Goal: Information Seeking & Learning: Learn about a topic

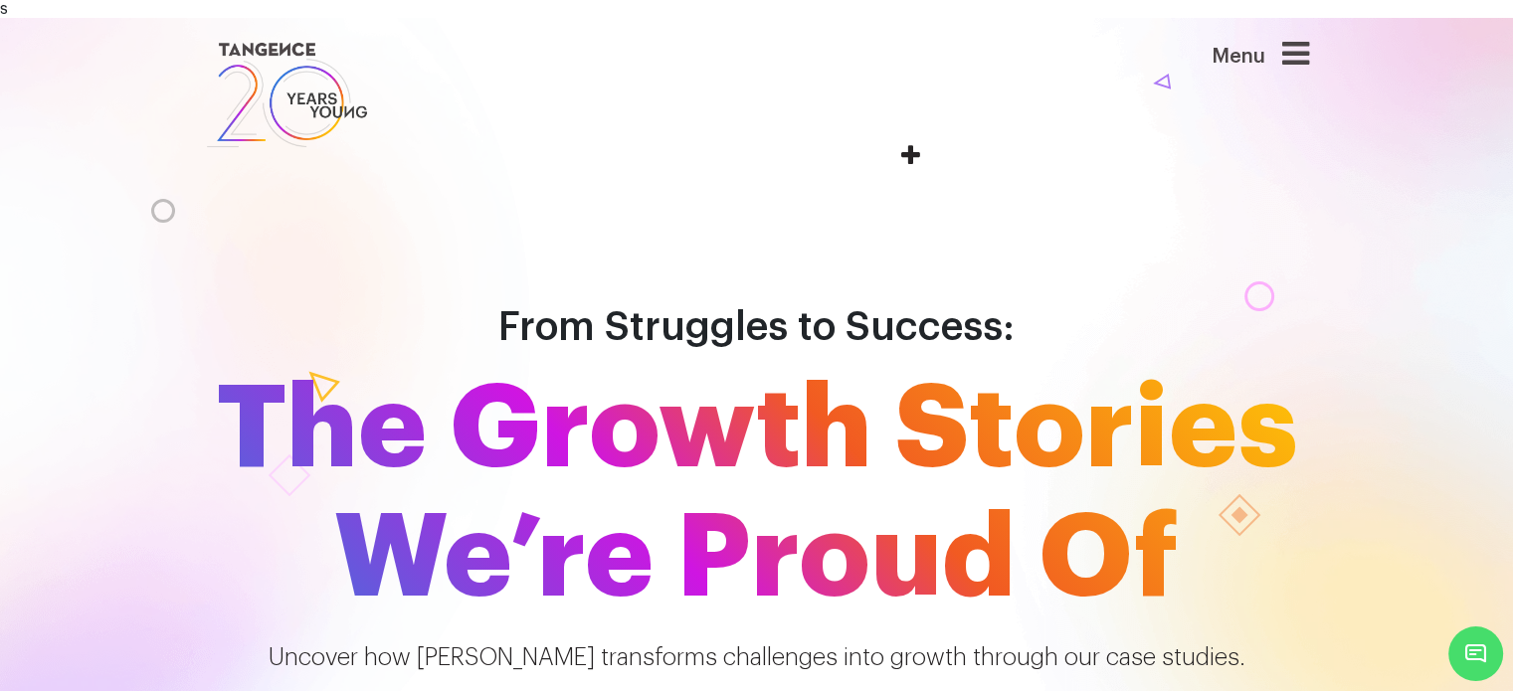
drag, startPoint x: 13, startPoint y: 10, endPoint x: 12, endPoint y: 178, distance: 168.1
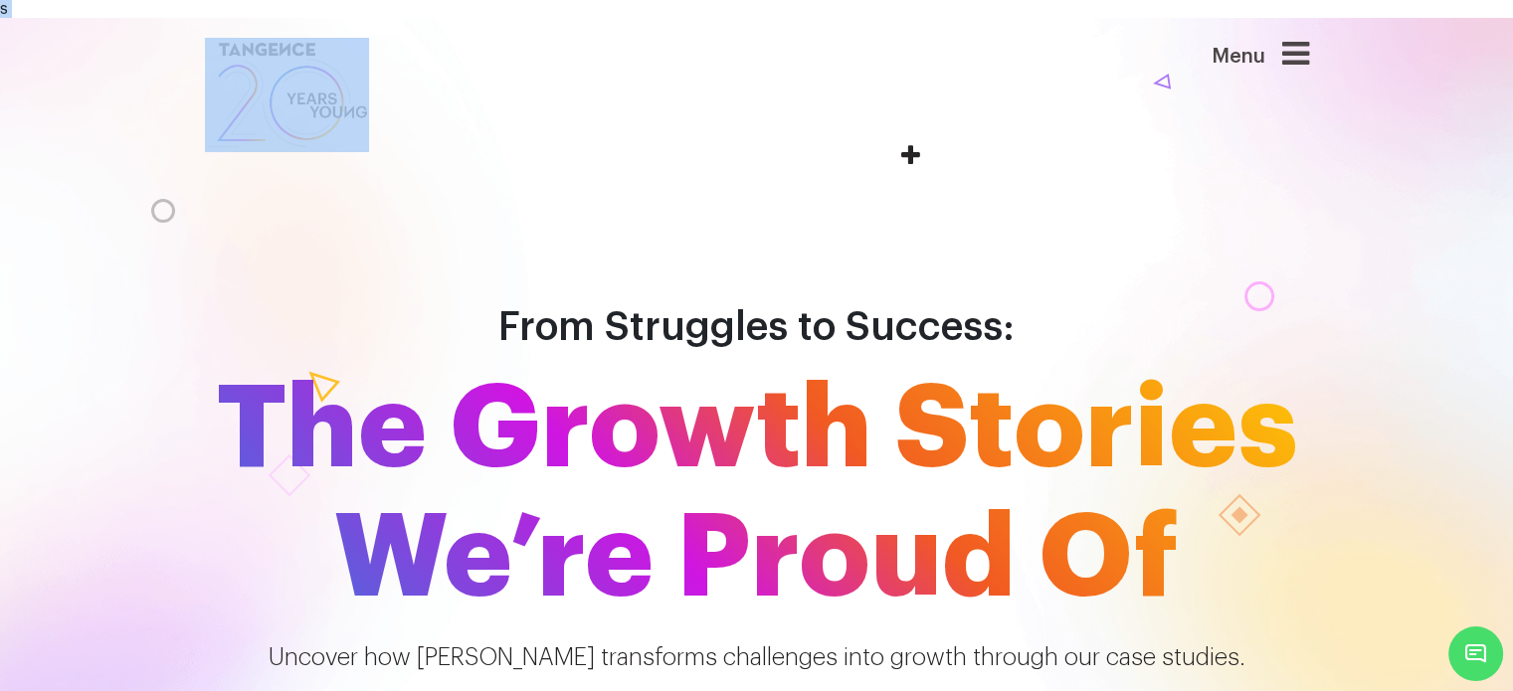
drag, startPoint x: 17, startPoint y: 8, endPoint x: 0, endPoint y: 7, distance: 16.9
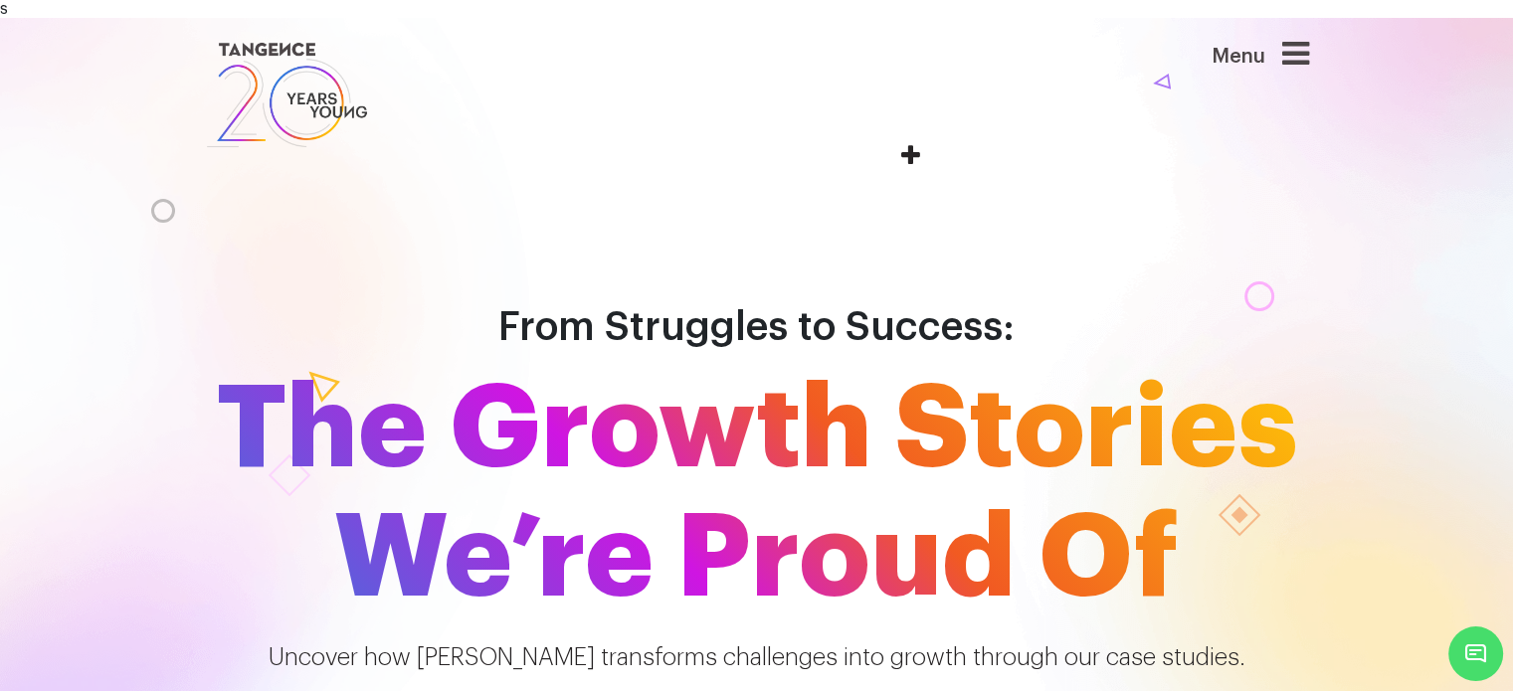
click at [282, 124] on img at bounding box center [287, 95] width 165 height 114
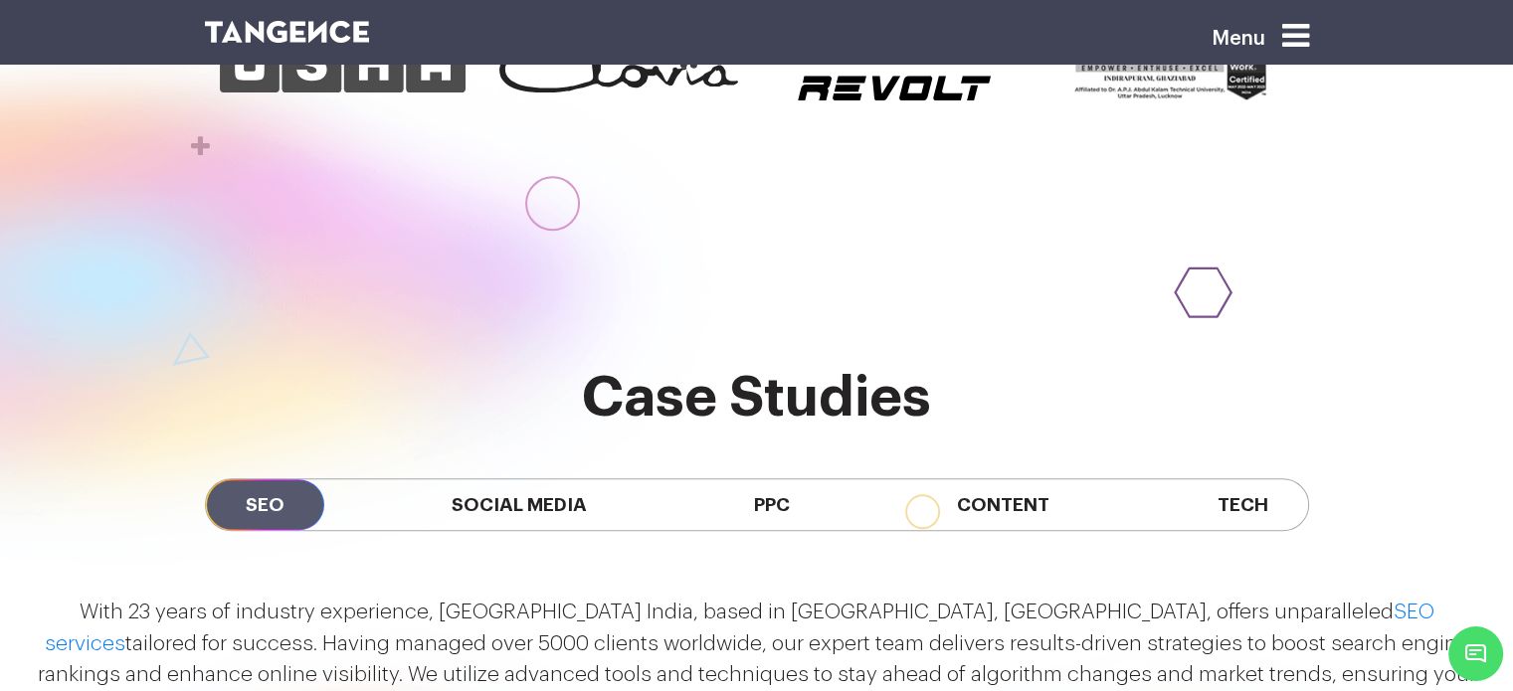
scroll to position [1494, 0]
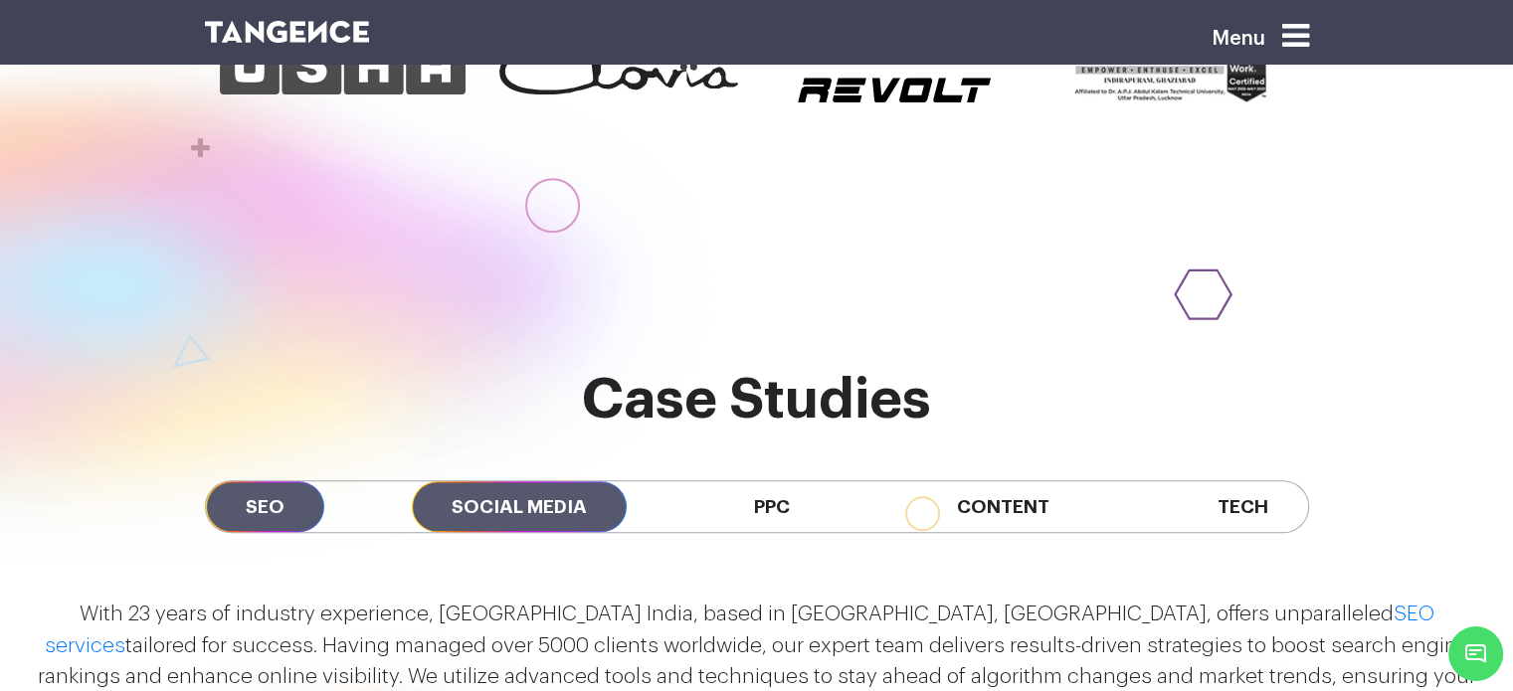
click at [498, 481] on span "Social Media" at bounding box center [519, 506] width 215 height 51
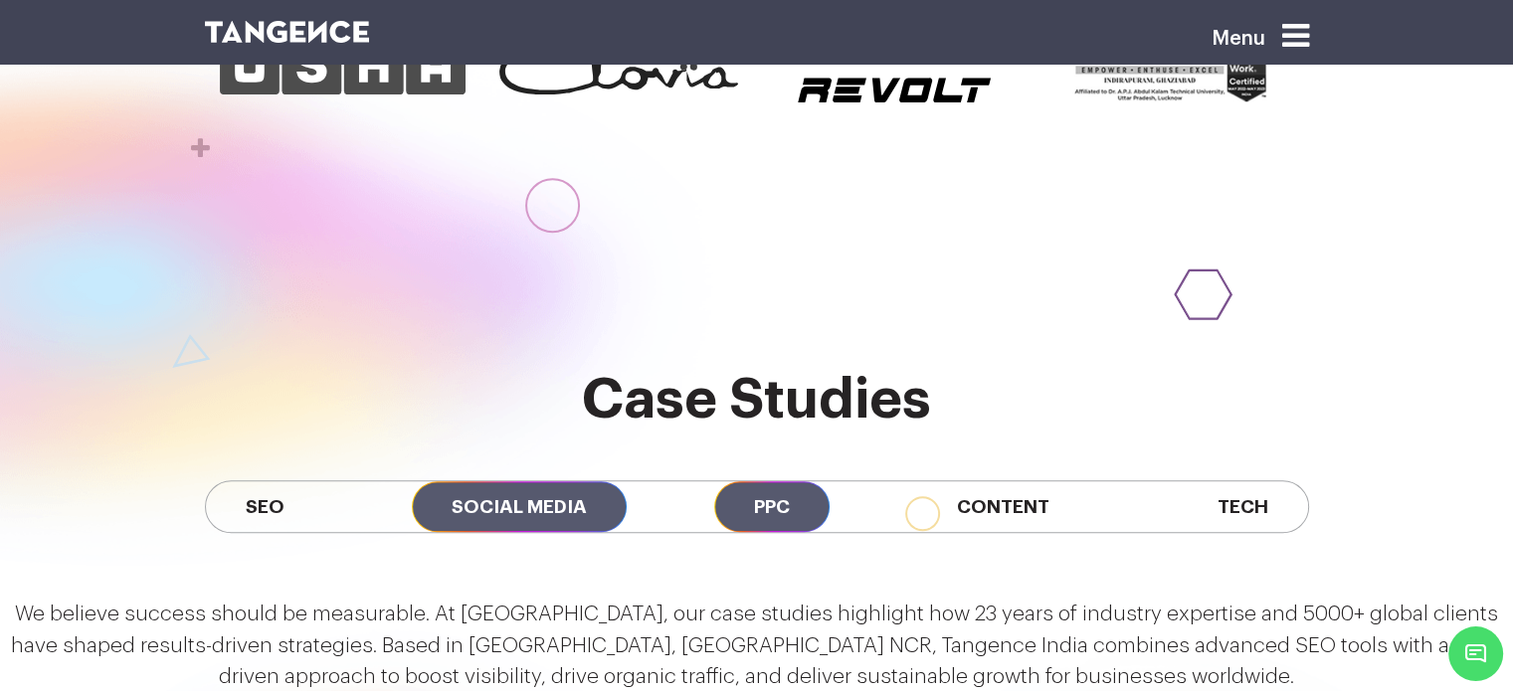
click at [788, 481] on span "PPC" at bounding box center [771, 506] width 115 height 51
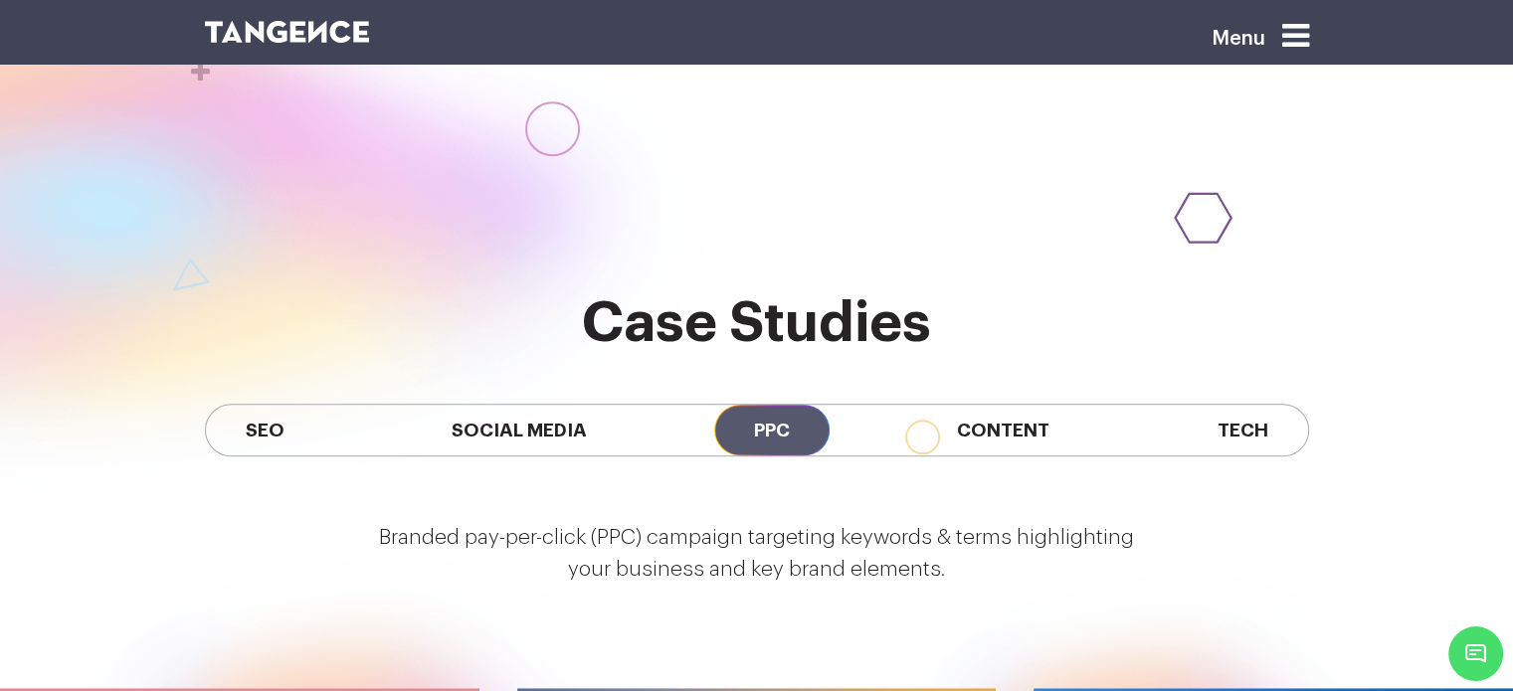
scroll to position [1583, 0]
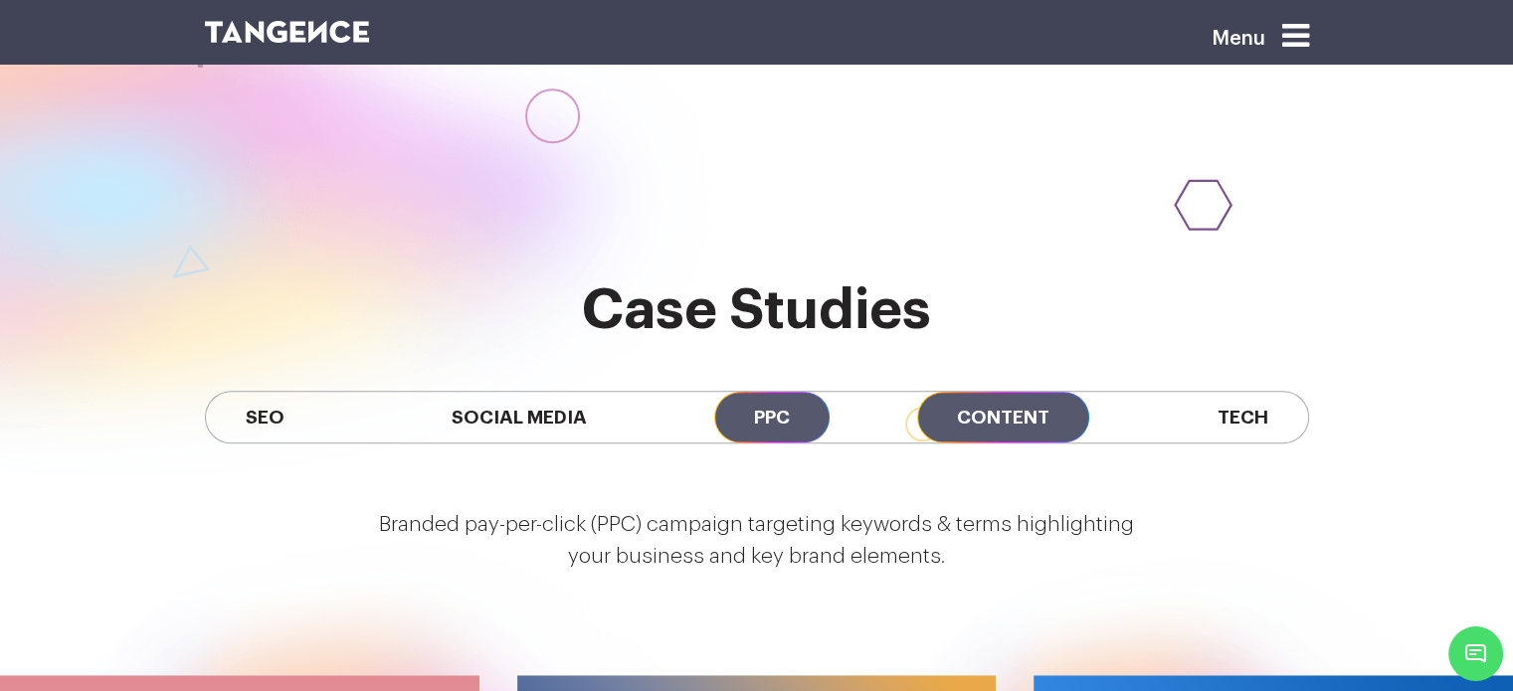
click at [963, 392] on span "Content" at bounding box center [1003, 417] width 172 height 51
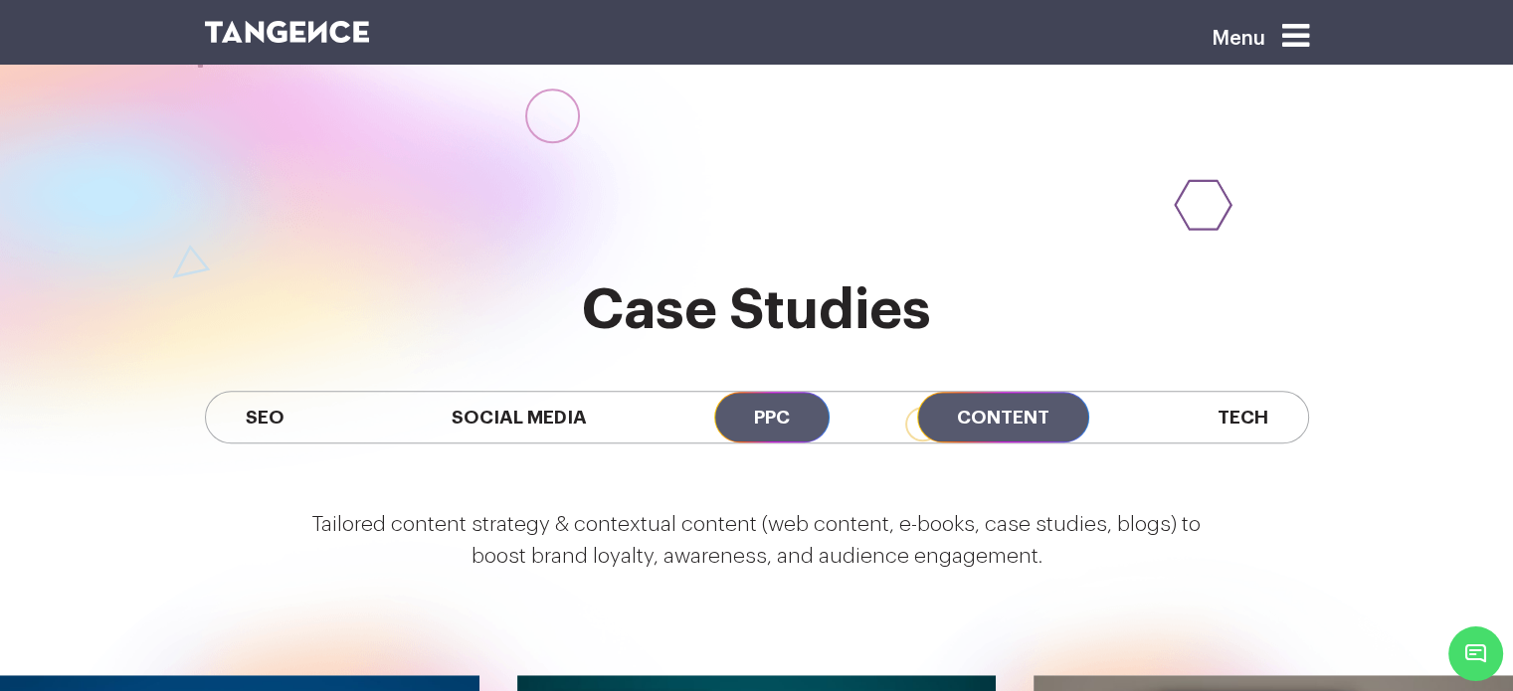
click at [751, 392] on span "PPC" at bounding box center [771, 417] width 115 height 51
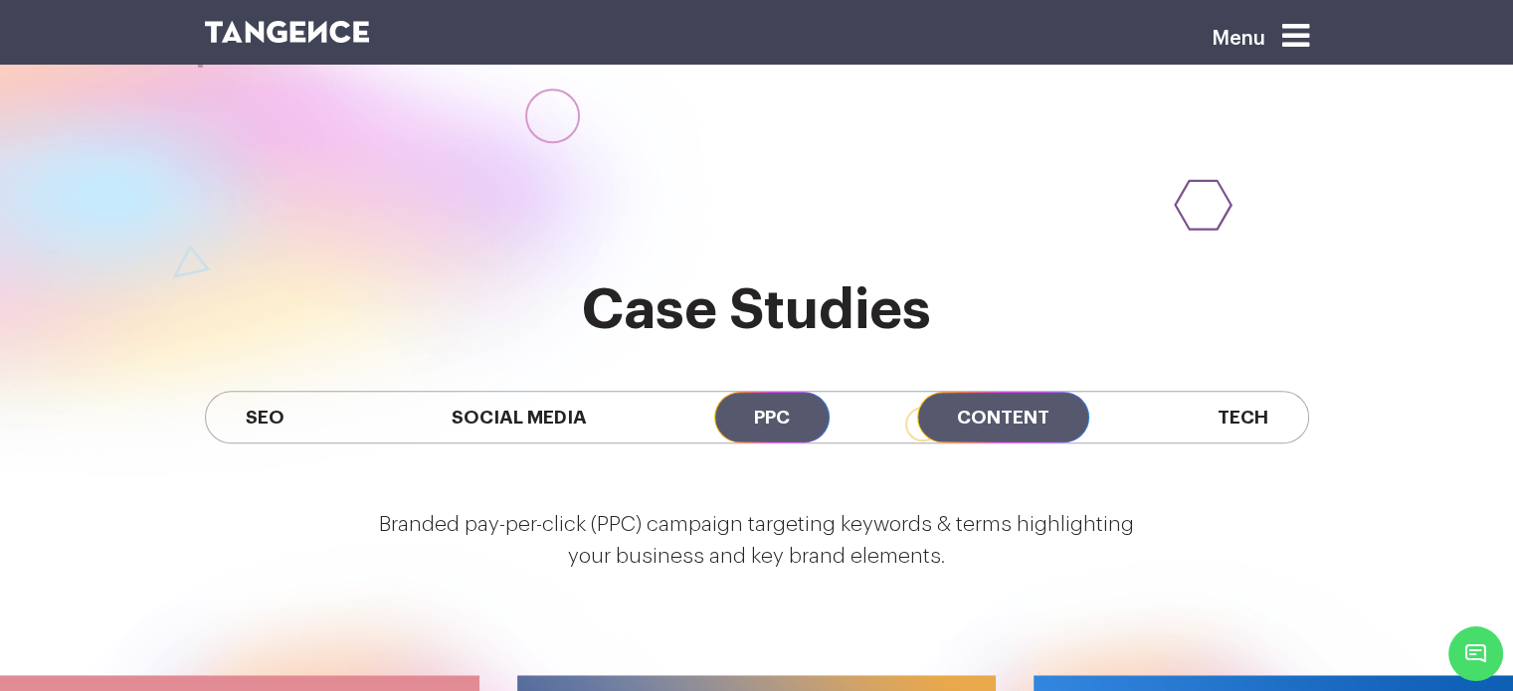
click at [993, 392] on span "Content" at bounding box center [1003, 417] width 172 height 51
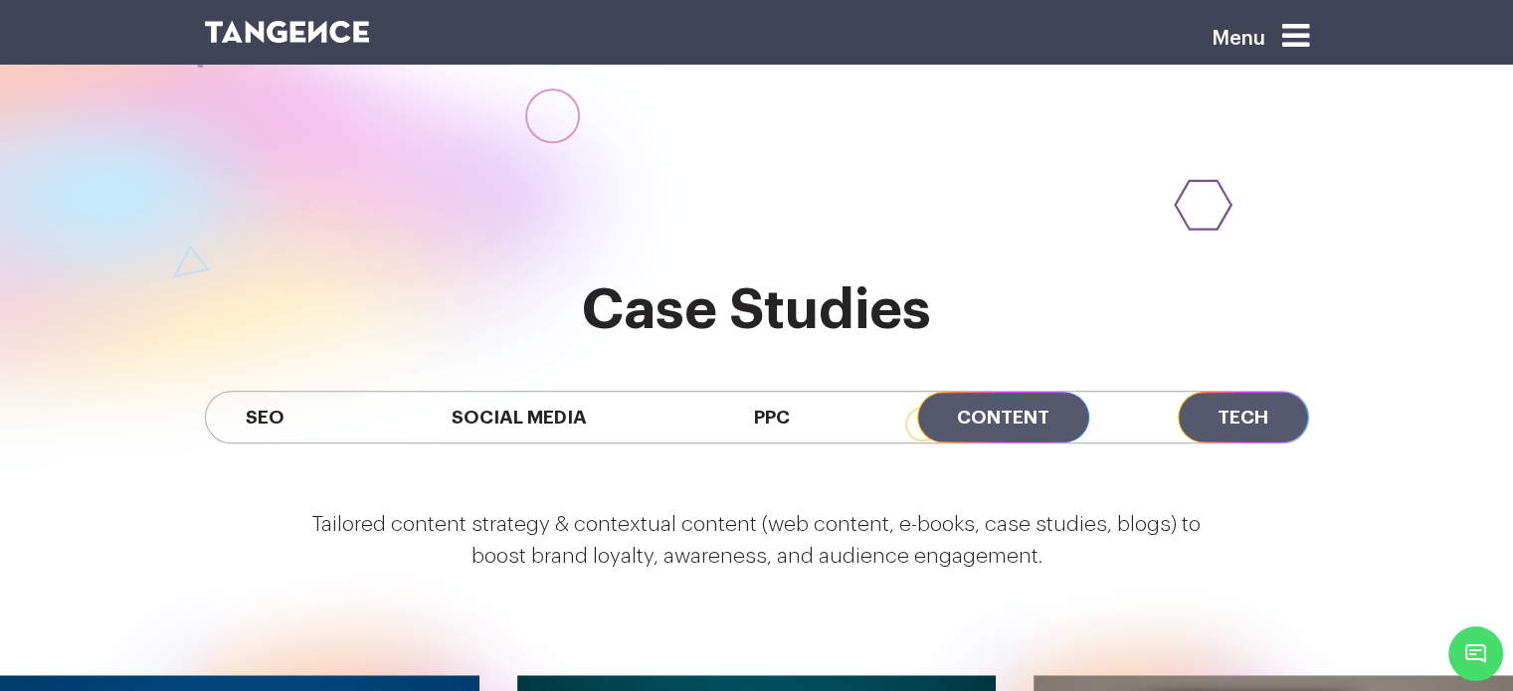
click at [1245, 392] on span "Tech" at bounding box center [1243, 417] width 130 height 51
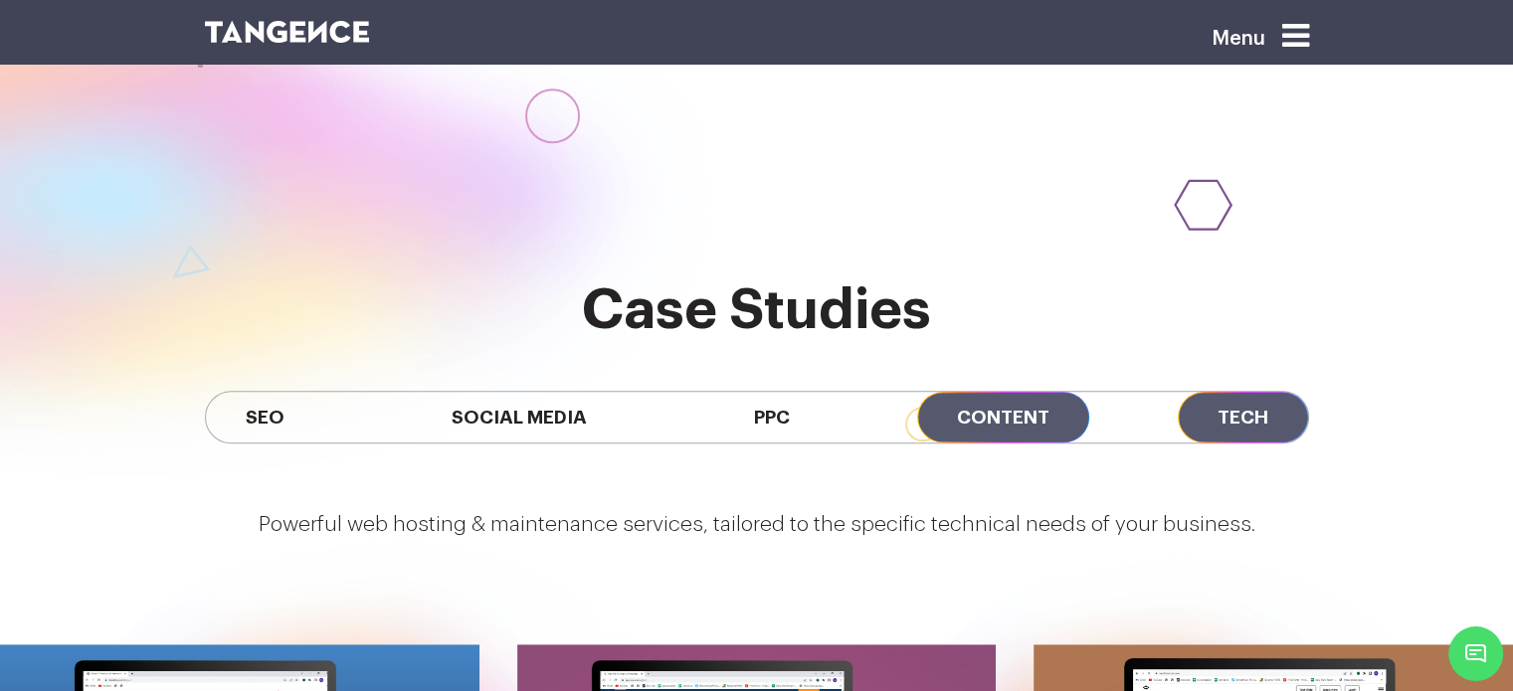
click at [1010, 392] on span "Content" at bounding box center [1003, 417] width 172 height 51
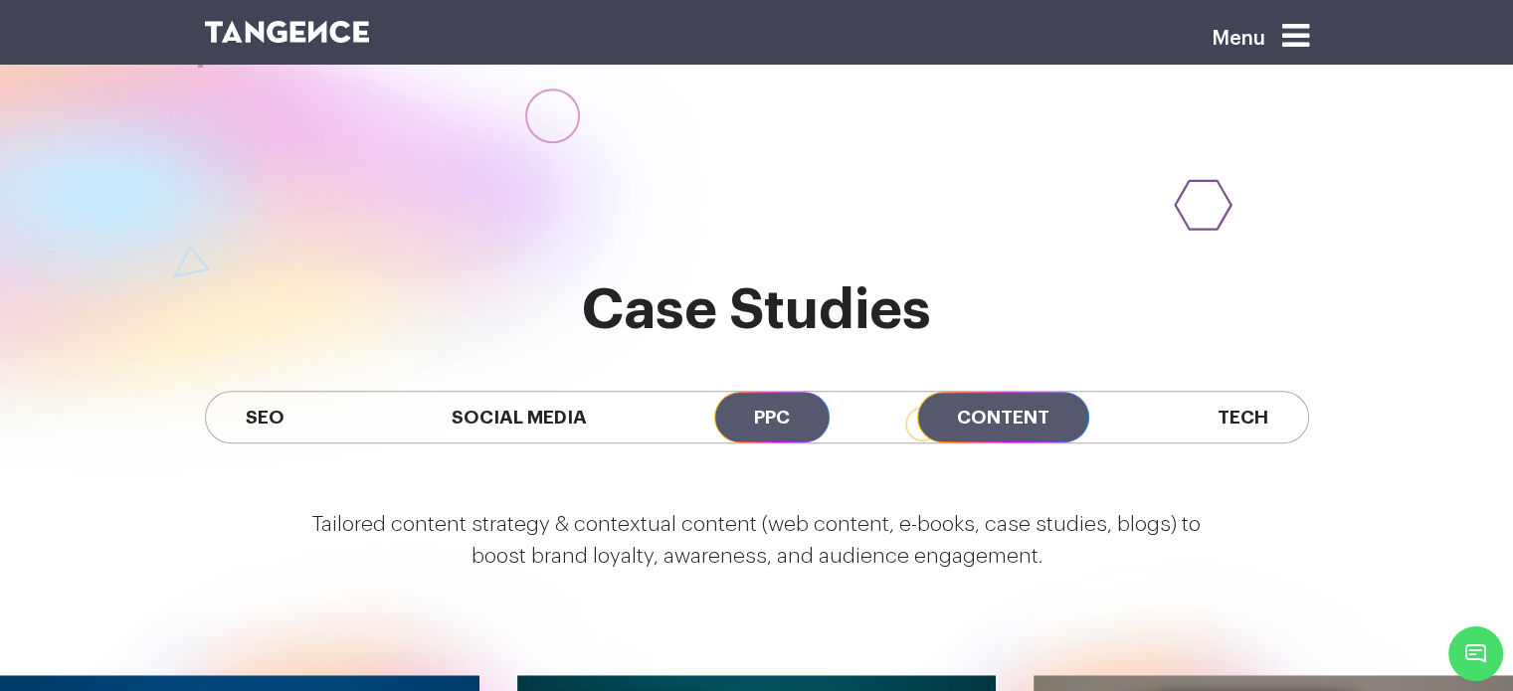
click at [762, 392] on span "PPC" at bounding box center [771, 417] width 115 height 51
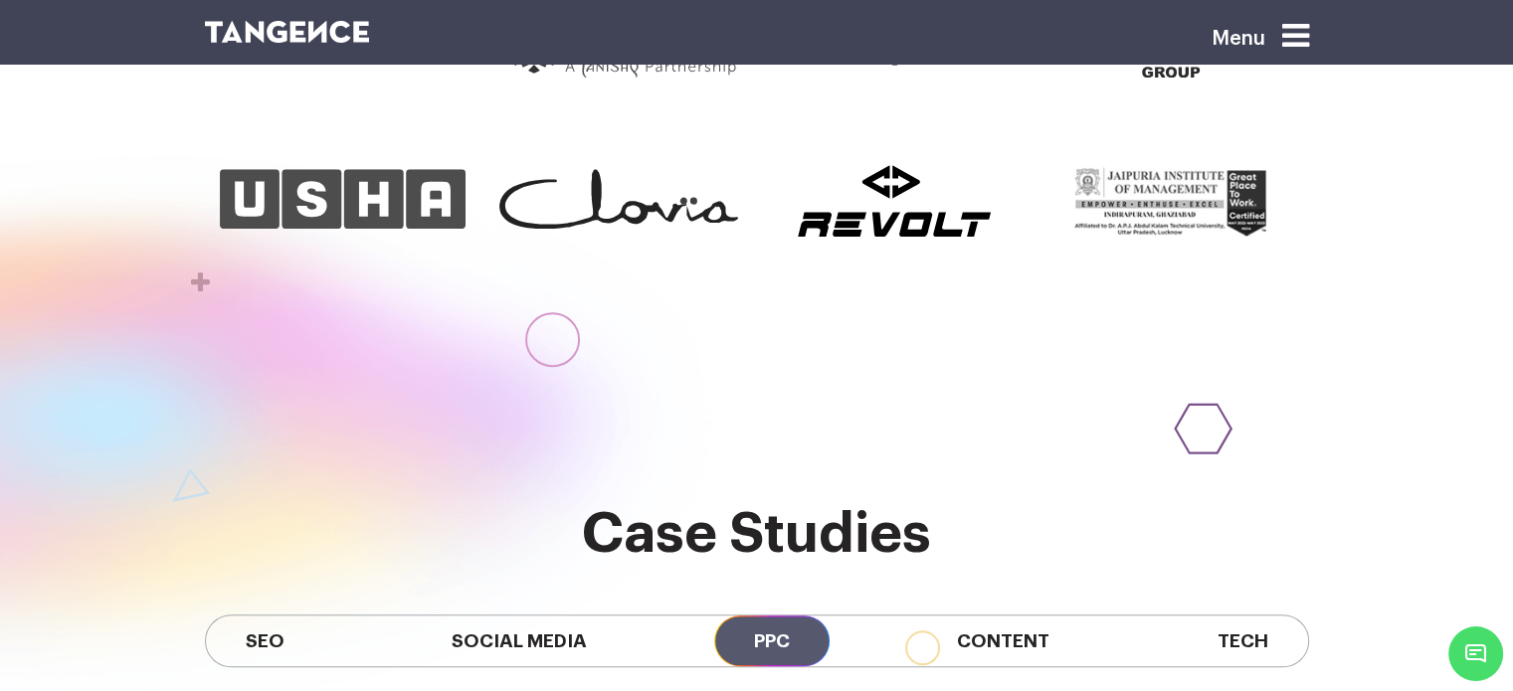
scroll to position [1403, 0]
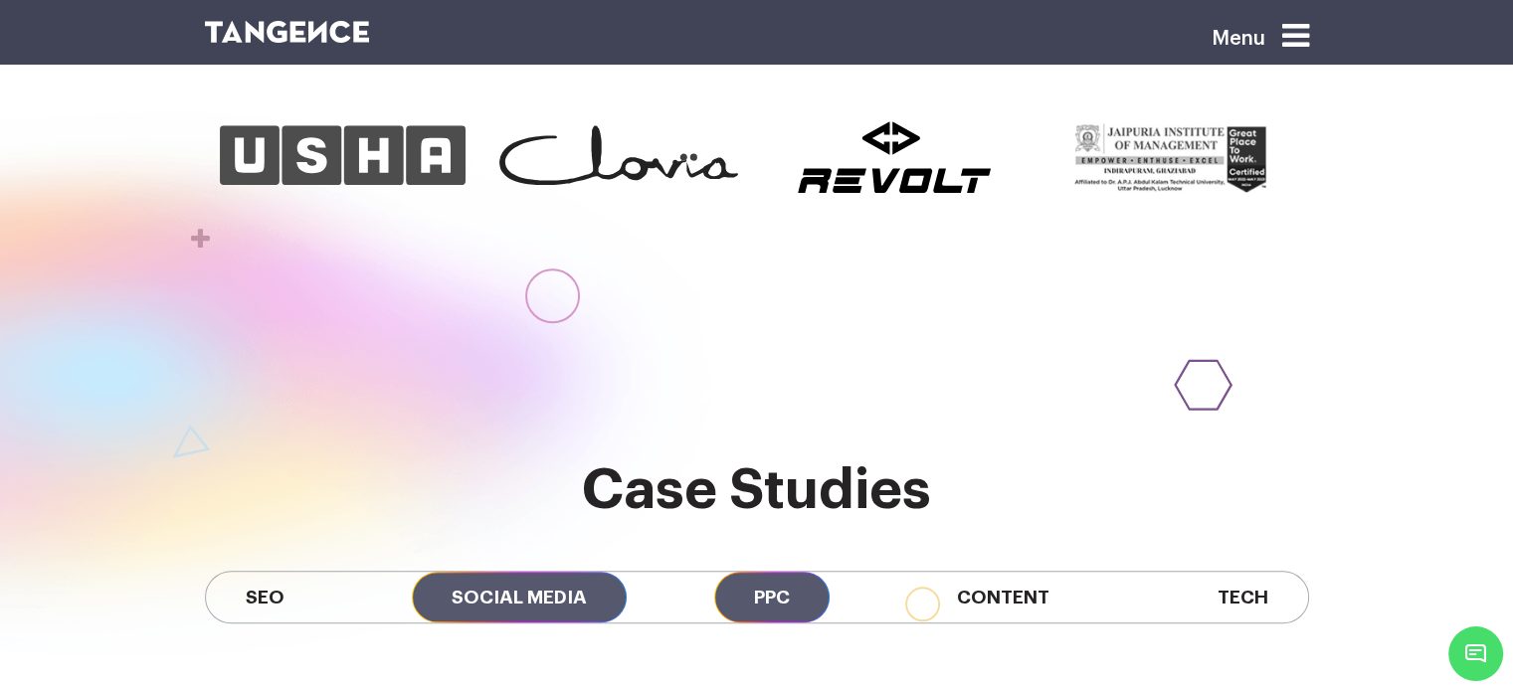
click at [525, 572] on span "Social Media" at bounding box center [519, 597] width 215 height 51
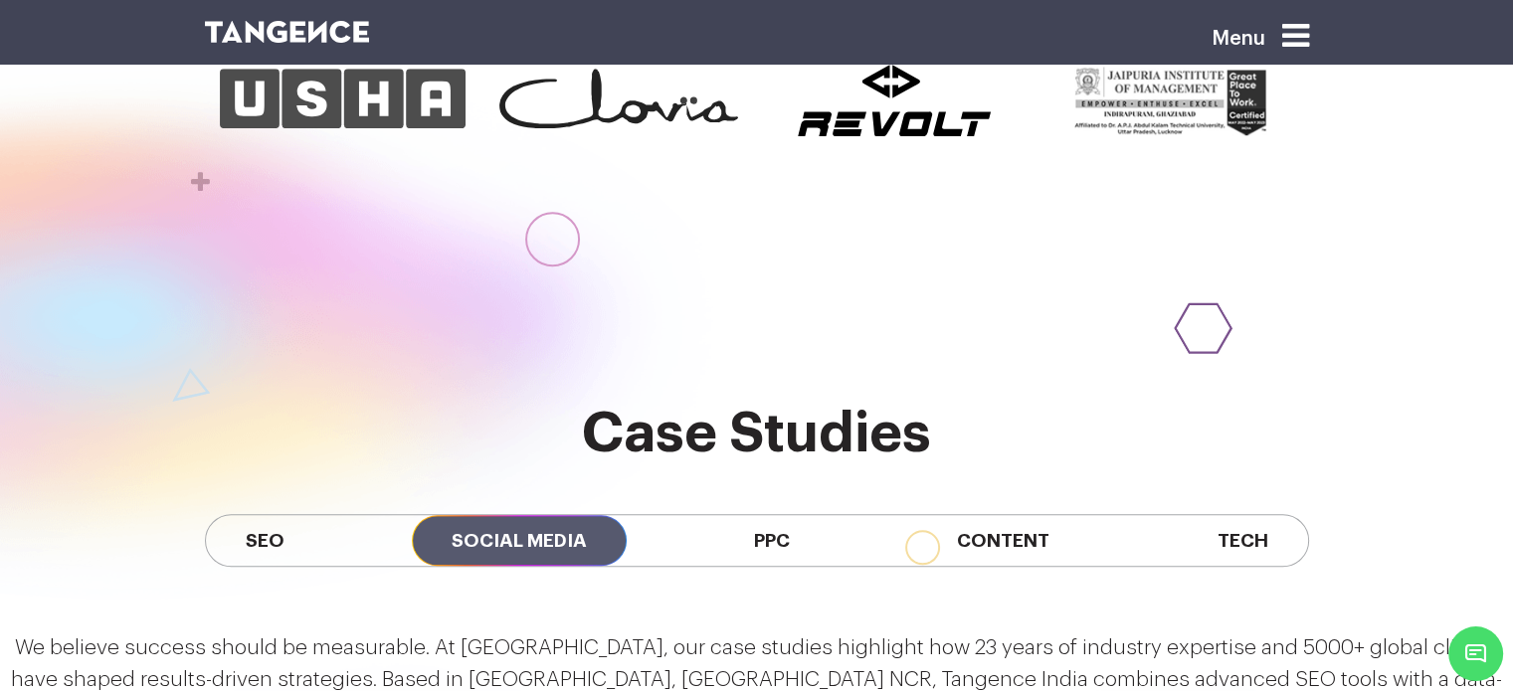
scroll to position [1456, 0]
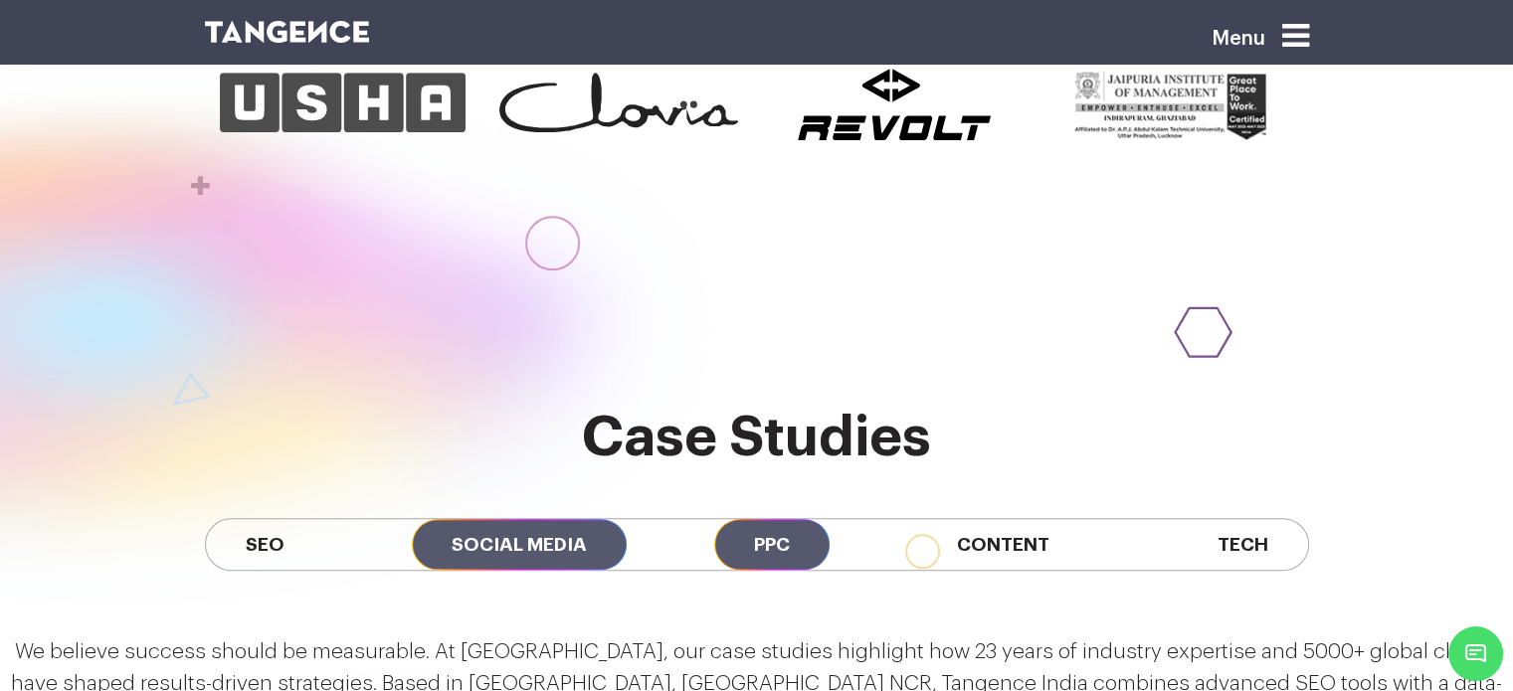
click at [766, 519] on span "PPC" at bounding box center [771, 544] width 115 height 51
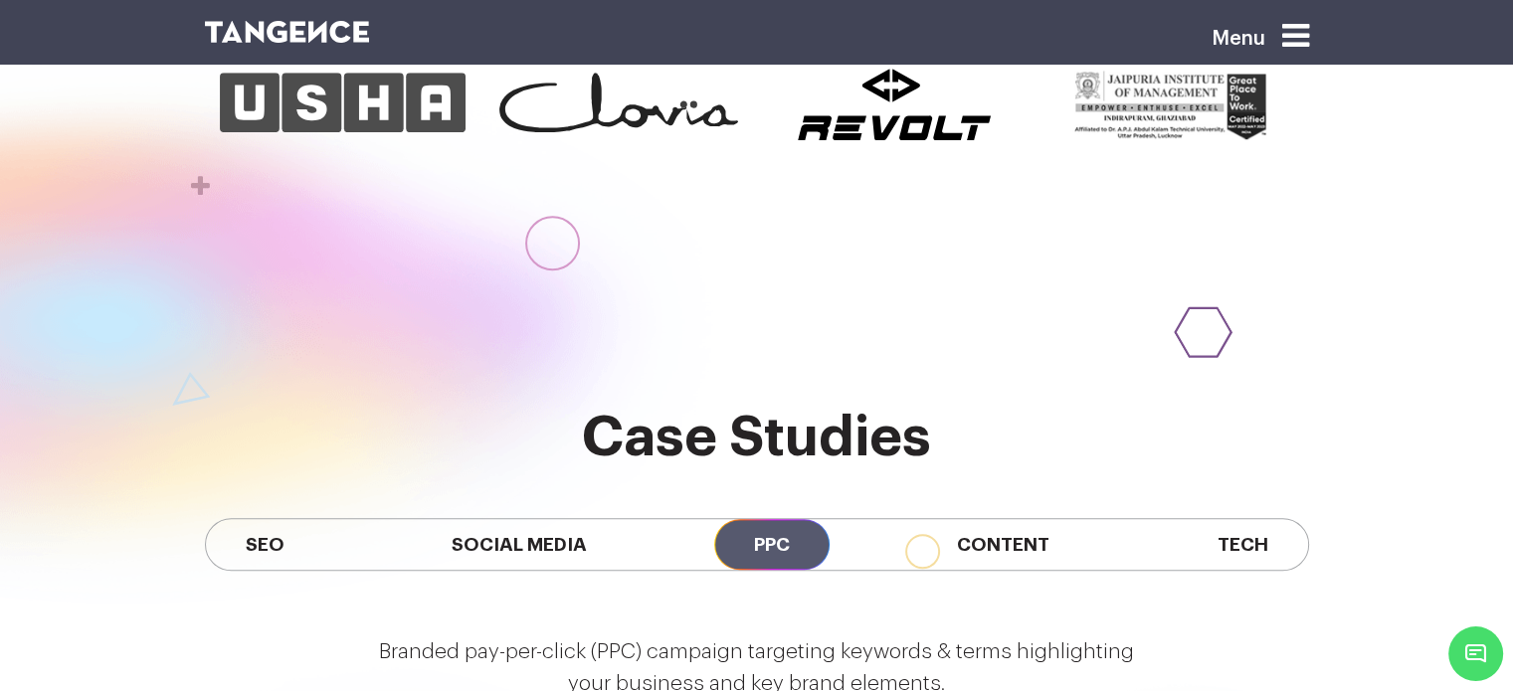
scroll to position [1573, 0]
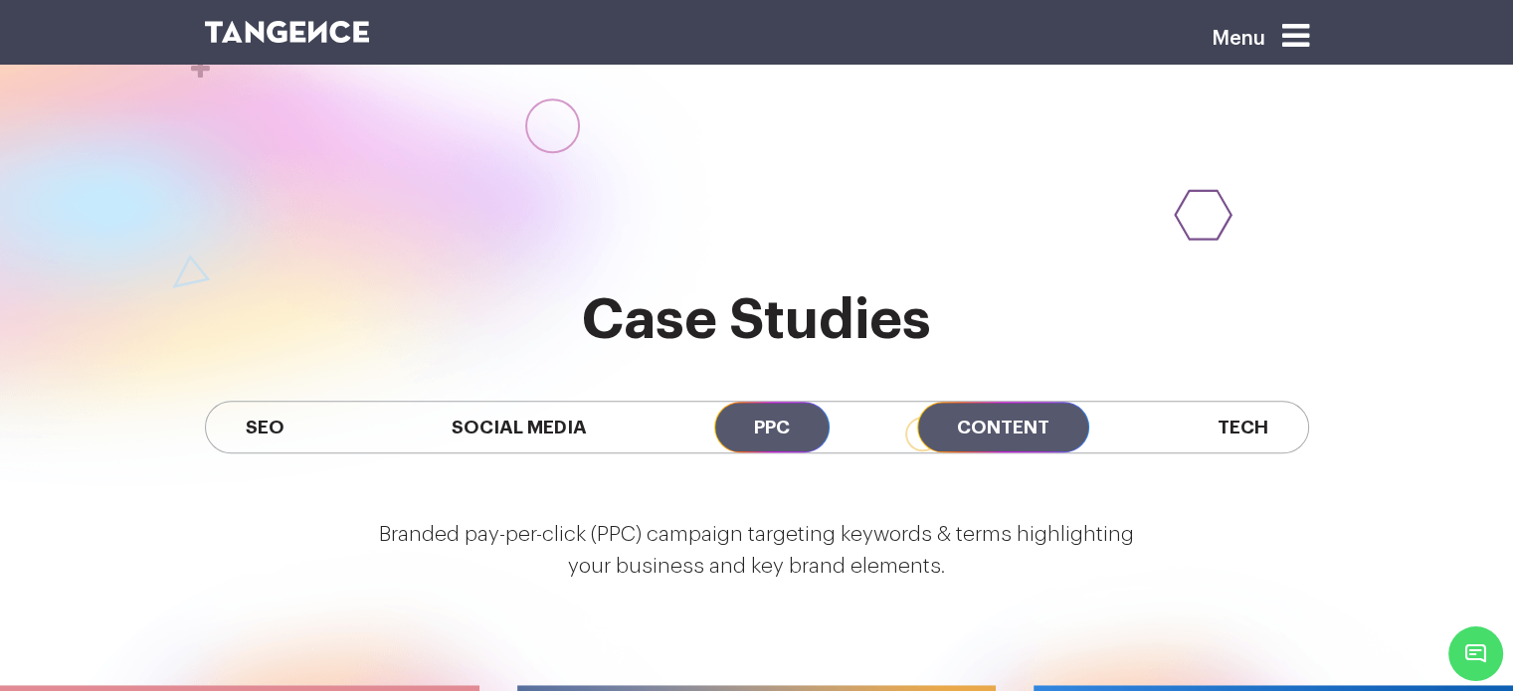
click at [978, 402] on span "Content" at bounding box center [1003, 427] width 172 height 51
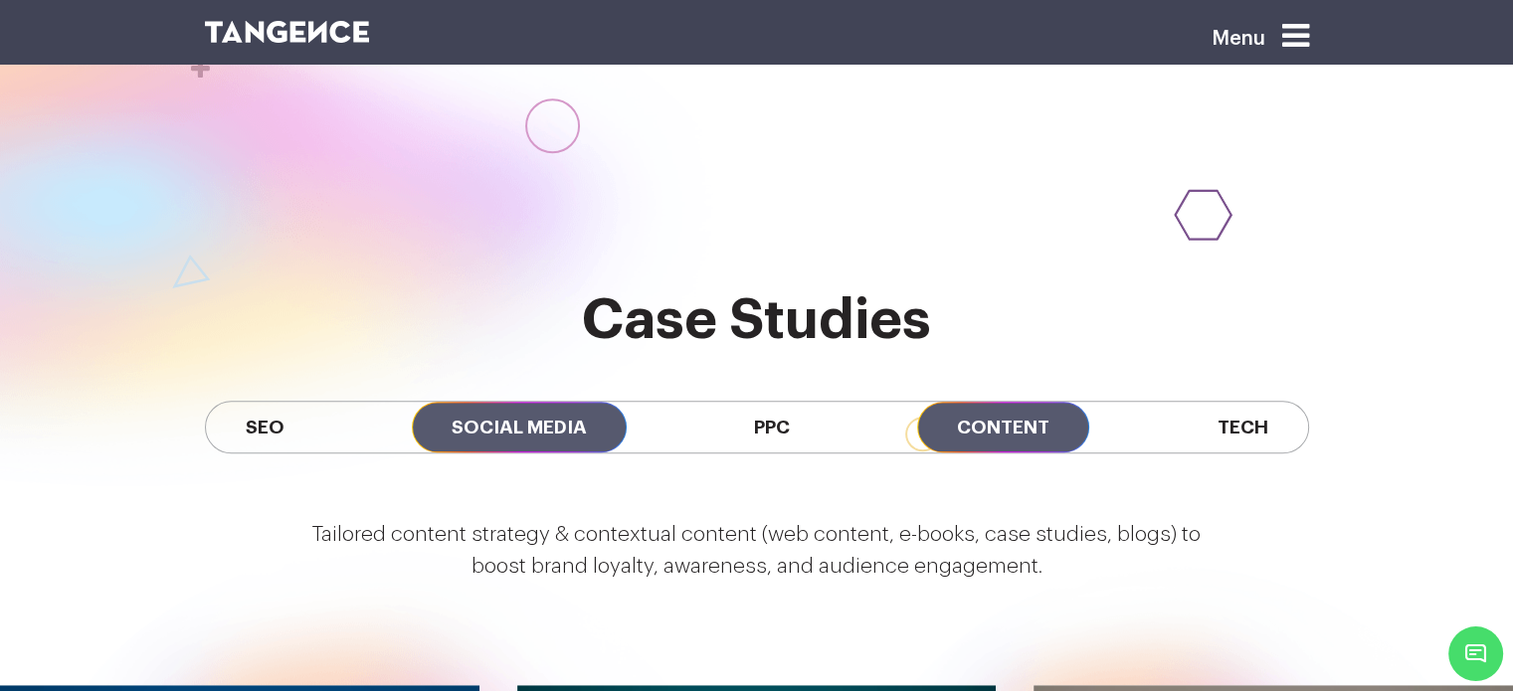
click at [501, 402] on span "Social Media" at bounding box center [519, 427] width 215 height 51
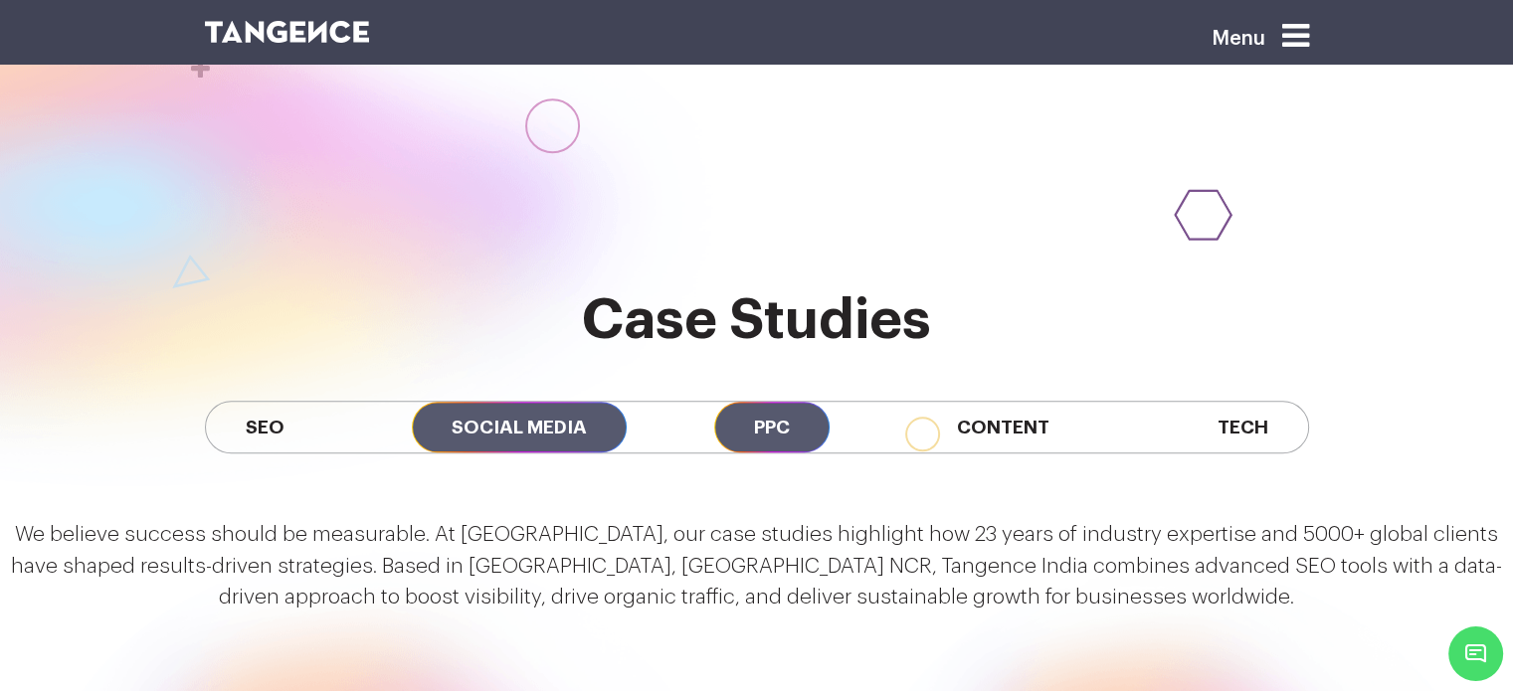
click at [740, 402] on span "PPC" at bounding box center [771, 427] width 115 height 51
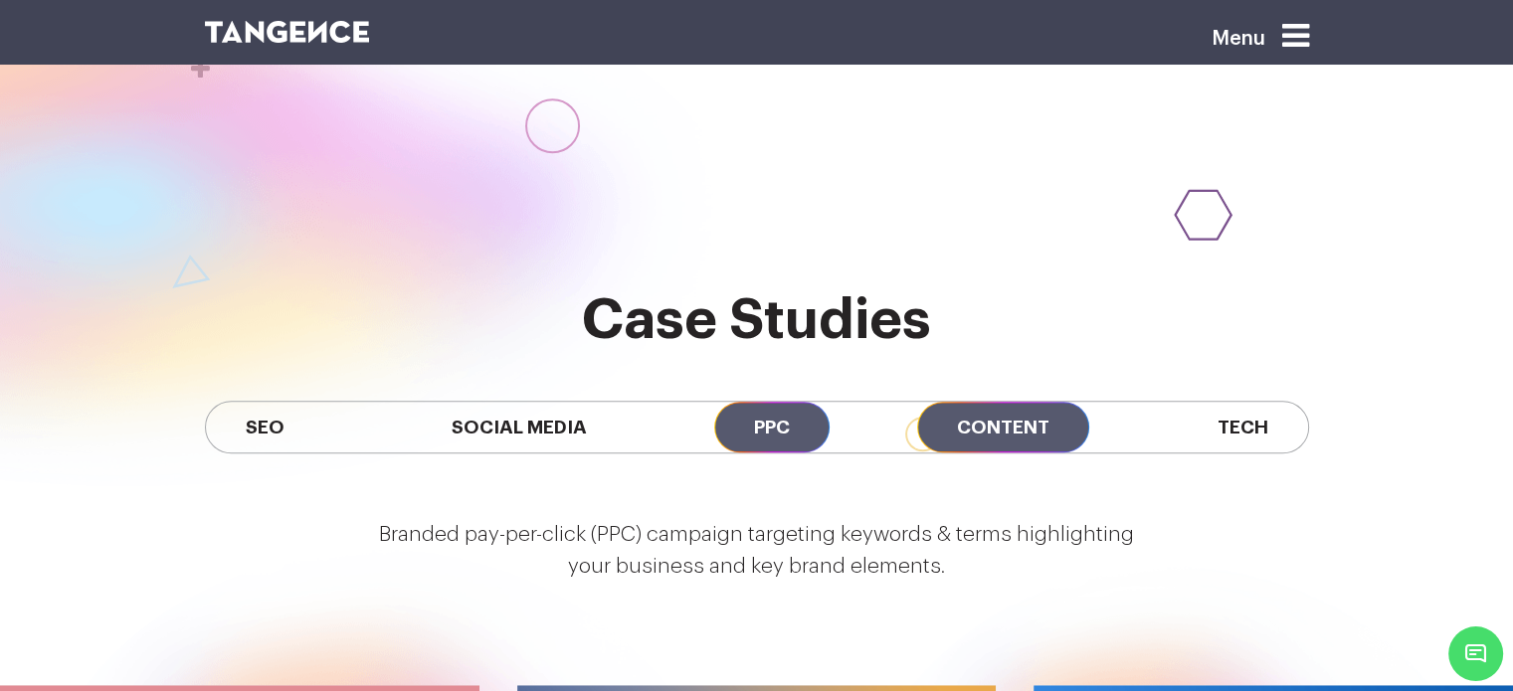
click at [1057, 402] on span "Content" at bounding box center [1003, 427] width 172 height 51
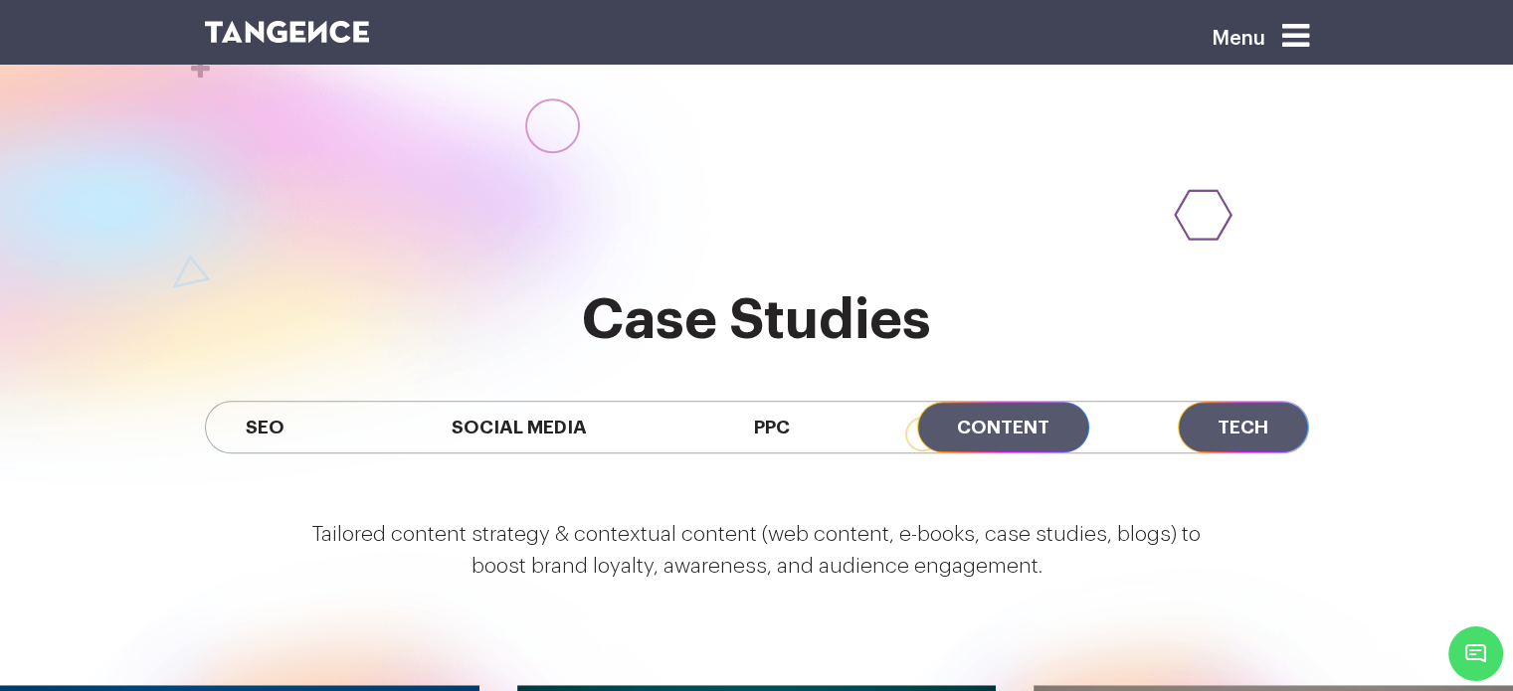
click at [1263, 402] on span "Tech" at bounding box center [1243, 427] width 130 height 51
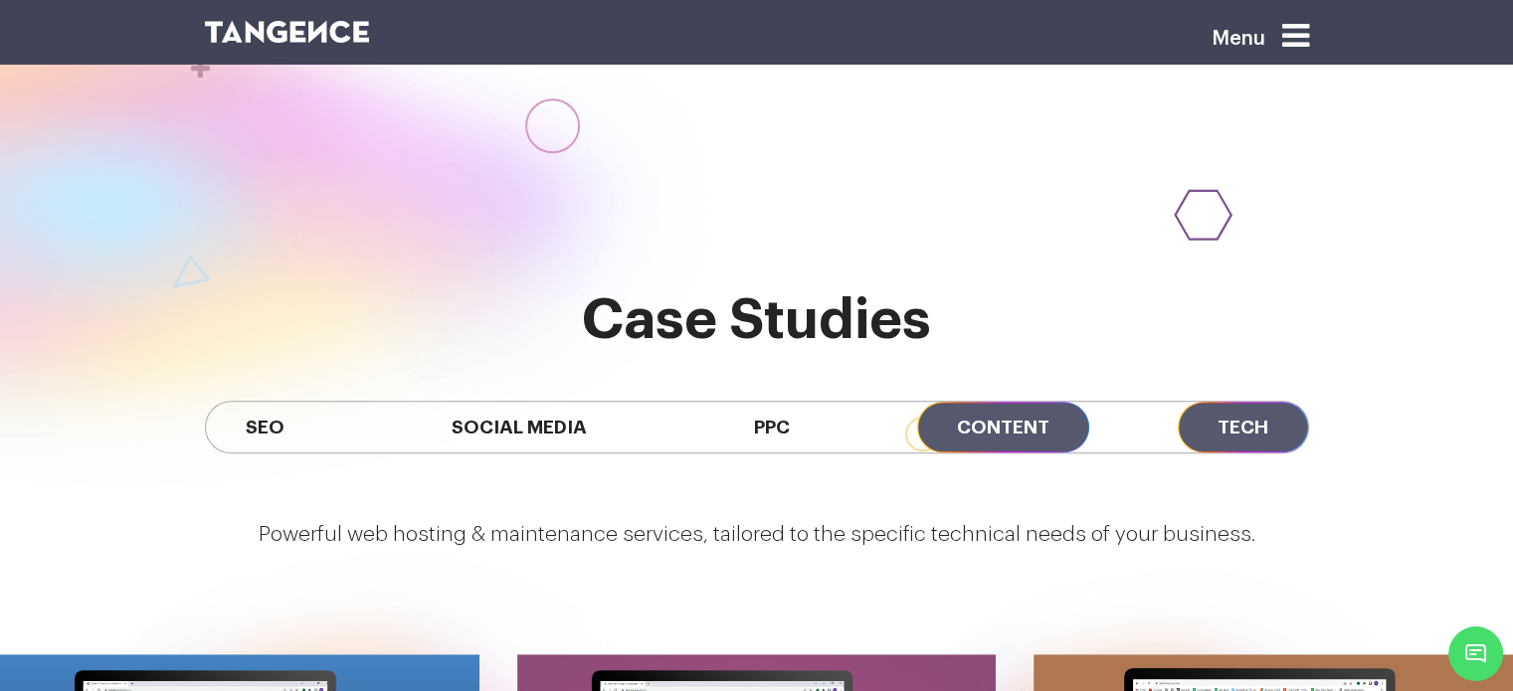
click at [1008, 402] on span "Content" at bounding box center [1003, 427] width 172 height 51
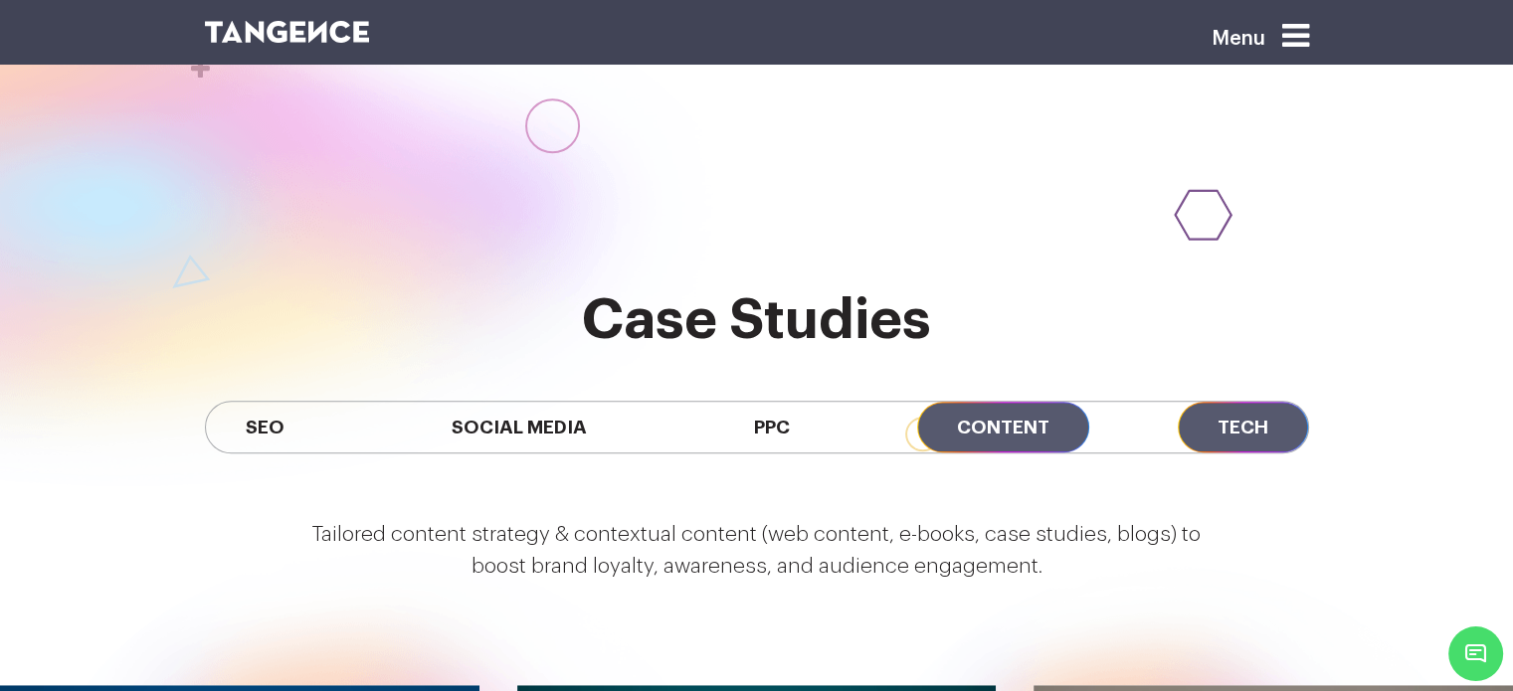
click at [1277, 402] on span "Tech" at bounding box center [1243, 427] width 130 height 51
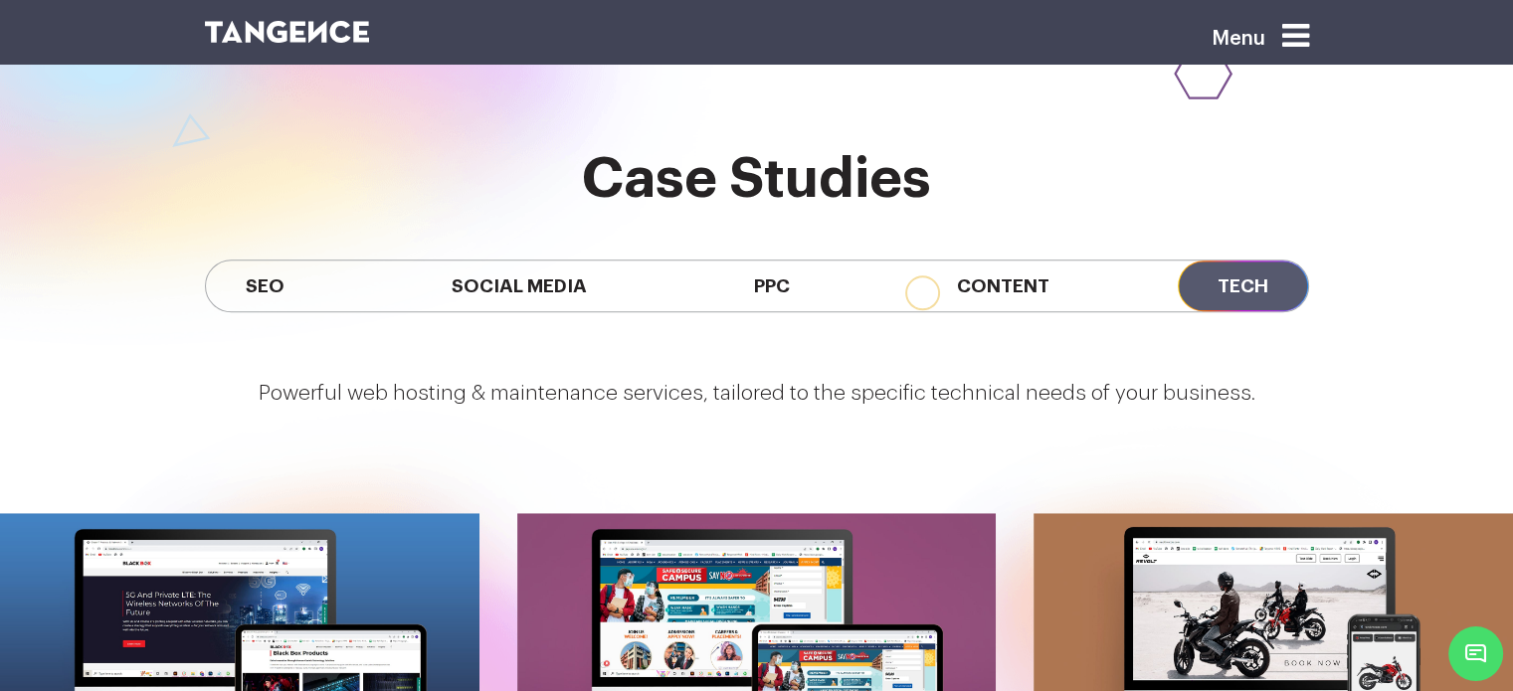
scroll to position [1718, 0]
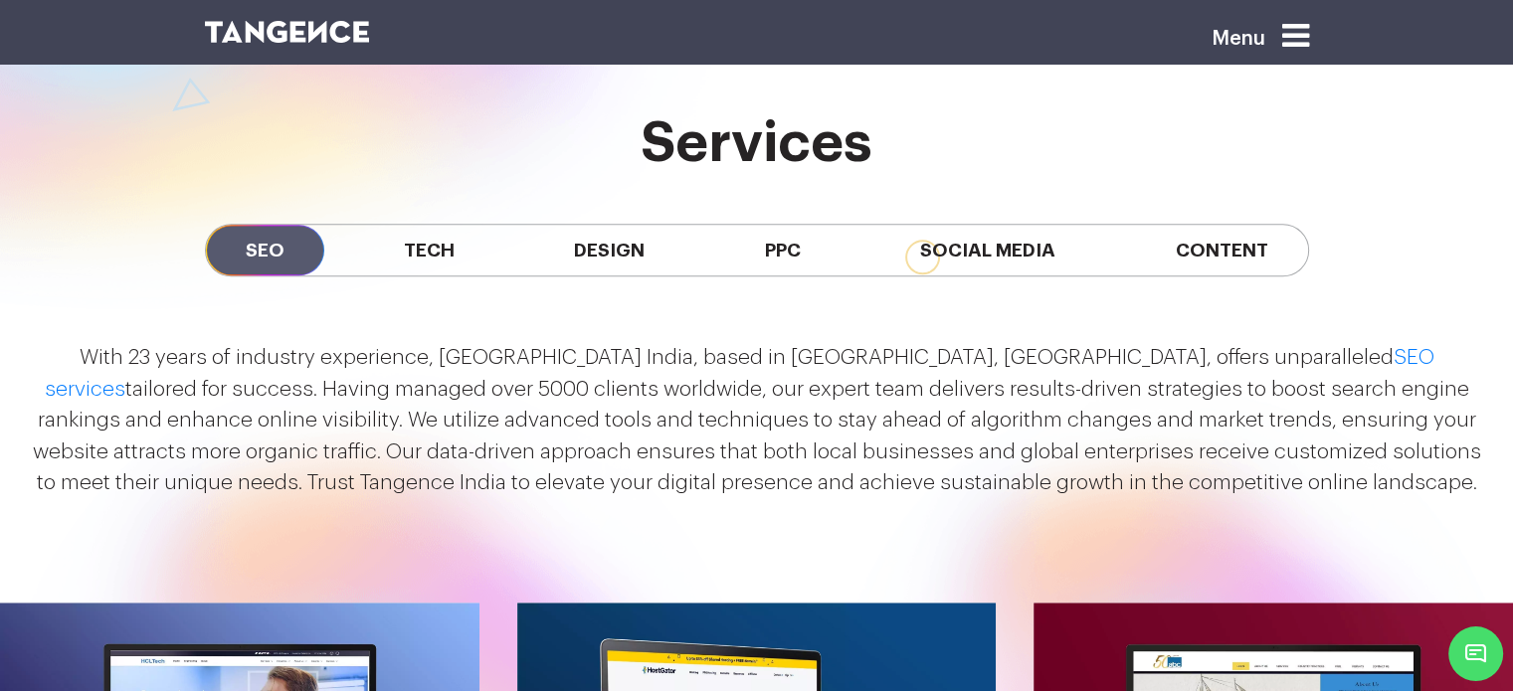
scroll to position [1741, 0]
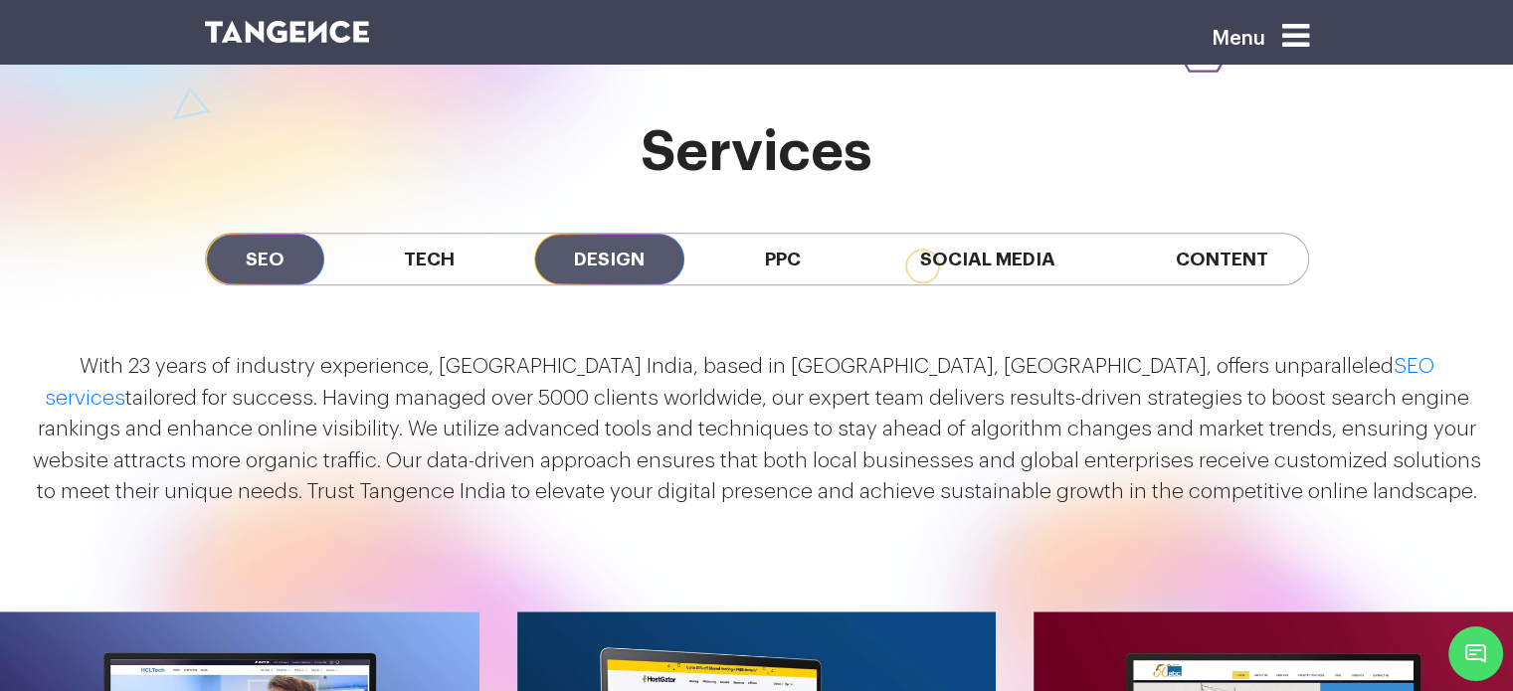
click at [629, 272] on span "Design" at bounding box center [609, 259] width 150 height 51
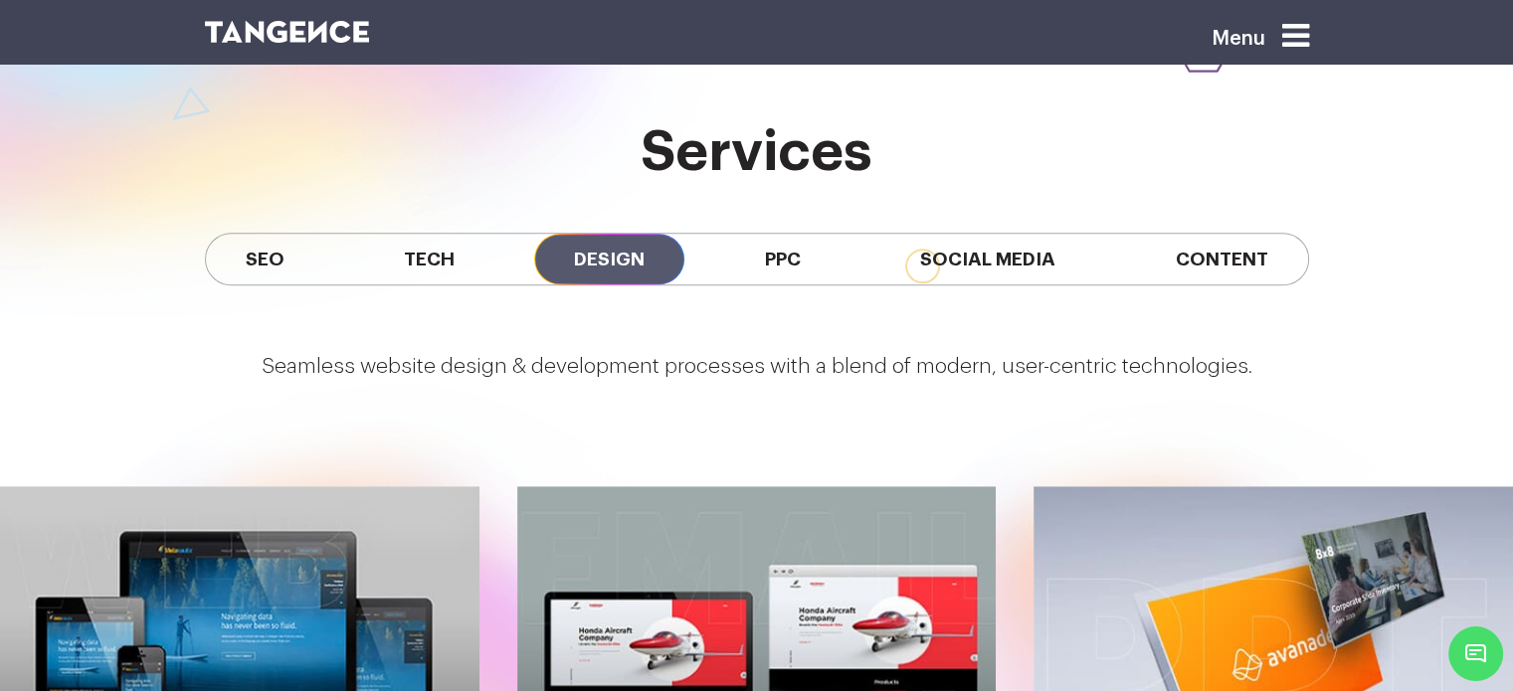
click at [629, 272] on span "Design" at bounding box center [609, 259] width 150 height 51
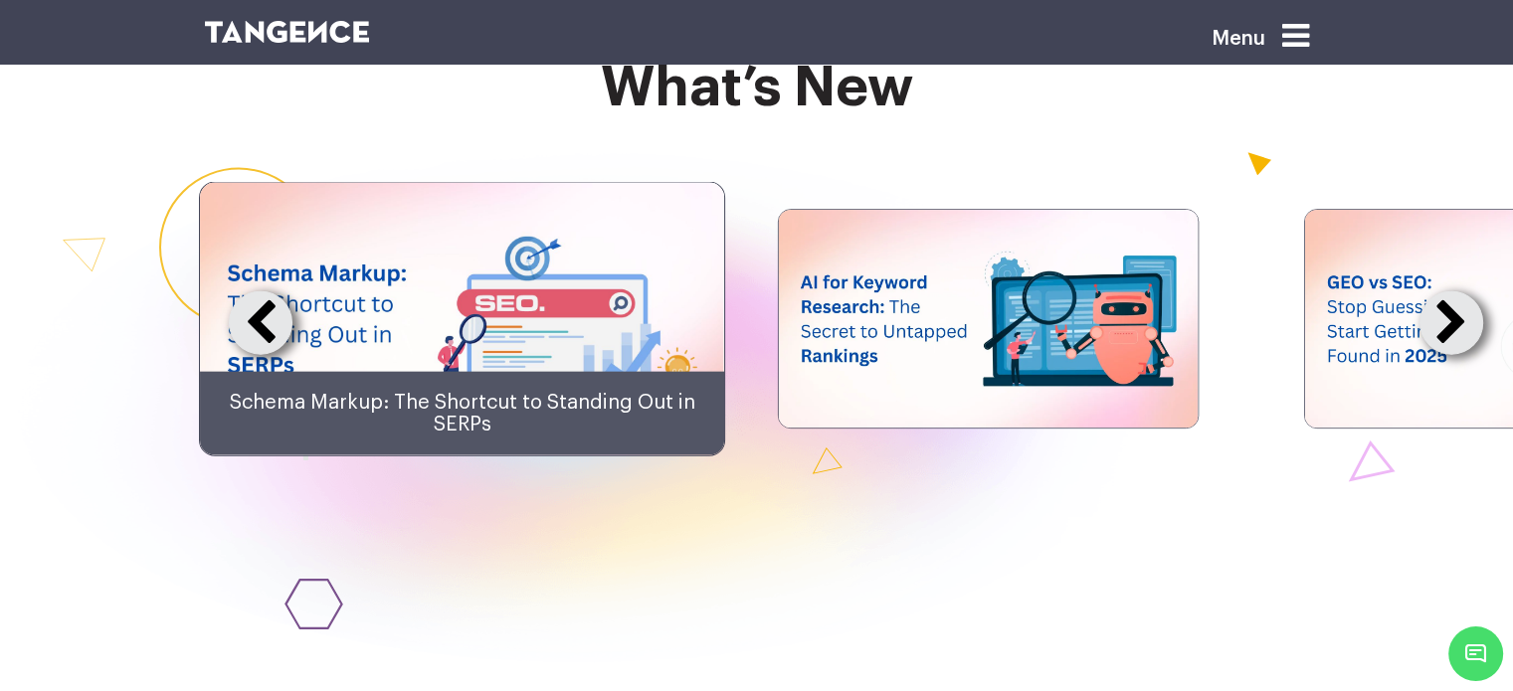
scroll to position [4543, 0]
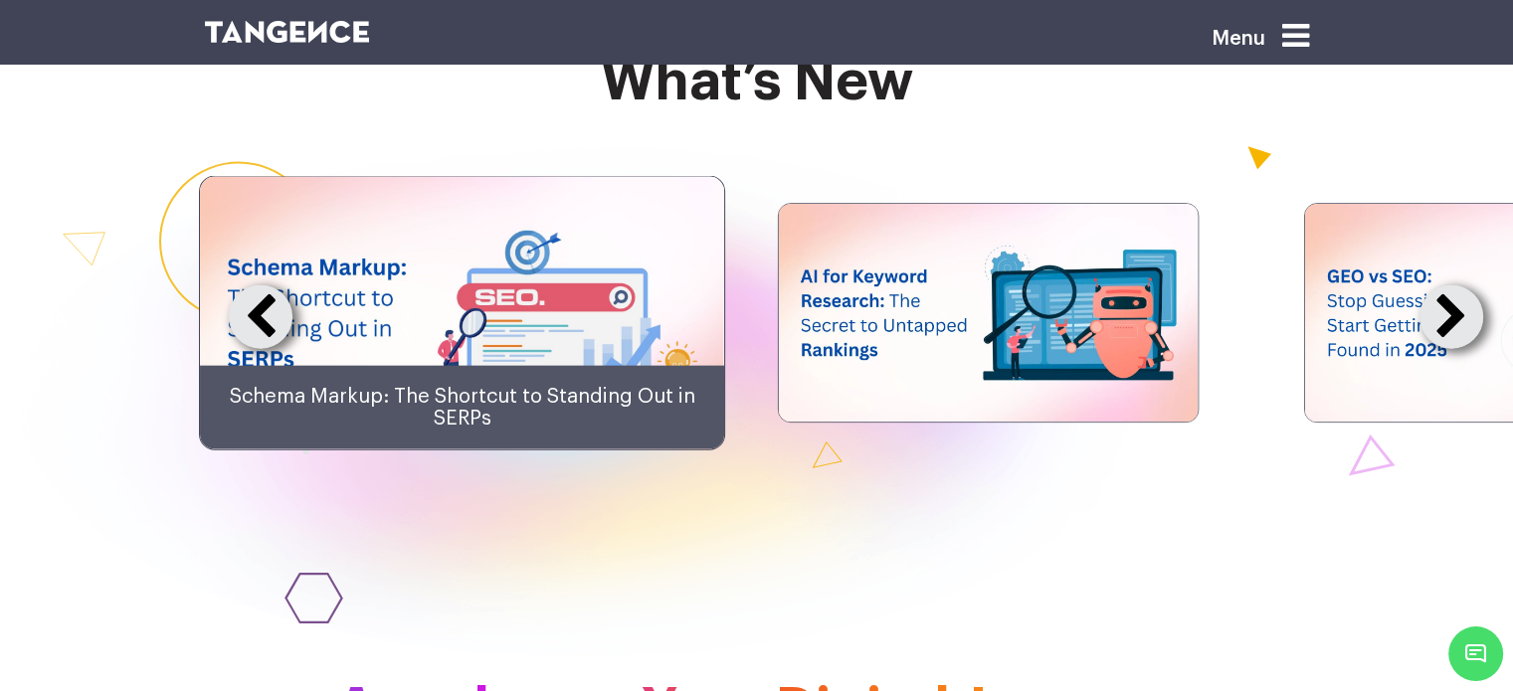
click at [1460, 349] on button at bounding box center [1451, 317] width 64 height 64
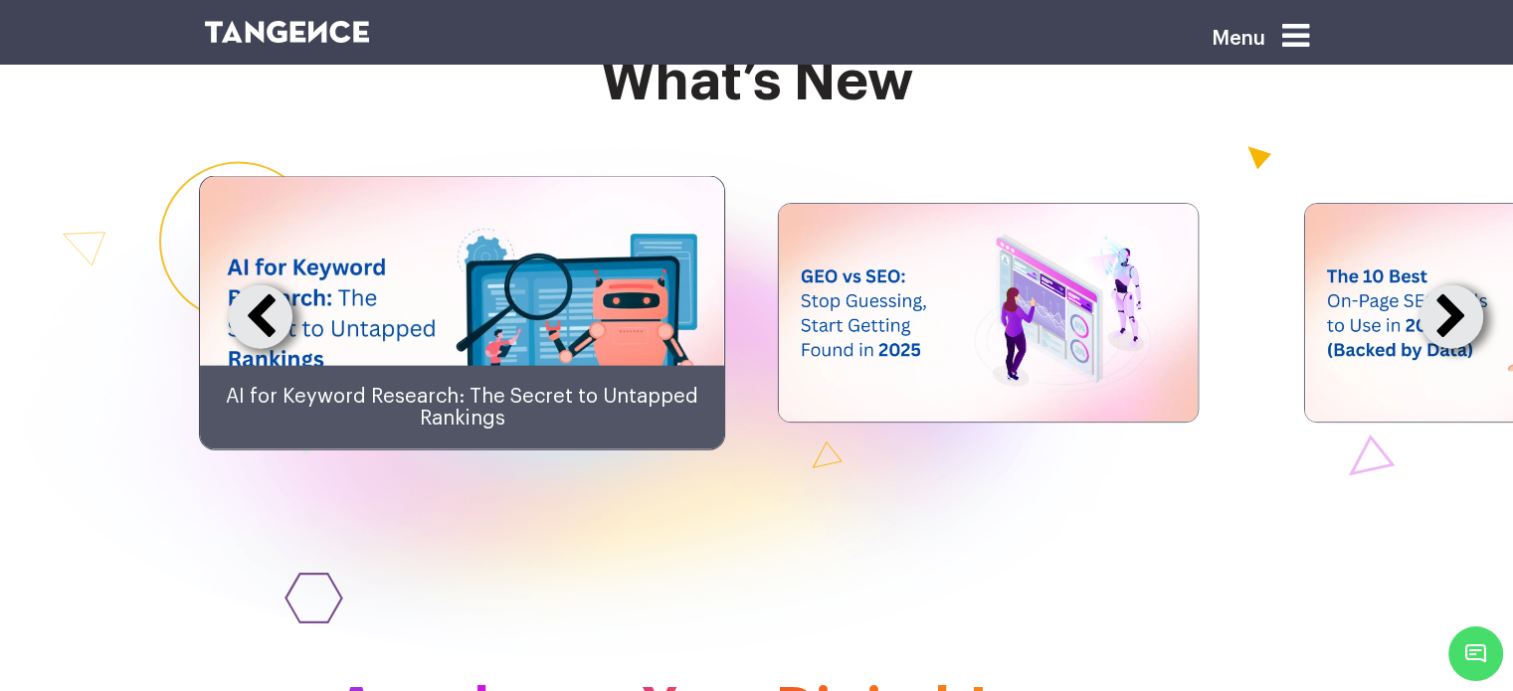
click at [1460, 349] on button at bounding box center [1451, 317] width 64 height 64
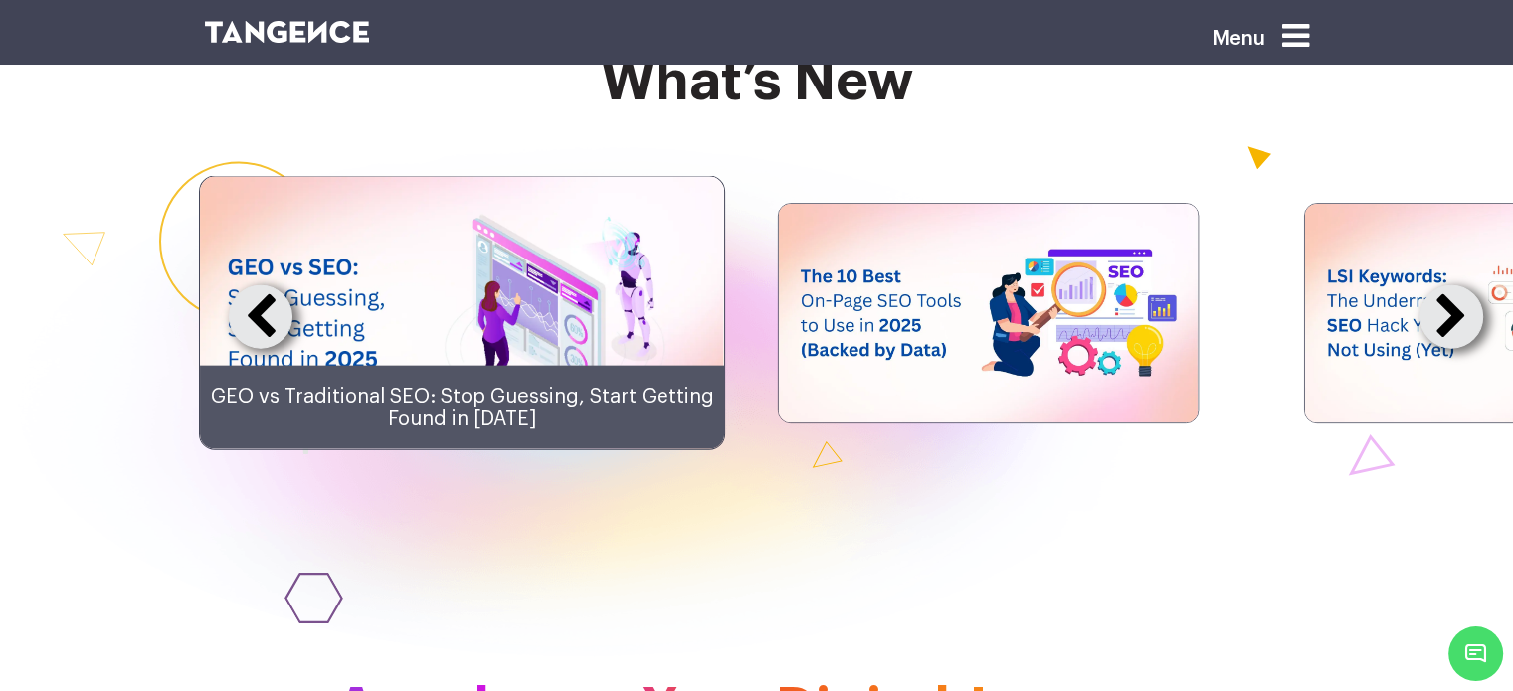
click at [1460, 349] on button at bounding box center [1451, 317] width 64 height 64
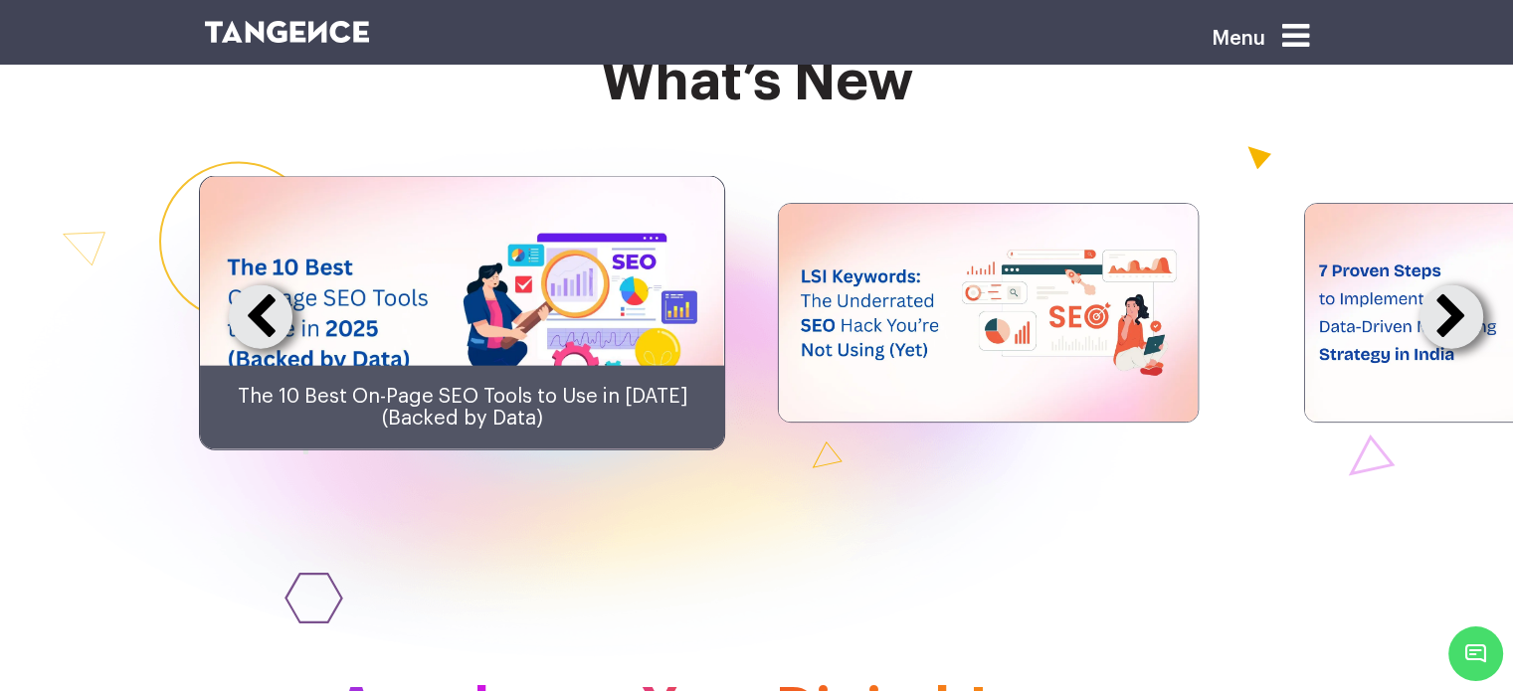
click at [1460, 349] on button at bounding box center [1451, 317] width 64 height 64
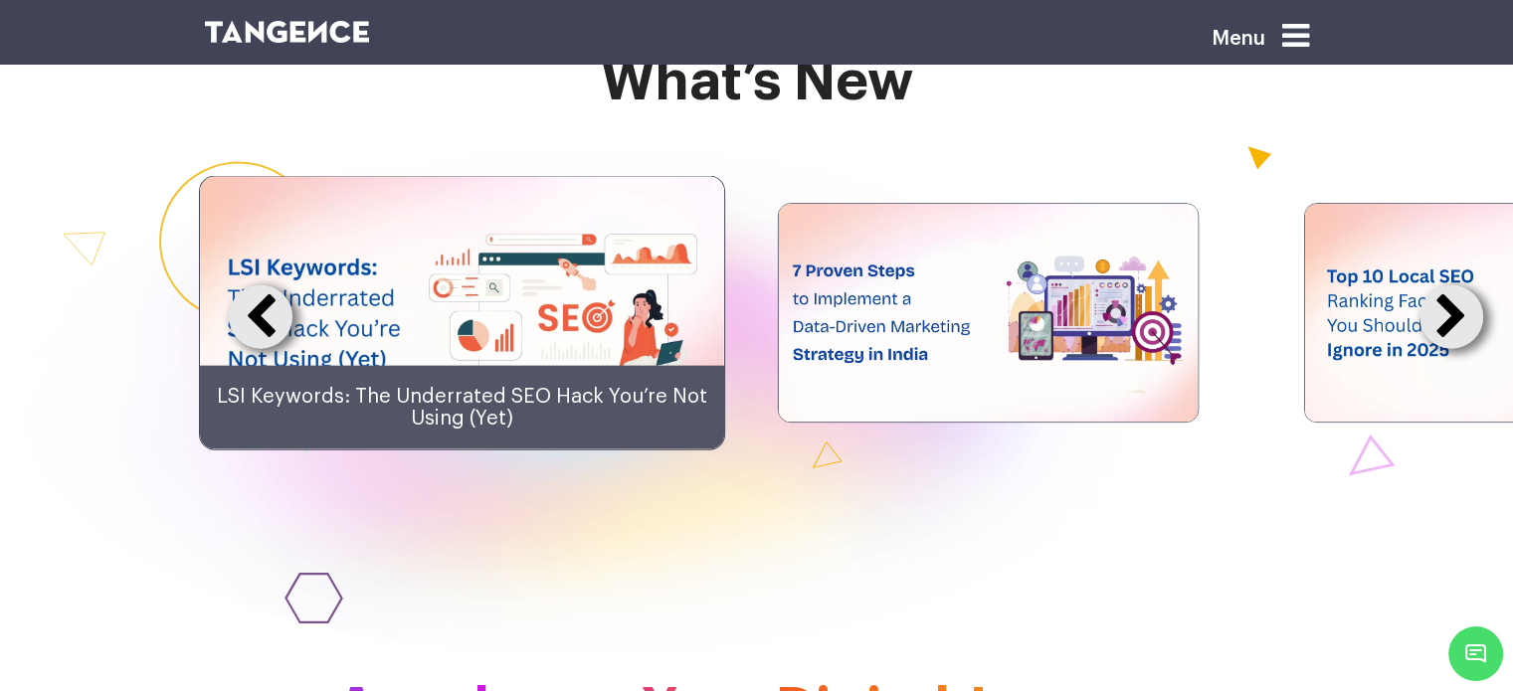
click at [1460, 349] on button at bounding box center [1451, 317] width 64 height 64
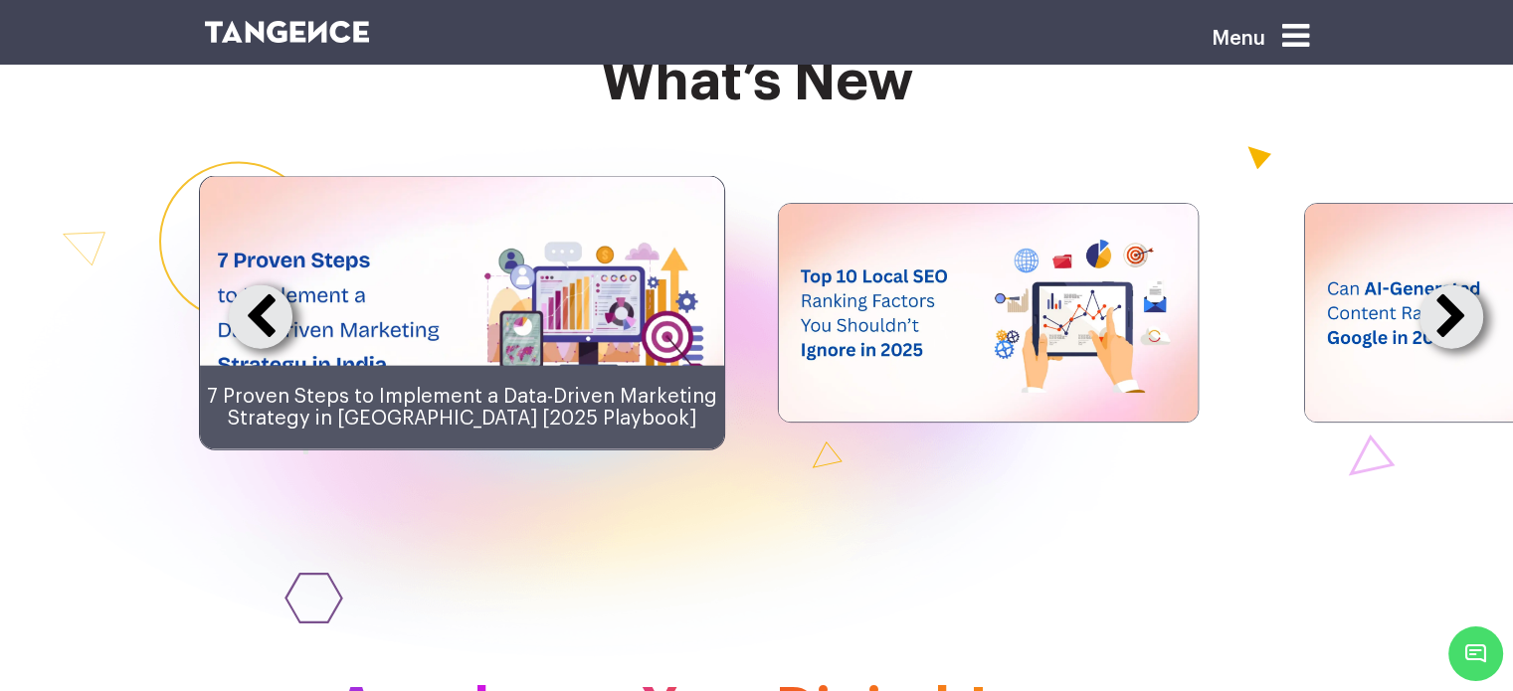
click at [1460, 349] on button at bounding box center [1451, 317] width 64 height 64
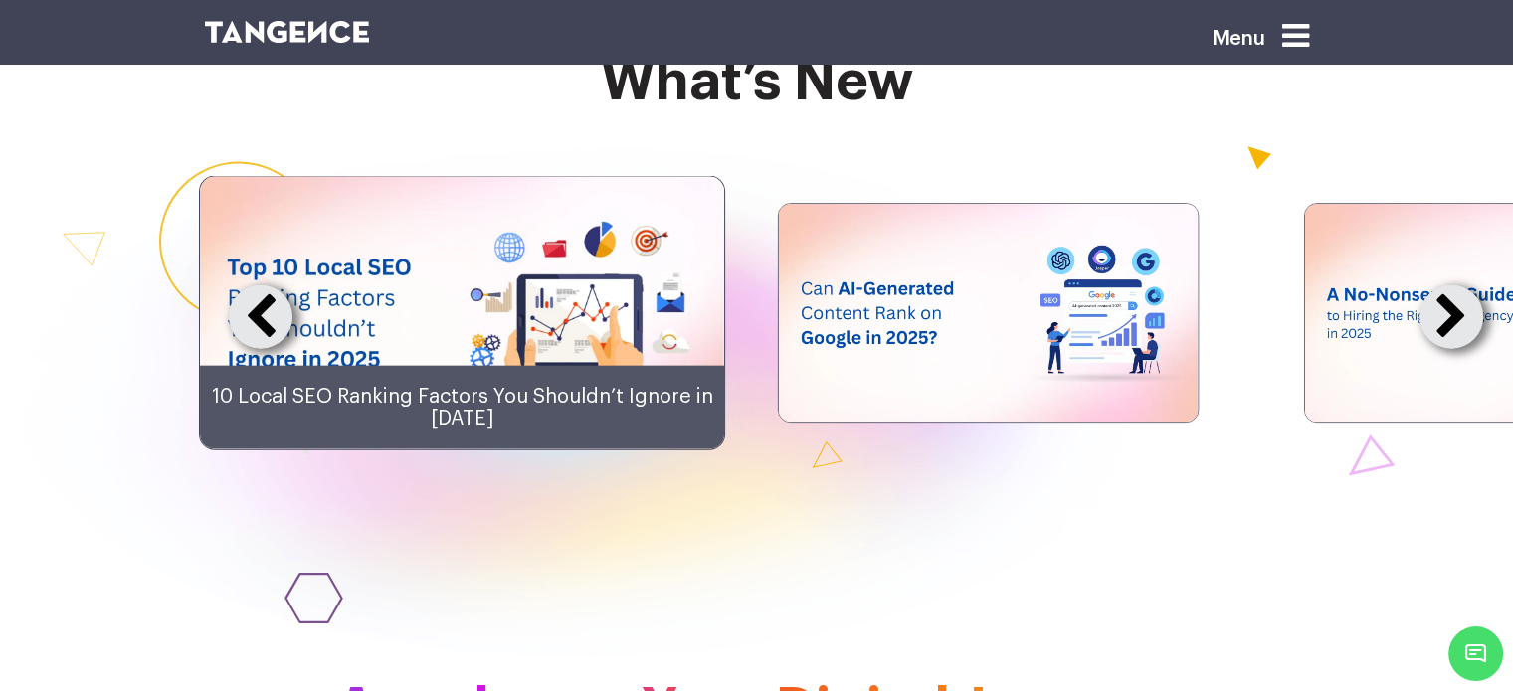
click at [1460, 349] on button at bounding box center [1451, 317] width 64 height 64
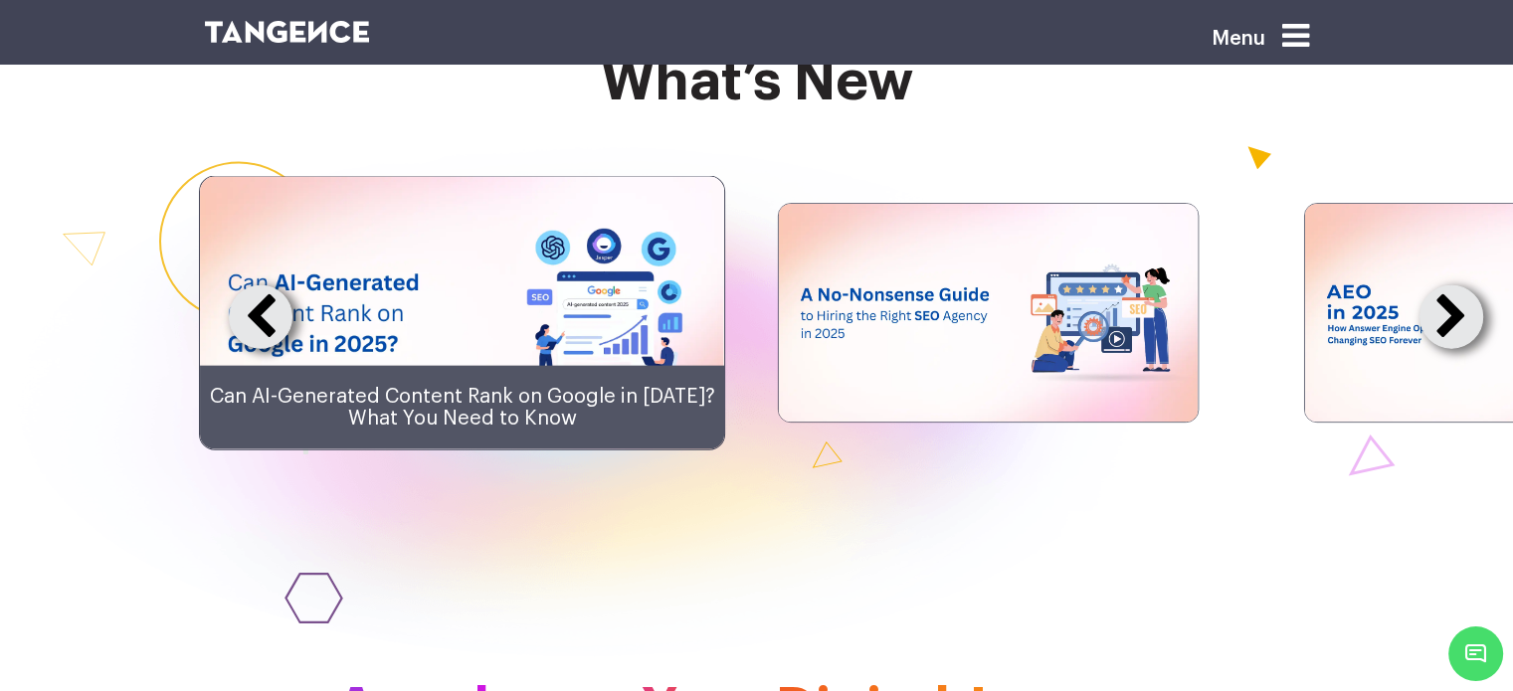
click at [1460, 349] on button at bounding box center [1451, 317] width 64 height 64
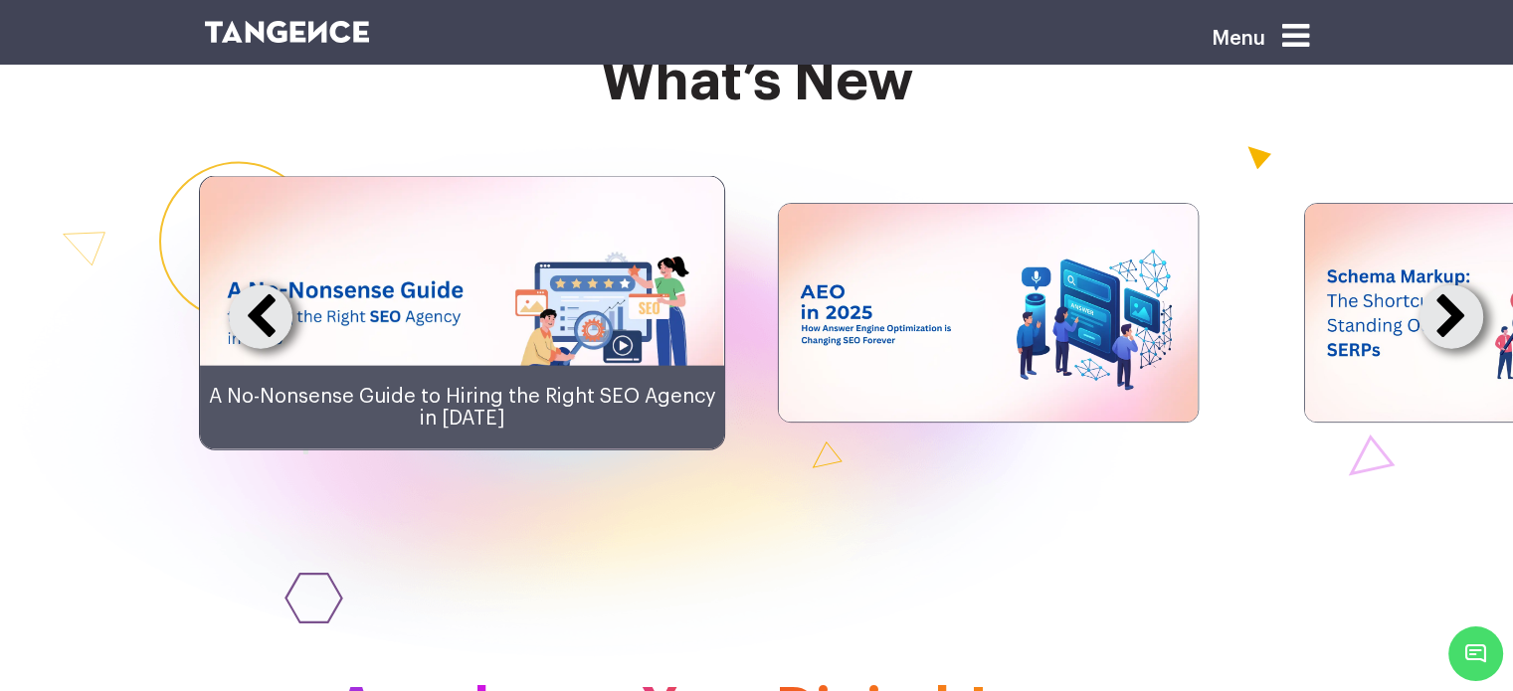
click at [1460, 349] on button at bounding box center [1451, 317] width 64 height 64
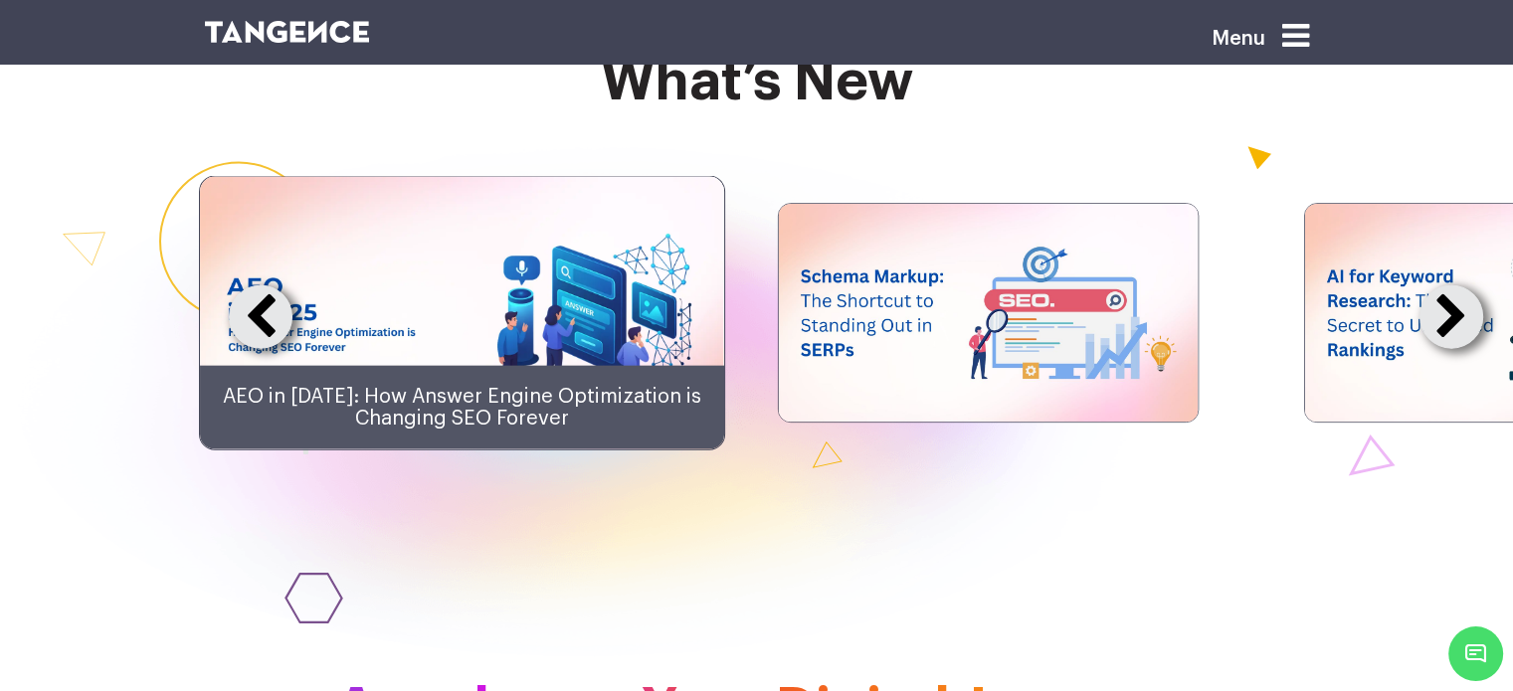
click at [1460, 349] on button at bounding box center [1451, 317] width 64 height 64
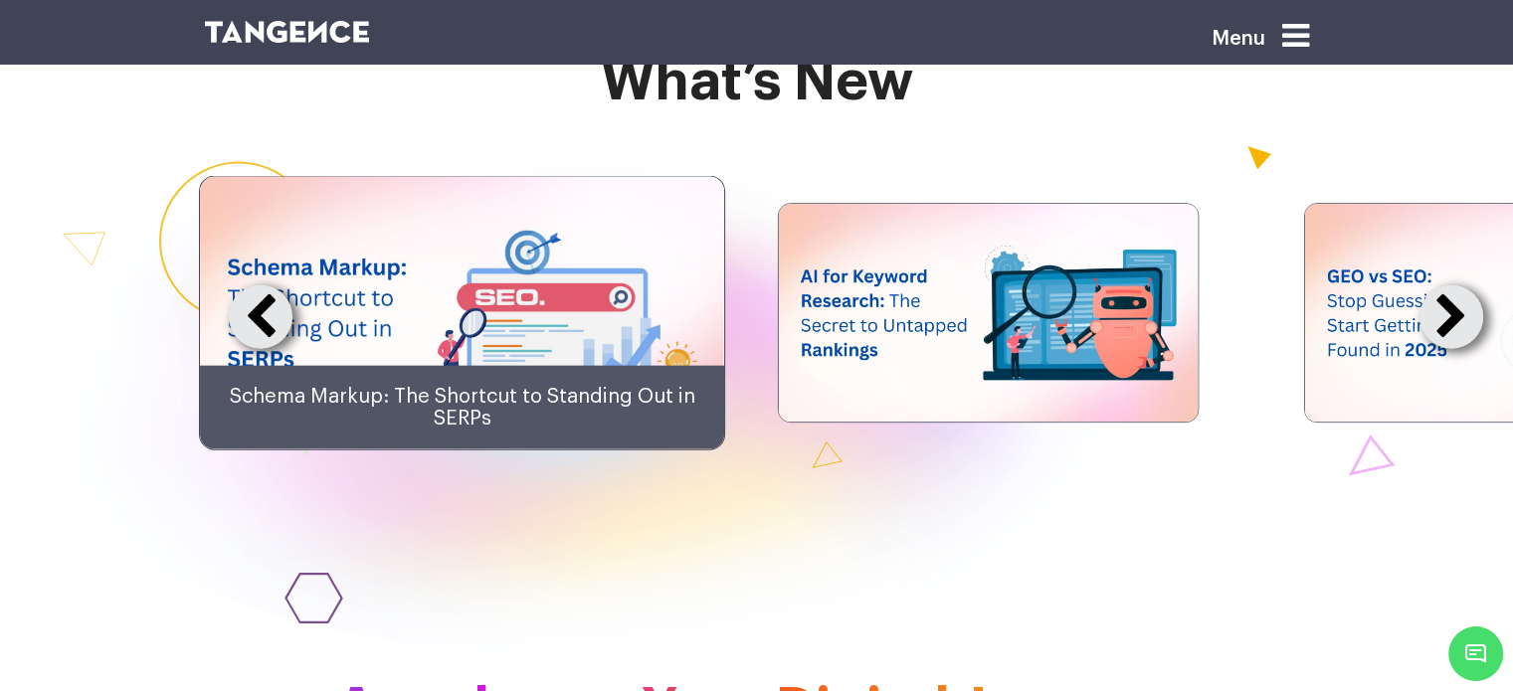
click at [1460, 349] on button at bounding box center [1451, 317] width 64 height 64
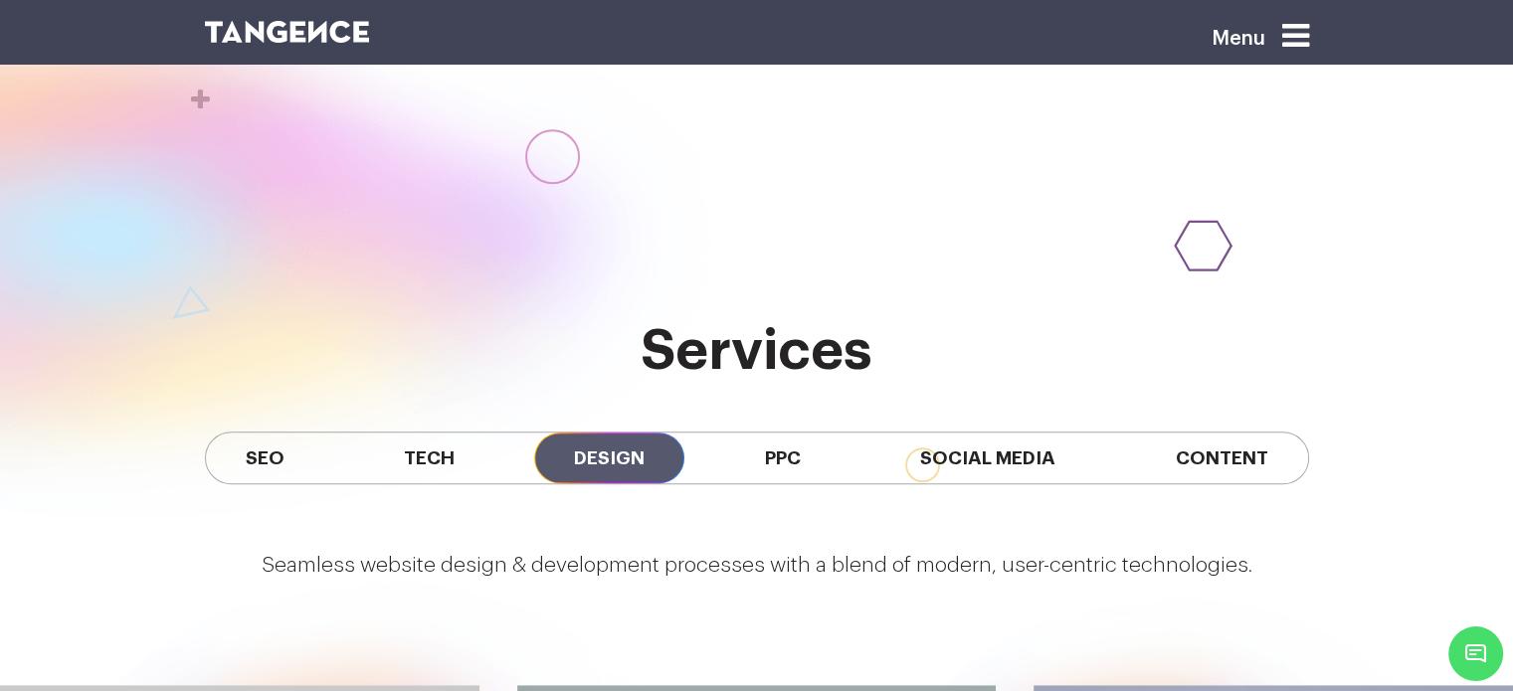
scroll to position [1542, 0]
click at [750, 454] on span "PPC" at bounding box center [782, 459] width 115 height 51
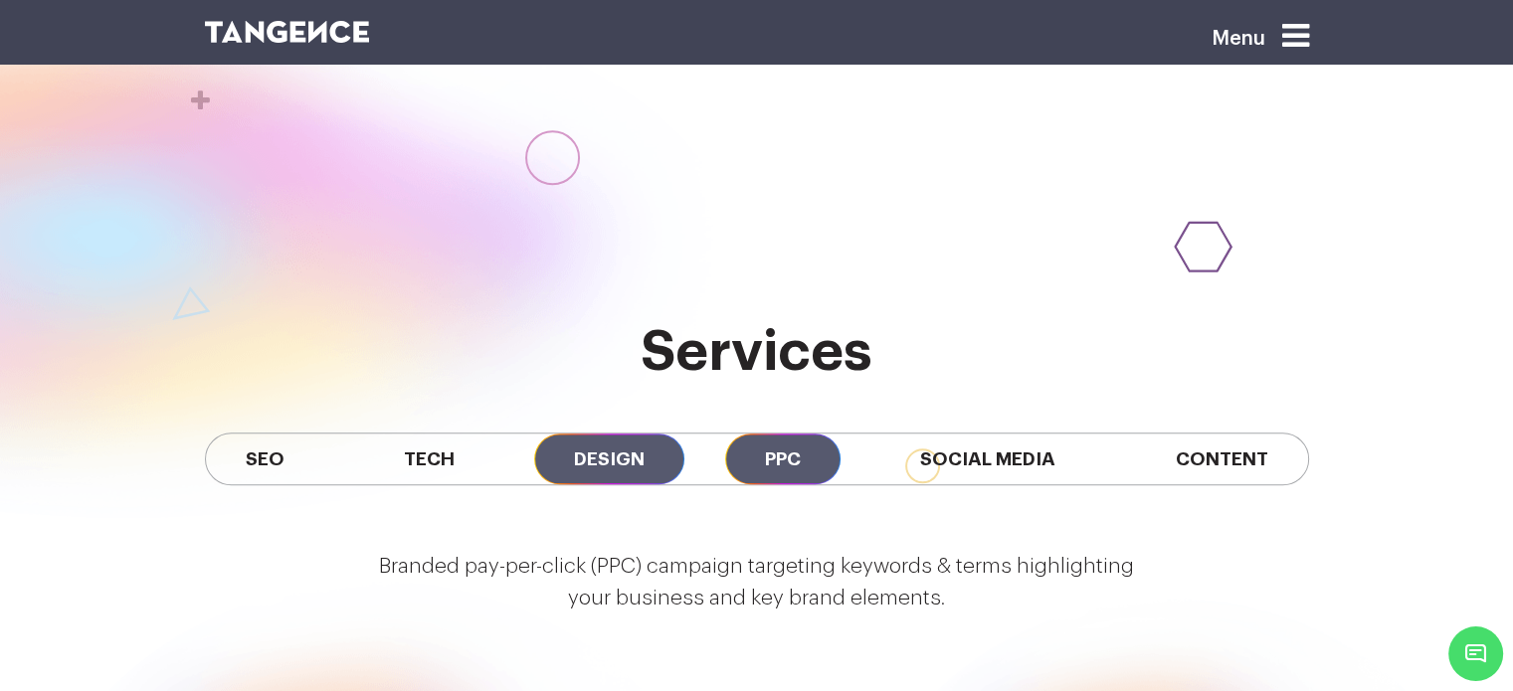
click at [615, 455] on span "Design" at bounding box center [609, 459] width 150 height 51
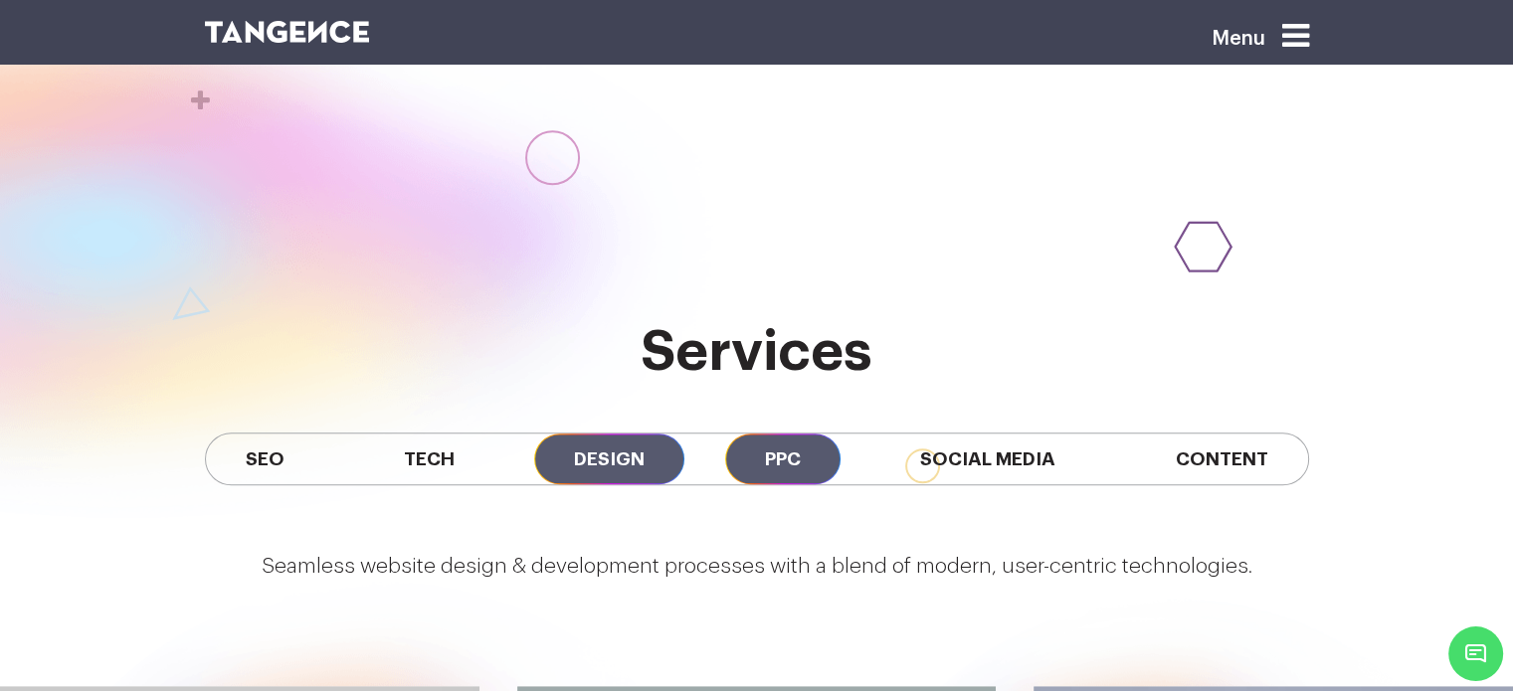
click at [797, 468] on span "PPC" at bounding box center [782, 459] width 115 height 51
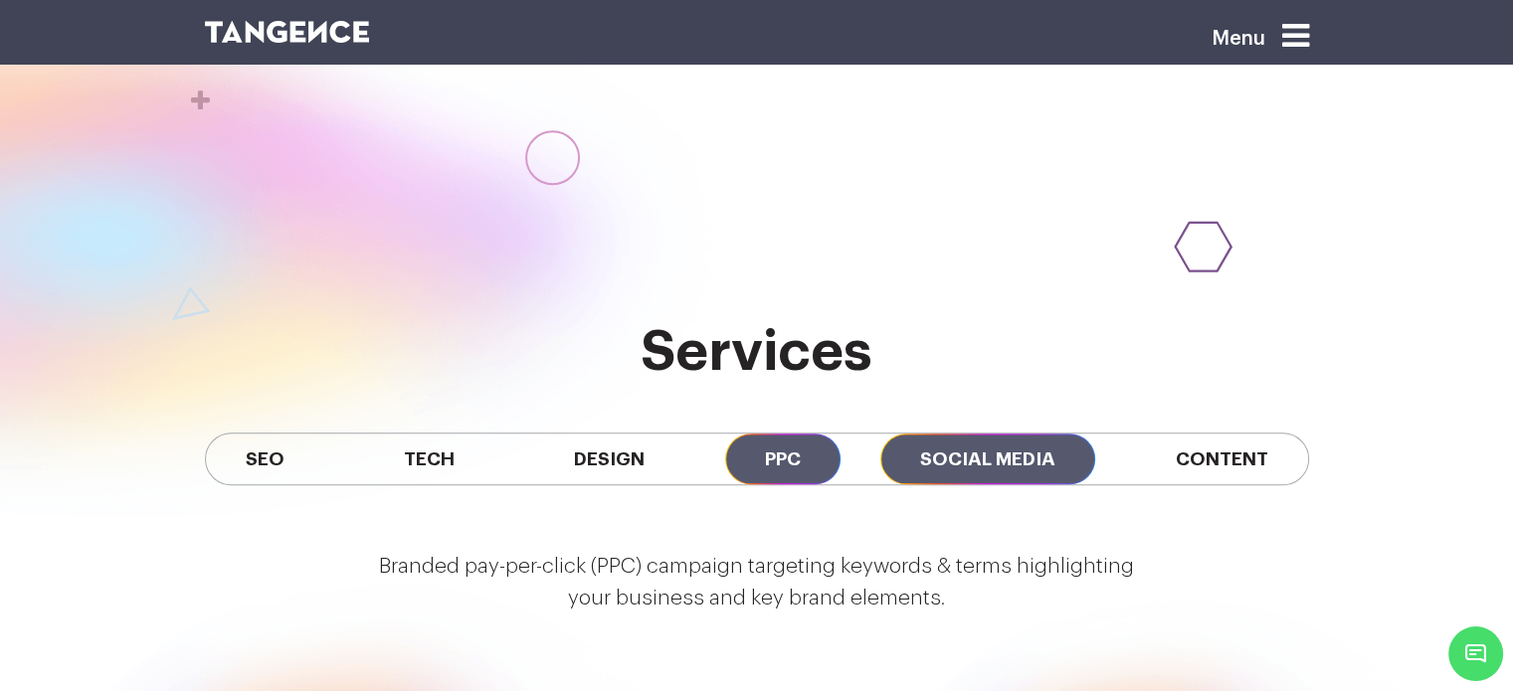
click at [1000, 445] on span "Social Media" at bounding box center [987, 459] width 215 height 51
click at [738, 453] on span "PPC" at bounding box center [782, 459] width 115 height 51
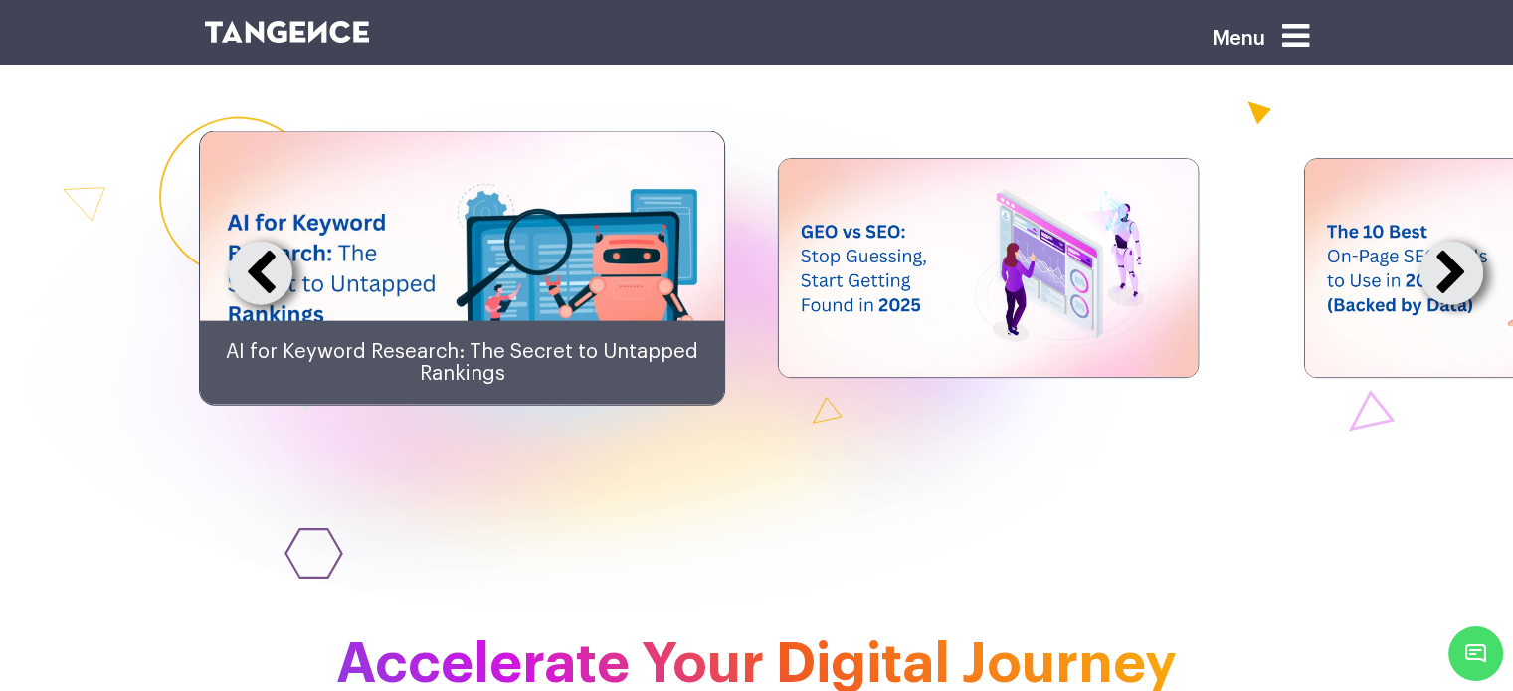
scroll to position [4585, 0]
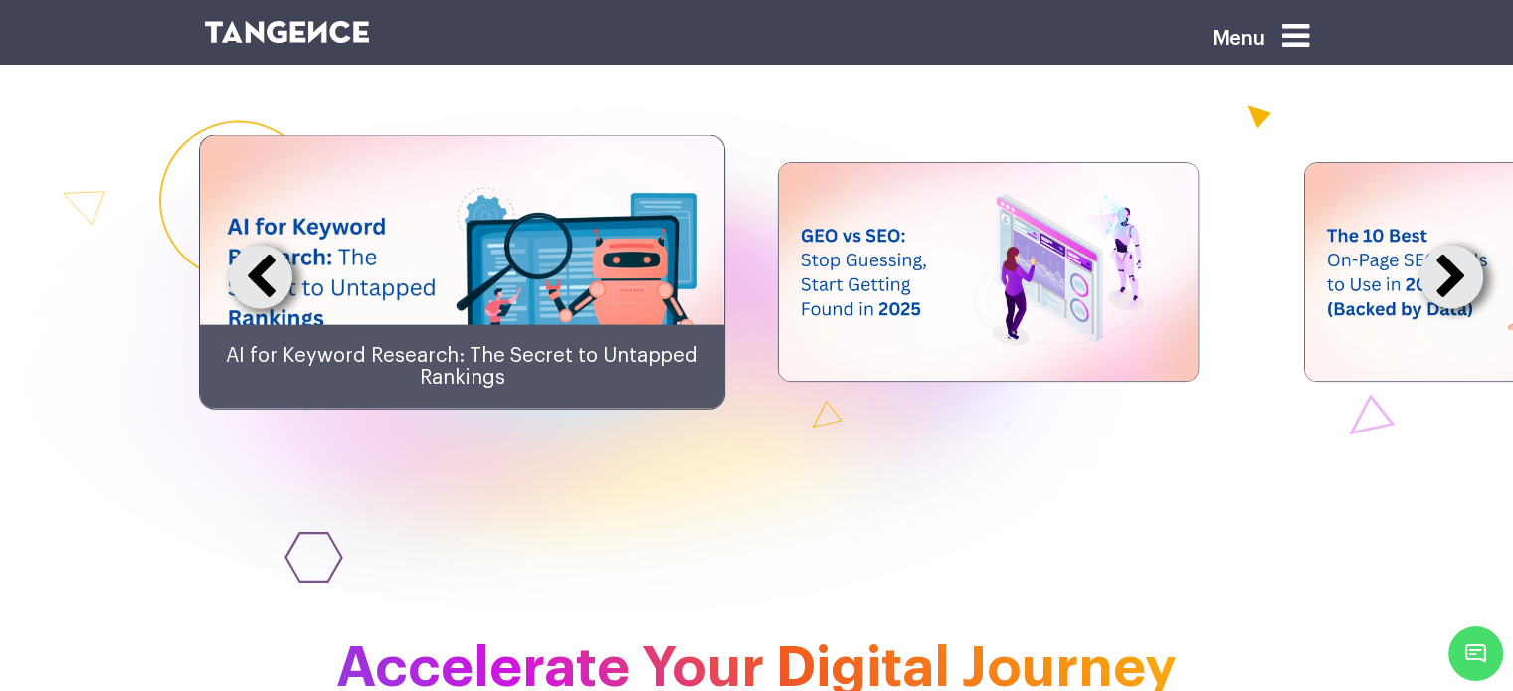
click at [1456, 309] on button at bounding box center [1451, 278] width 64 height 64
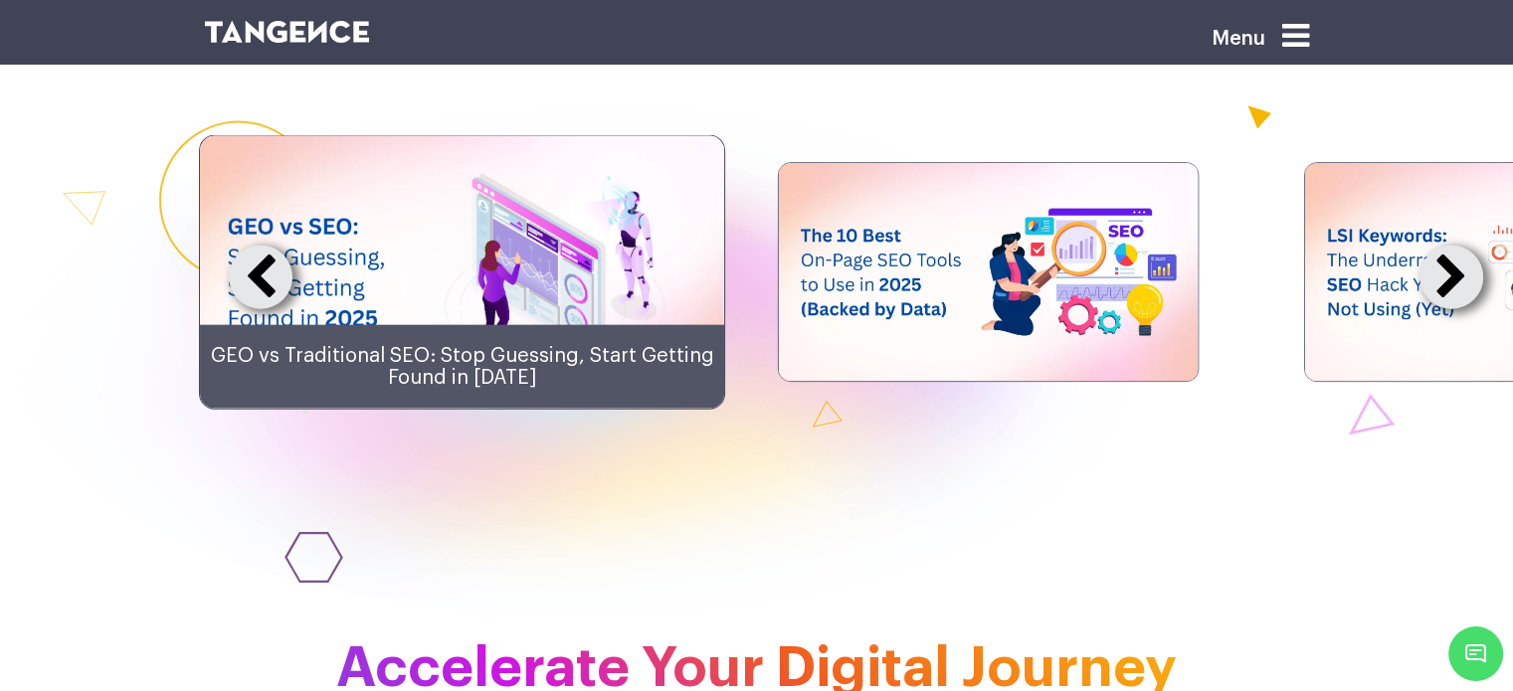
click at [1456, 309] on button at bounding box center [1451, 278] width 64 height 64
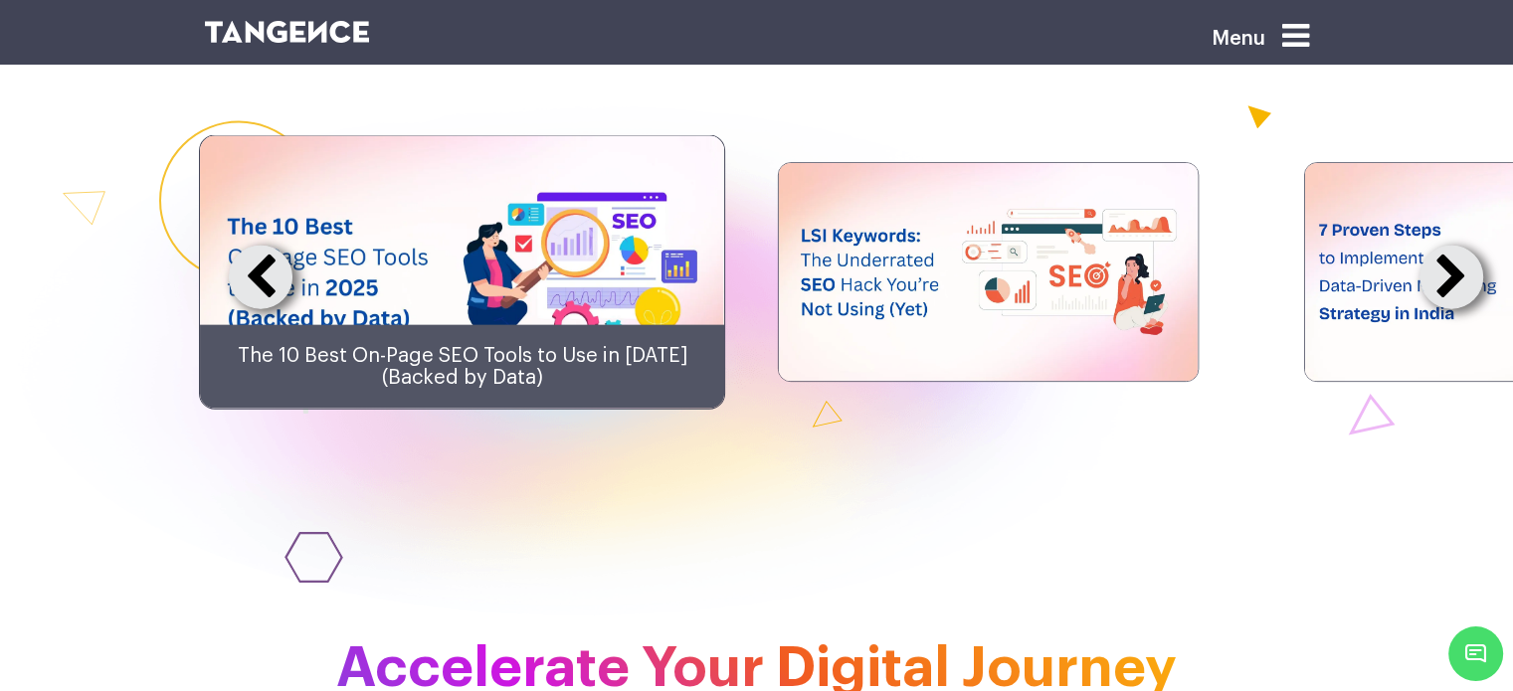
click at [1456, 309] on button at bounding box center [1451, 278] width 64 height 64
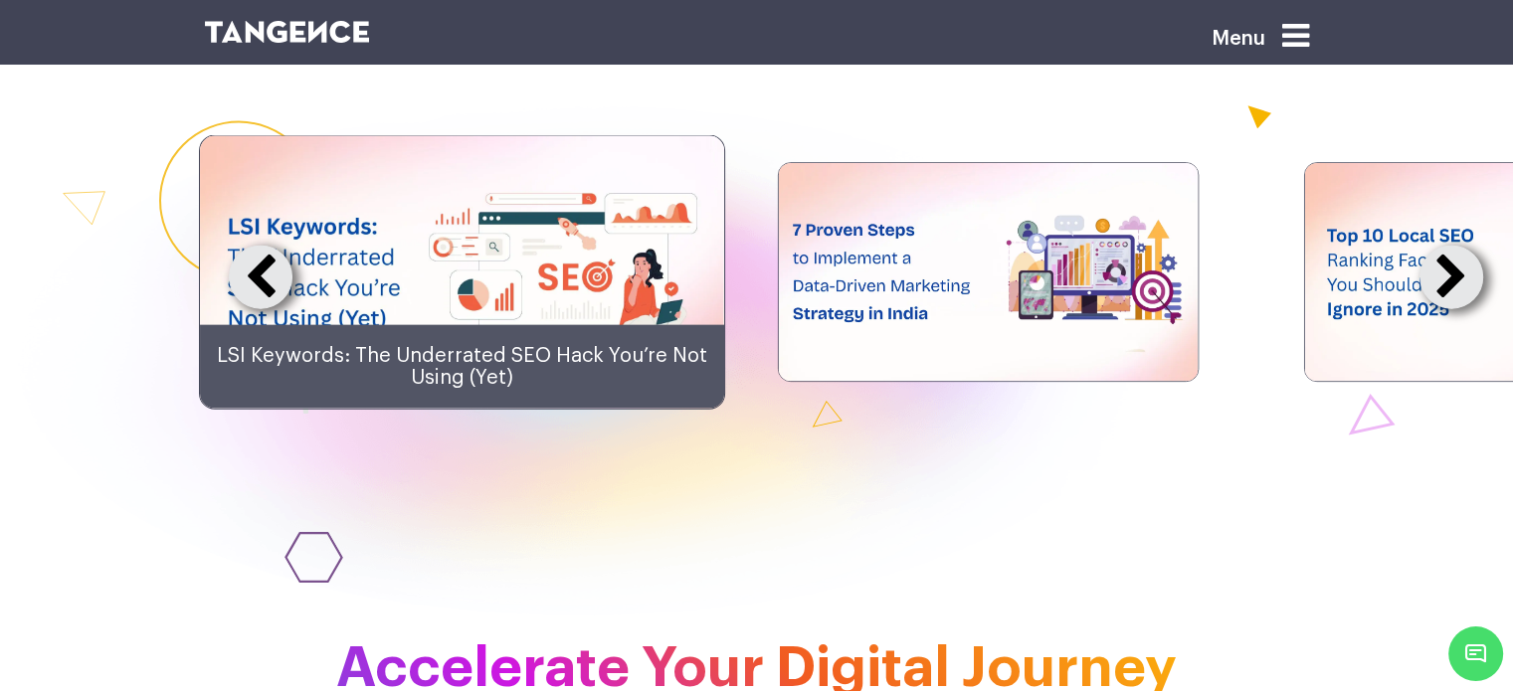
click at [1456, 309] on button at bounding box center [1451, 278] width 64 height 64
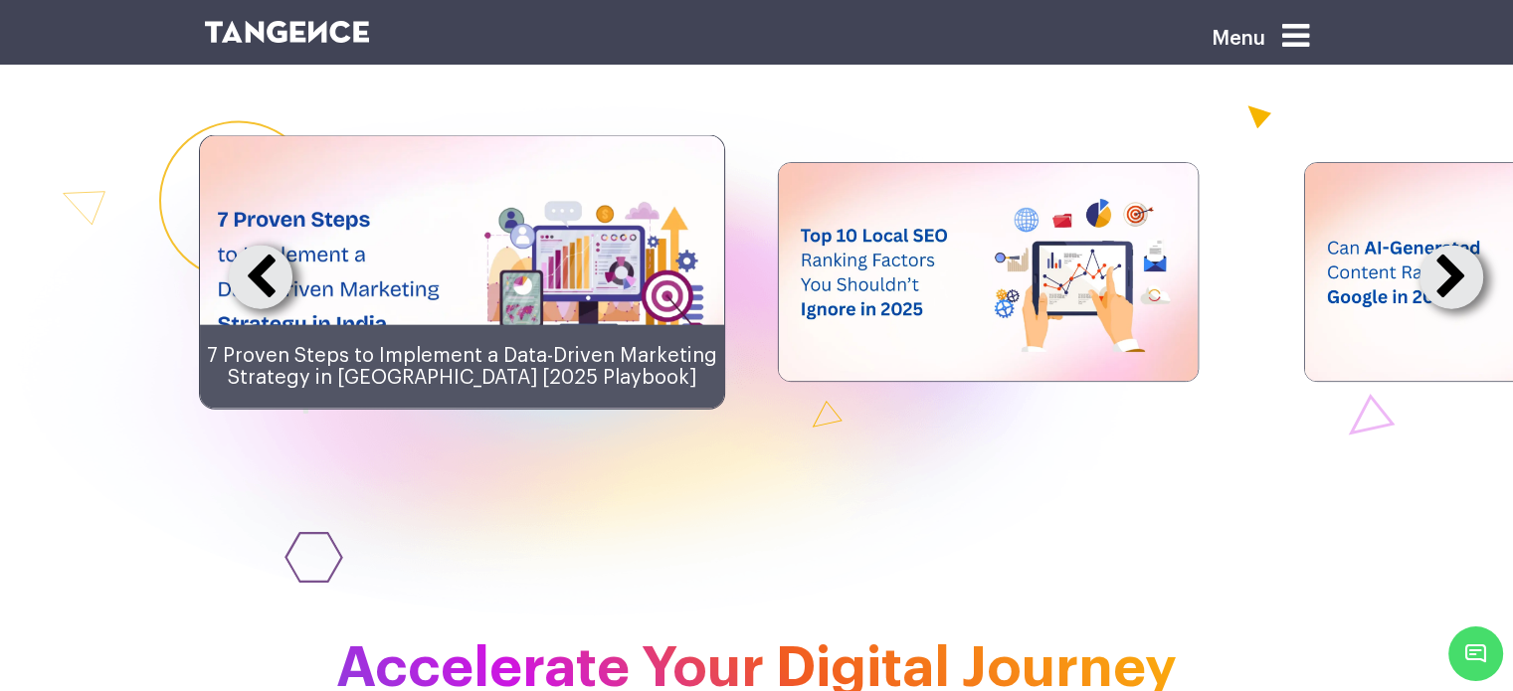
click at [1456, 309] on button at bounding box center [1451, 278] width 64 height 64
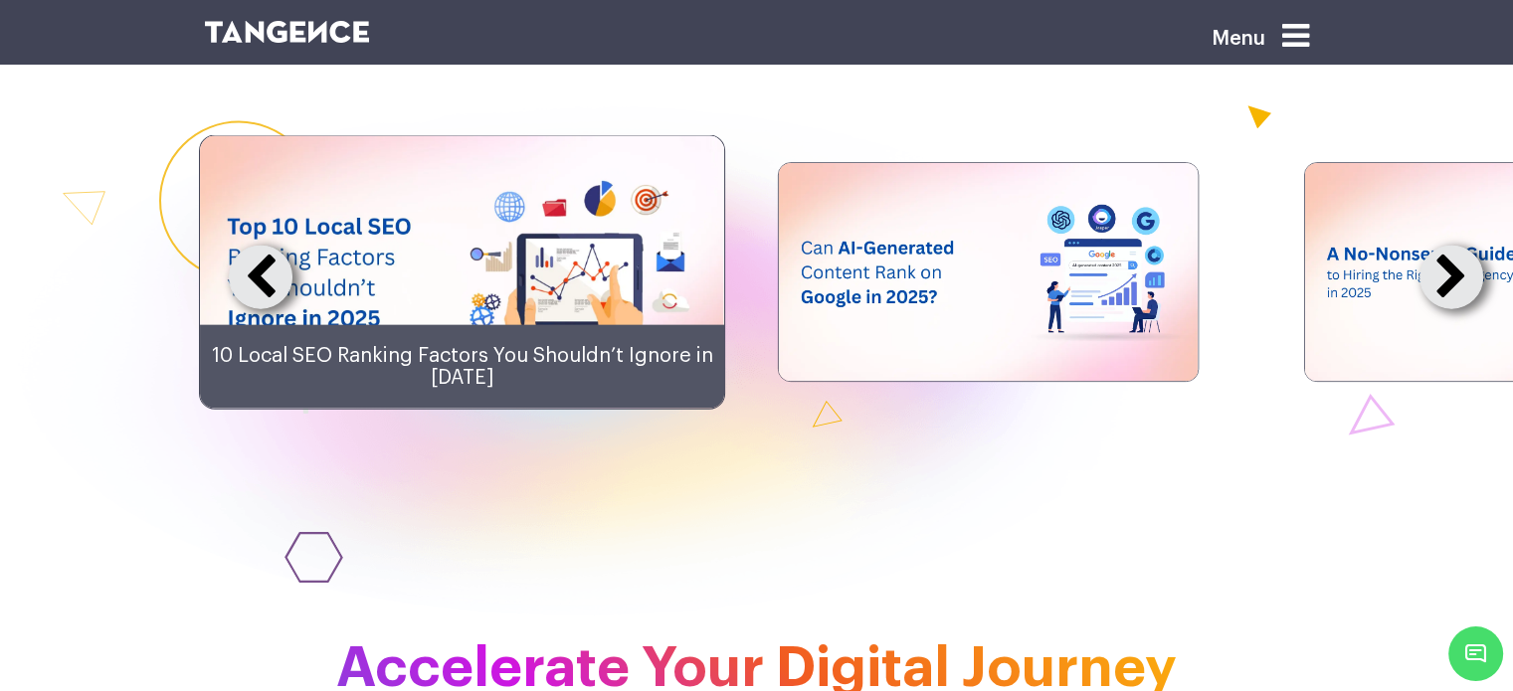
click at [1456, 309] on button at bounding box center [1451, 278] width 64 height 64
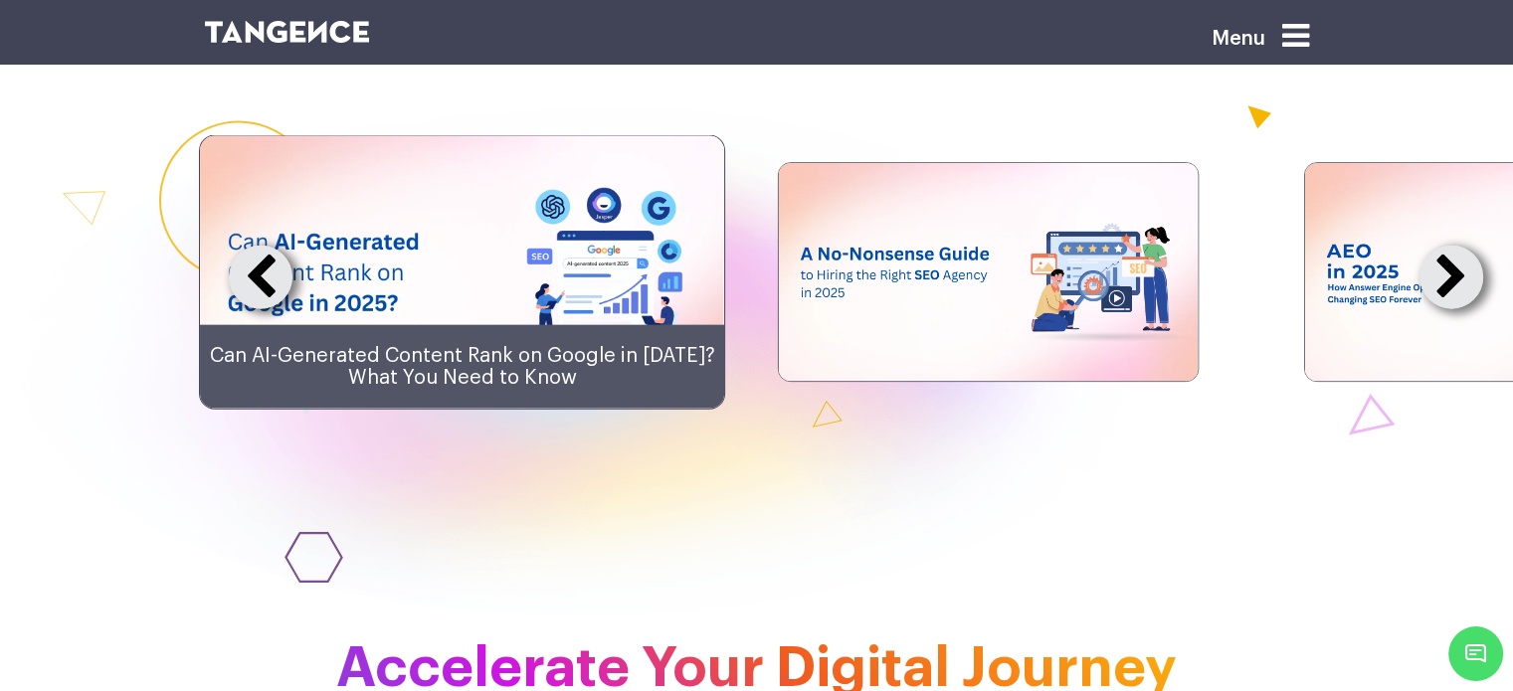
click at [1456, 309] on button at bounding box center [1451, 278] width 64 height 64
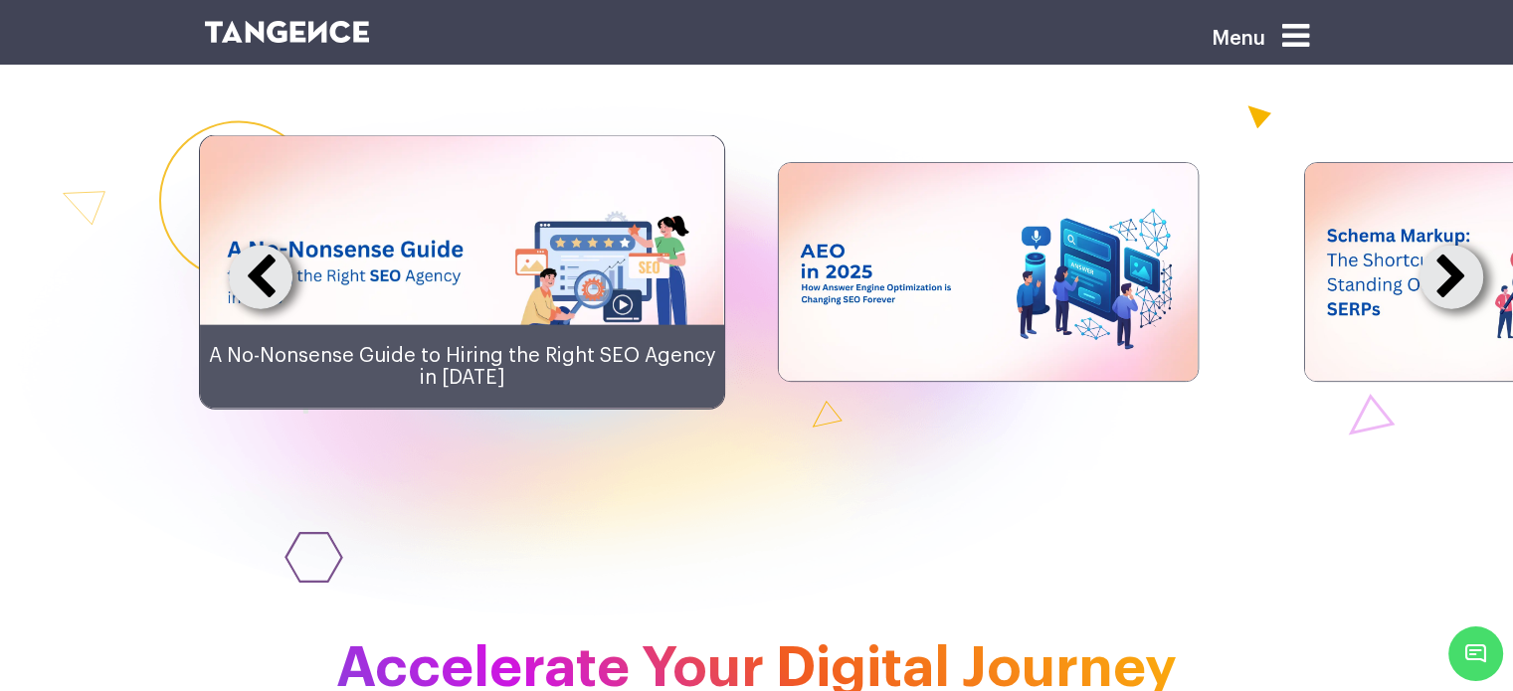
click at [1456, 309] on button at bounding box center [1451, 278] width 64 height 64
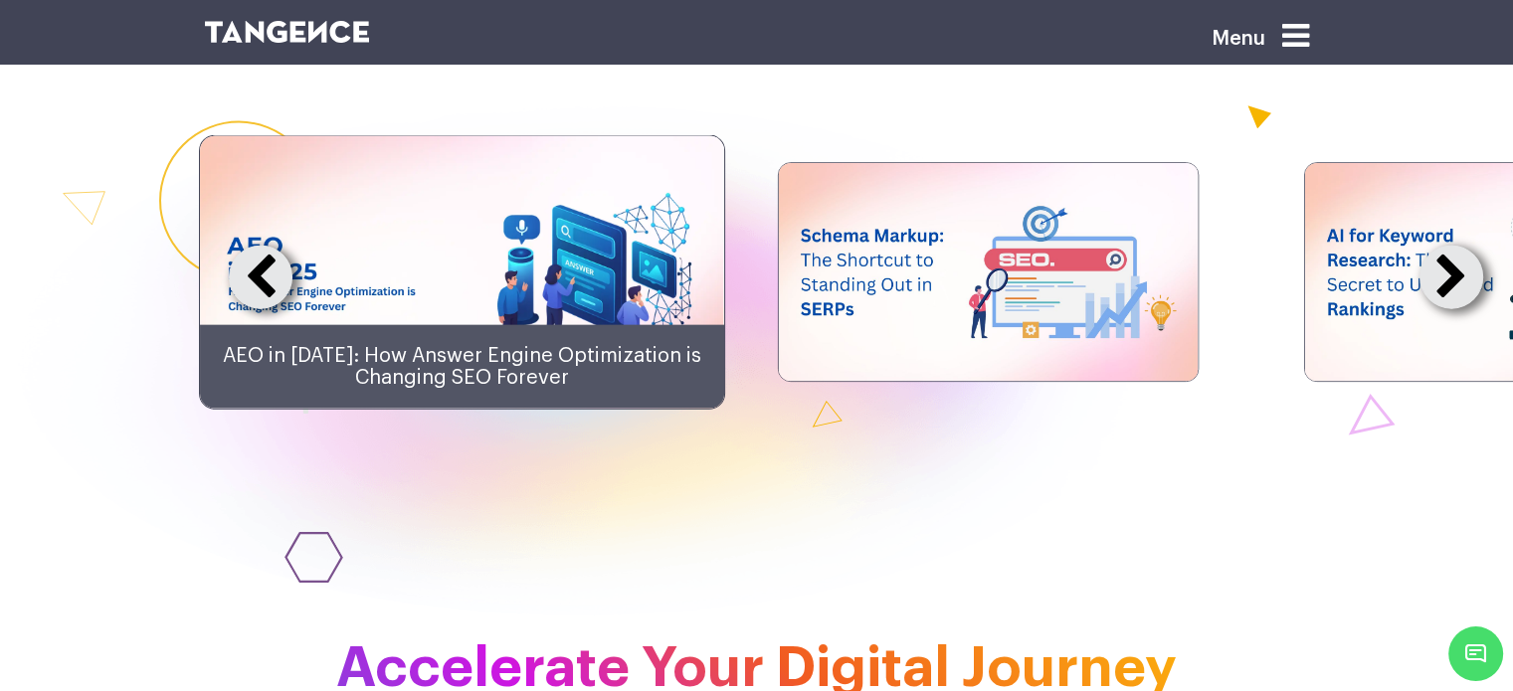
click at [1456, 309] on button at bounding box center [1451, 278] width 64 height 64
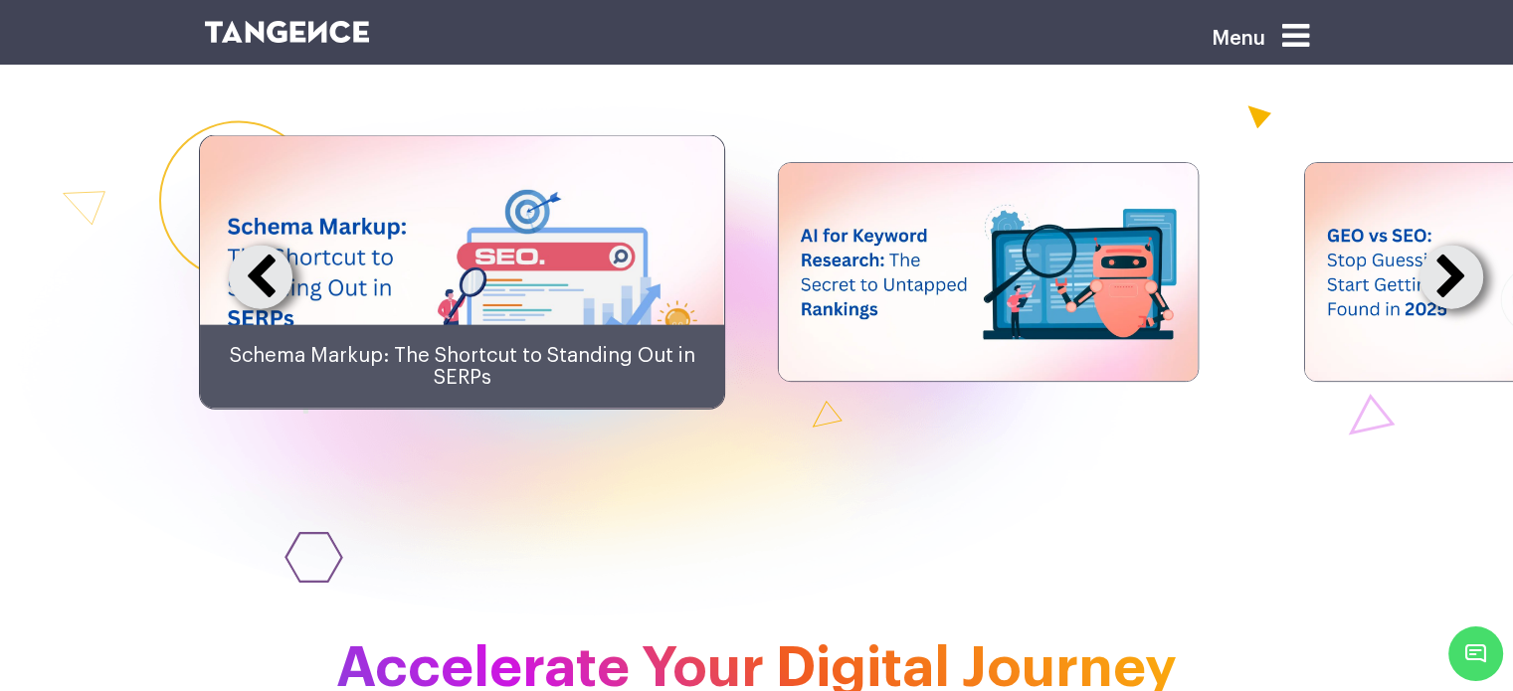
click at [1456, 309] on button at bounding box center [1451, 278] width 64 height 64
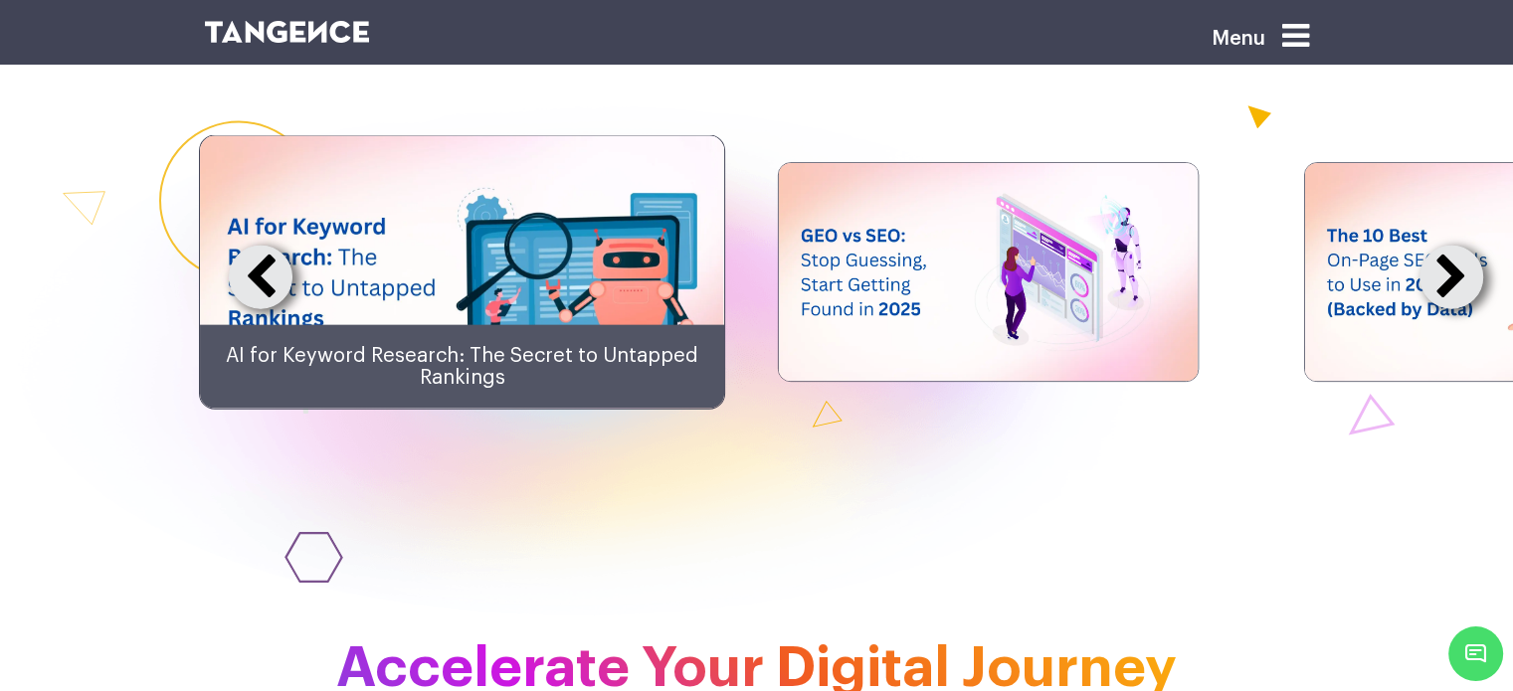
click at [1456, 309] on button at bounding box center [1451, 278] width 64 height 64
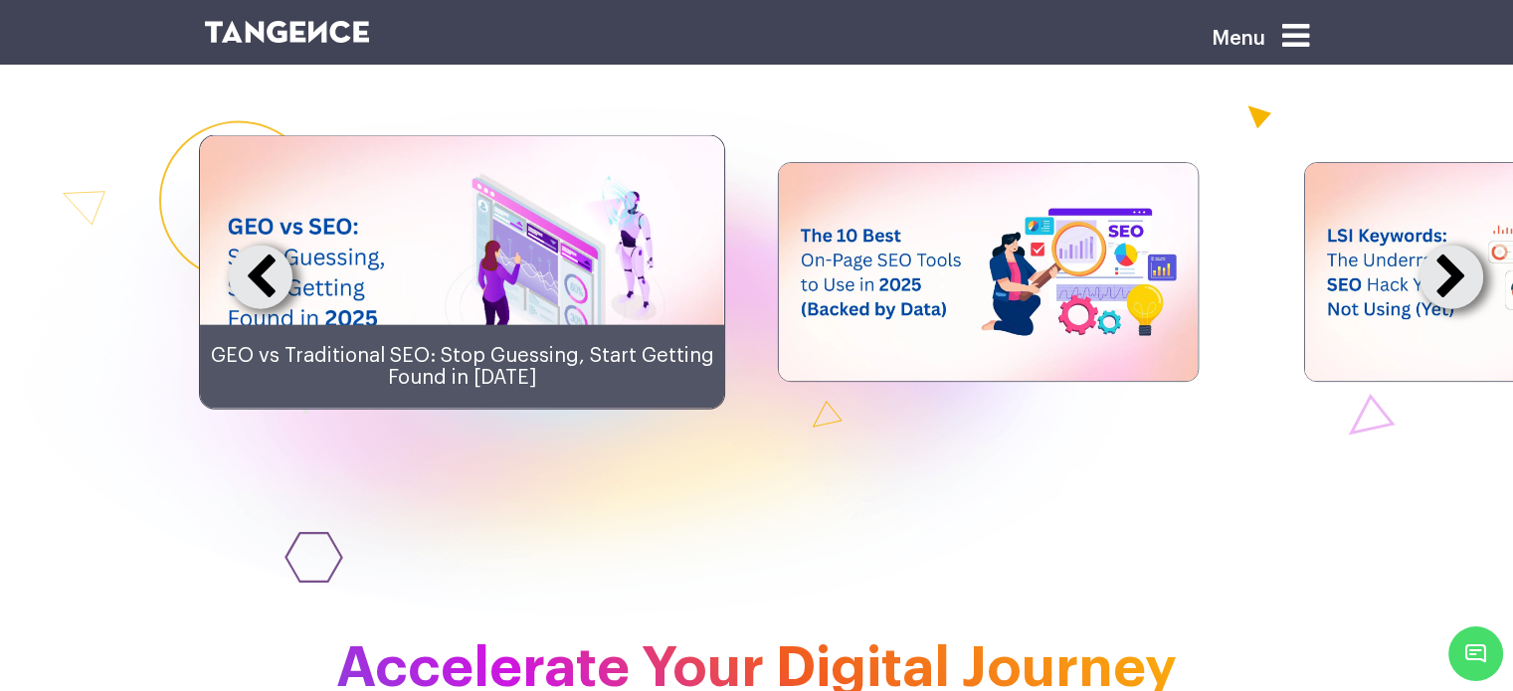
click at [1456, 309] on button at bounding box center [1451, 278] width 64 height 64
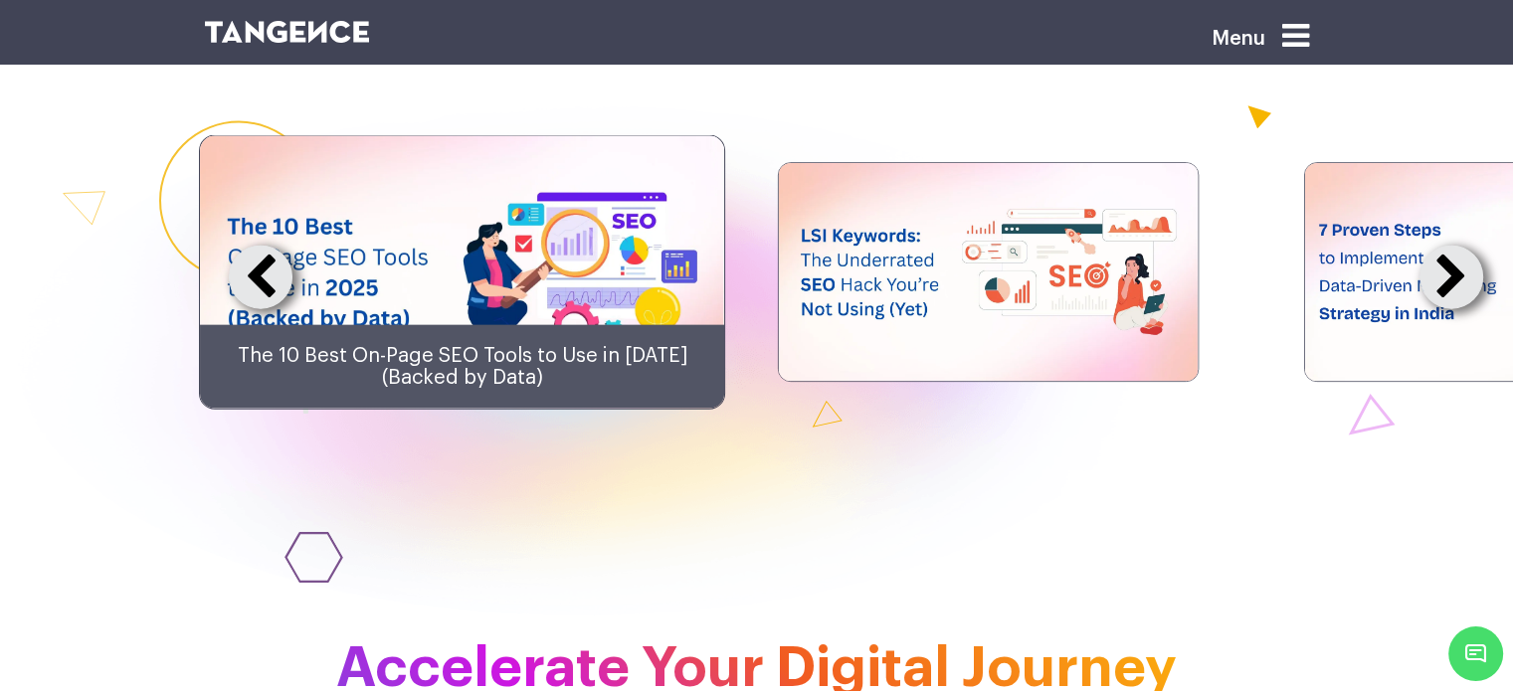
click at [1456, 309] on button at bounding box center [1451, 278] width 64 height 64
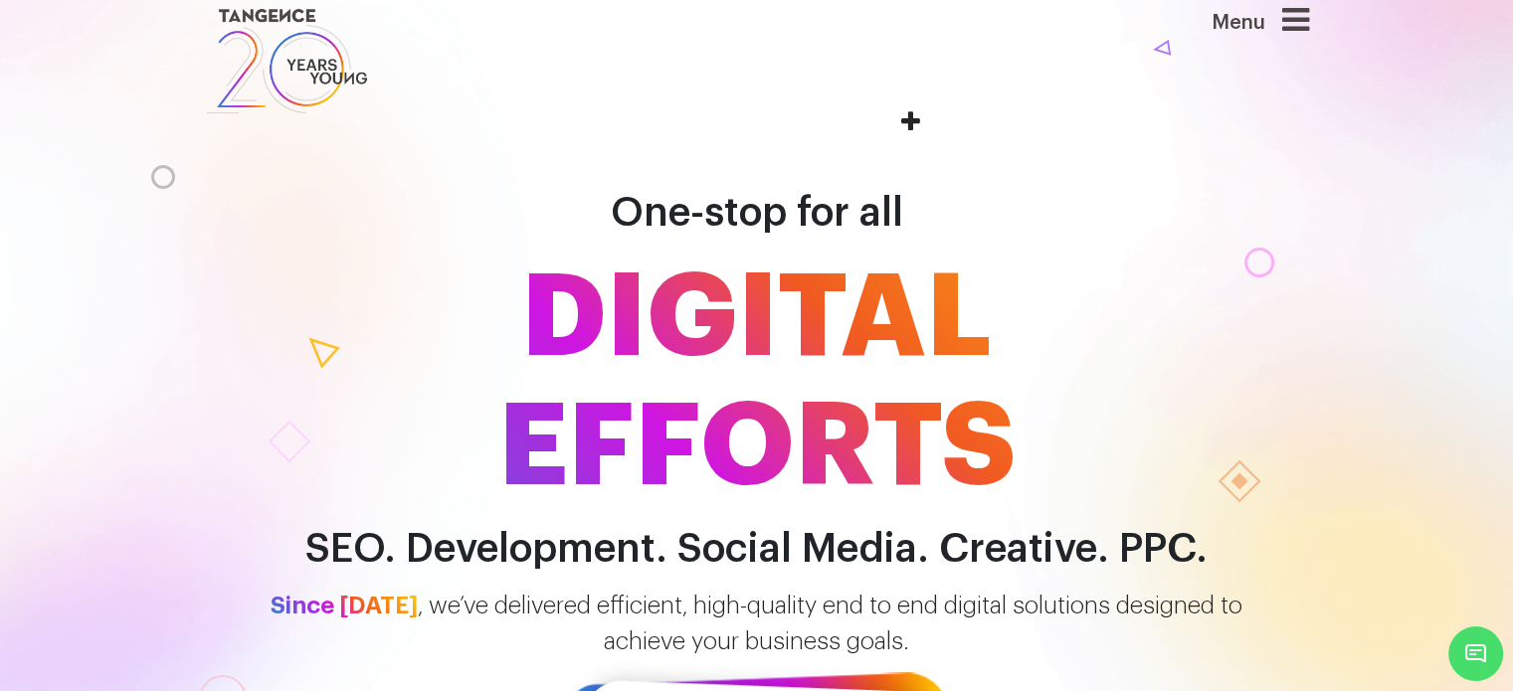
scroll to position [0, 0]
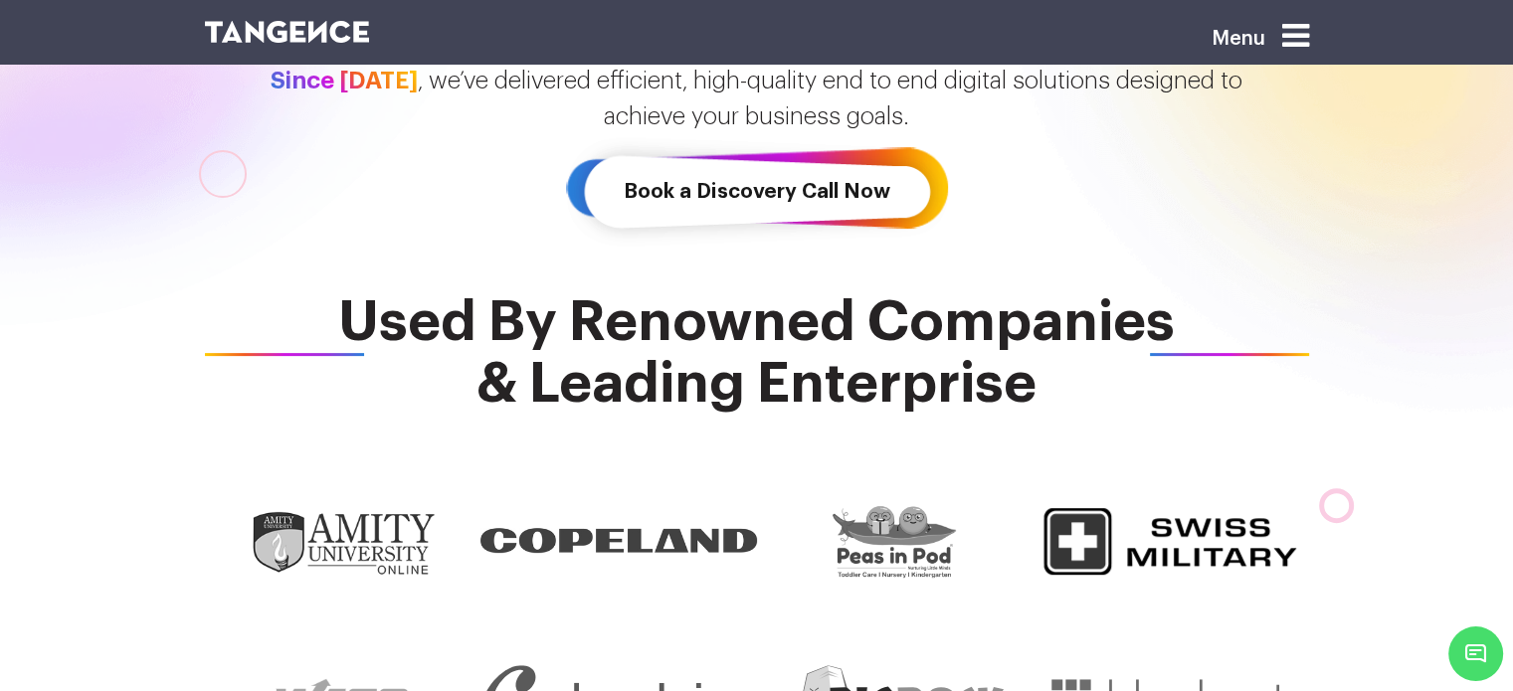
click at [768, 327] on span "Used By Renowned Companies & Leading Enterprise" at bounding box center [757, 352] width 1104 height 123
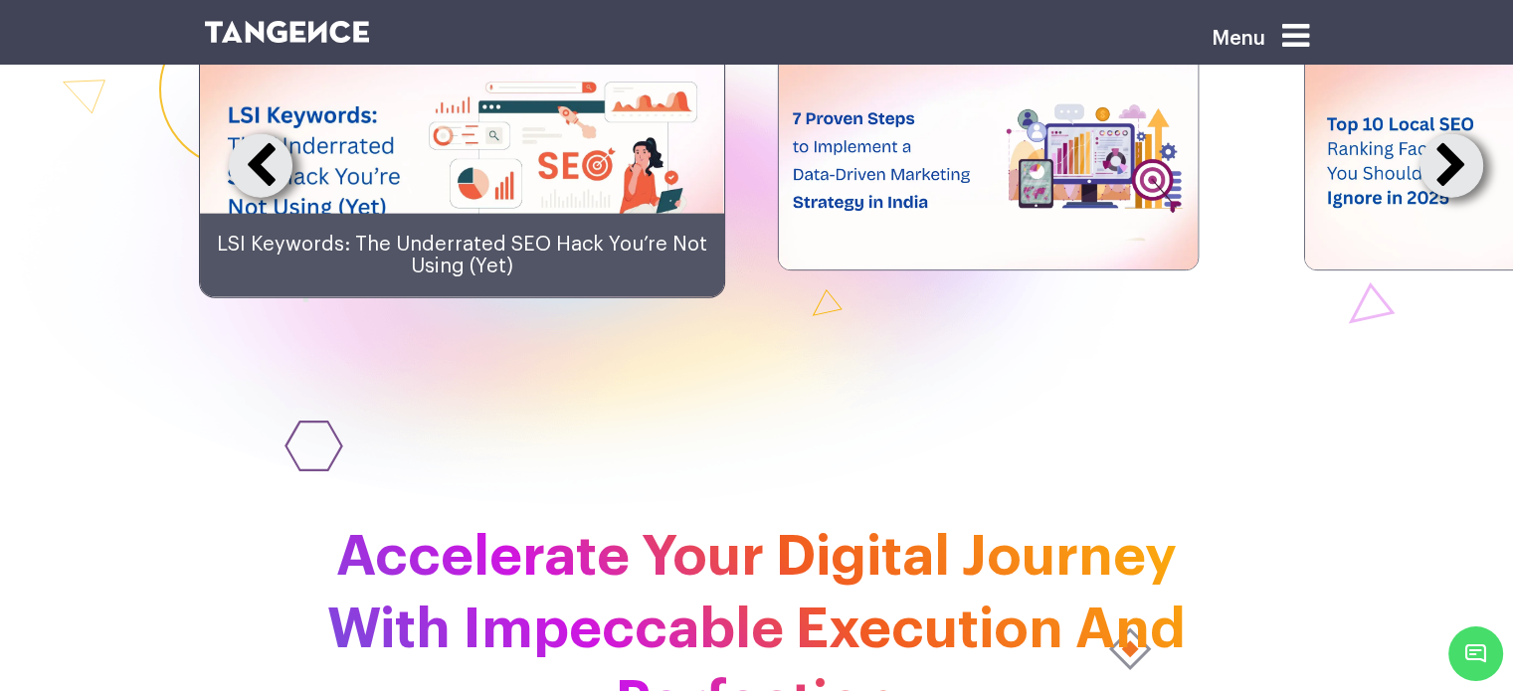
scroll to position [4697, 0]
click at [1454, 197] on button at bounding box center [1451, 165] width 64 height 64
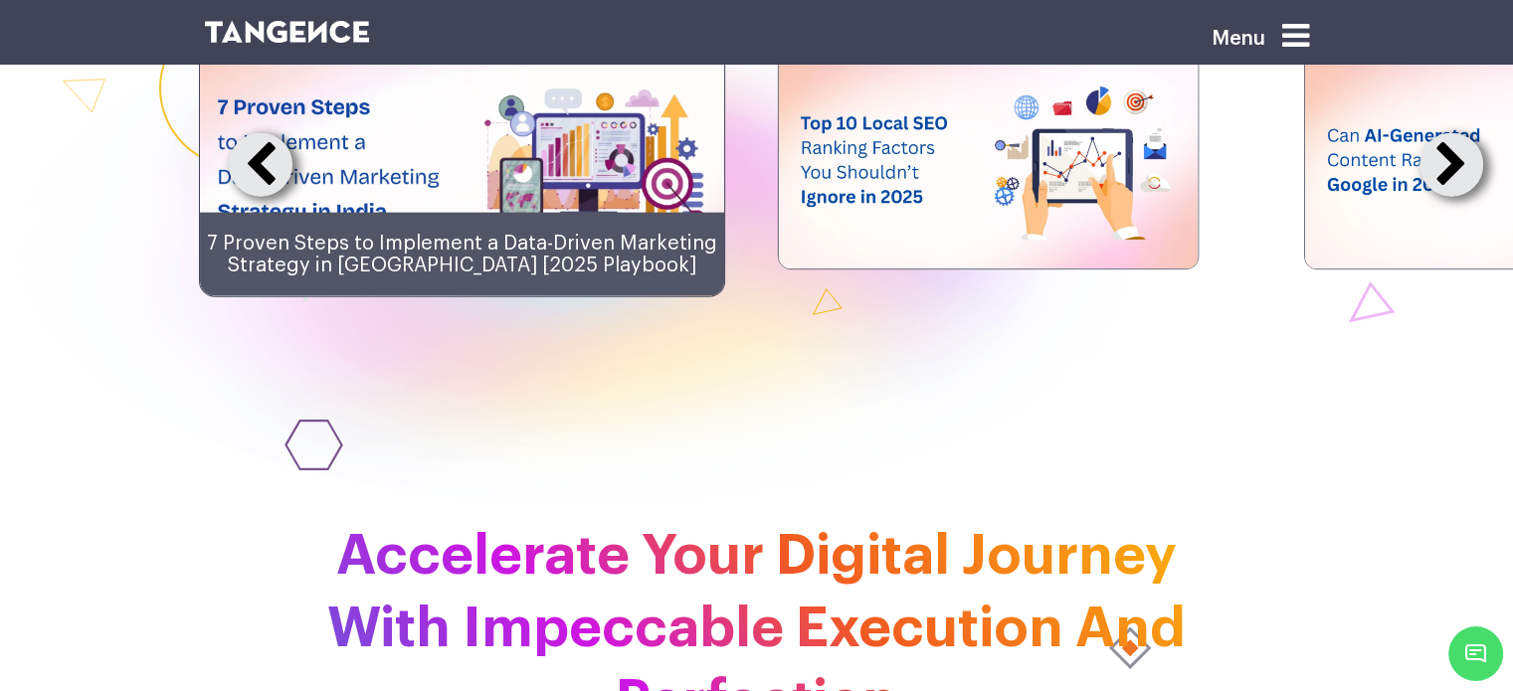
click at [1454, 197] on button at bounding box center [1451, 165] width 64 height 64
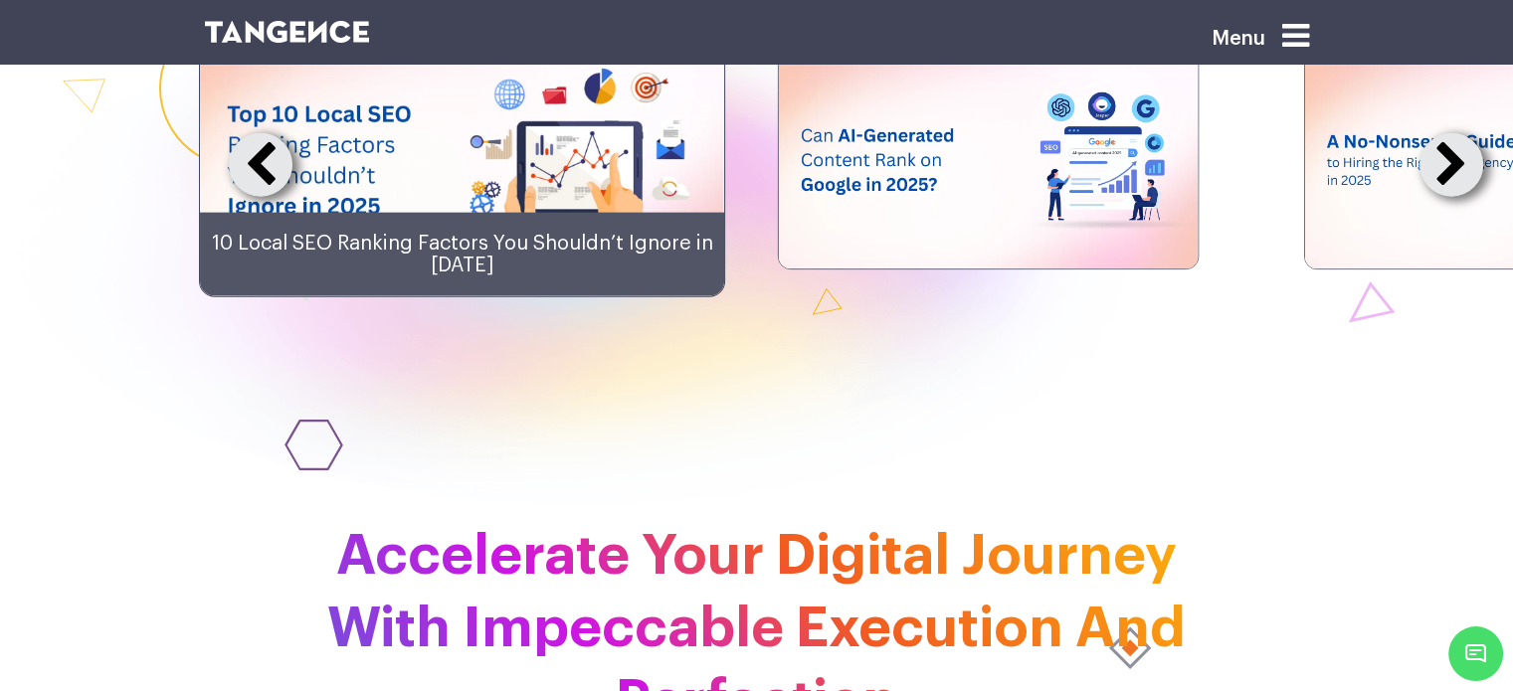
click at [1454, 197] on button at bounding box center [1451, 165] width 64 height 64
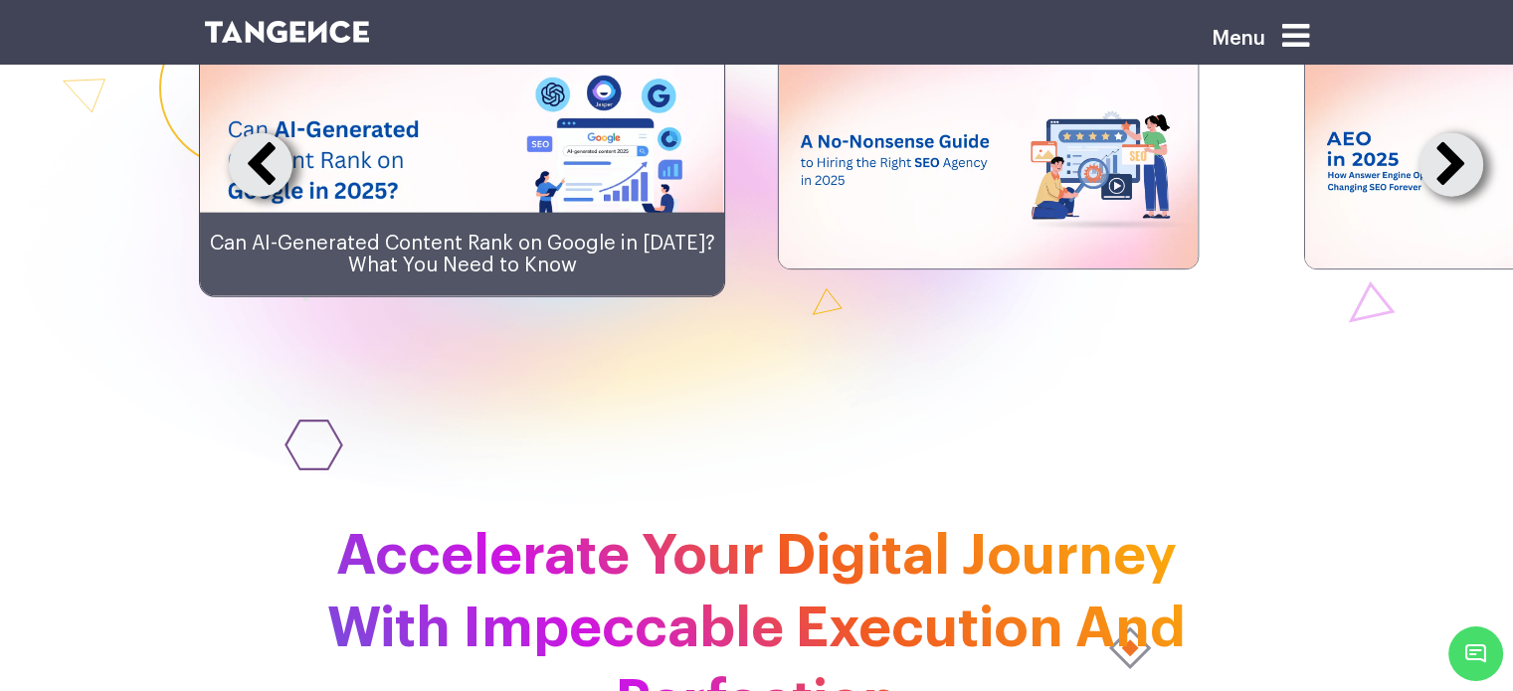
click at [1454, 197] on button at bounding box center [1451, 165] width 64 height 64
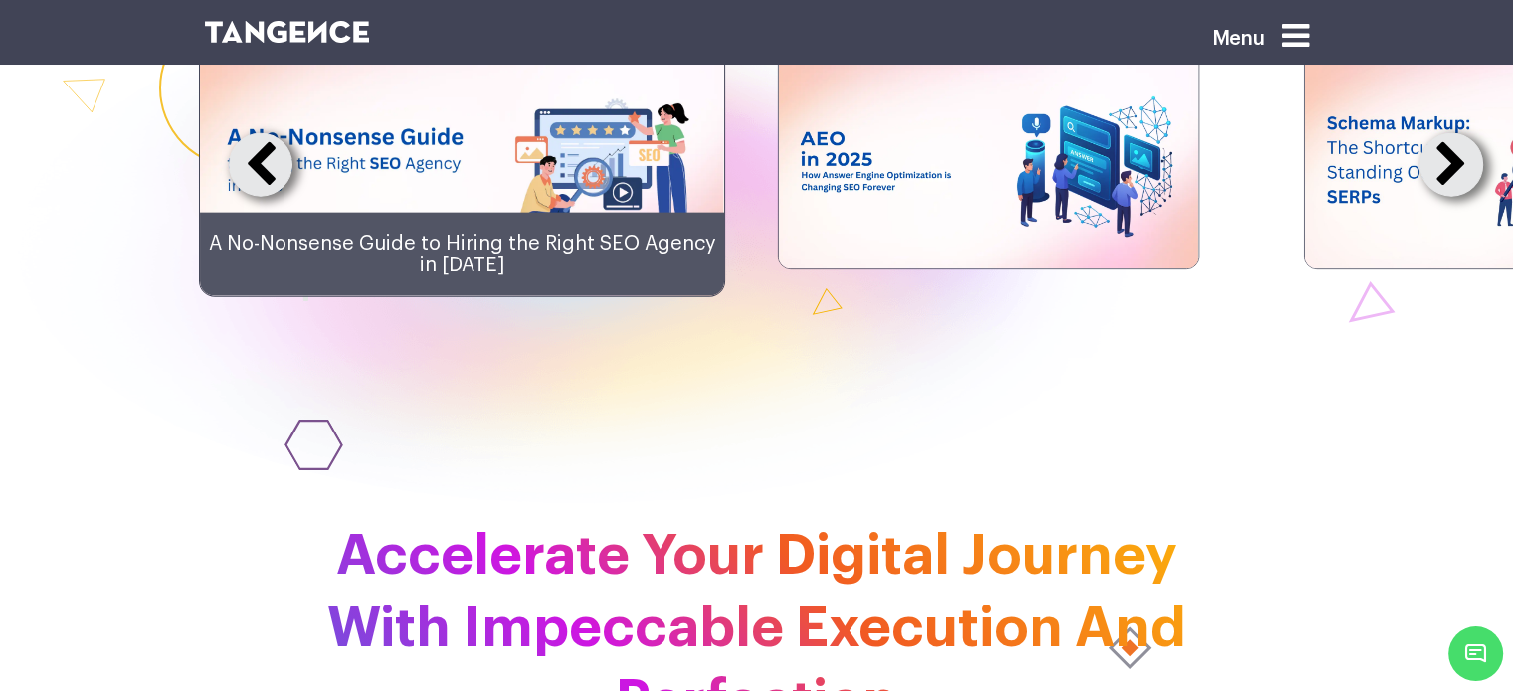
click at [1454, 197] on button at bounding box center [1451, 165] width 64 height 64
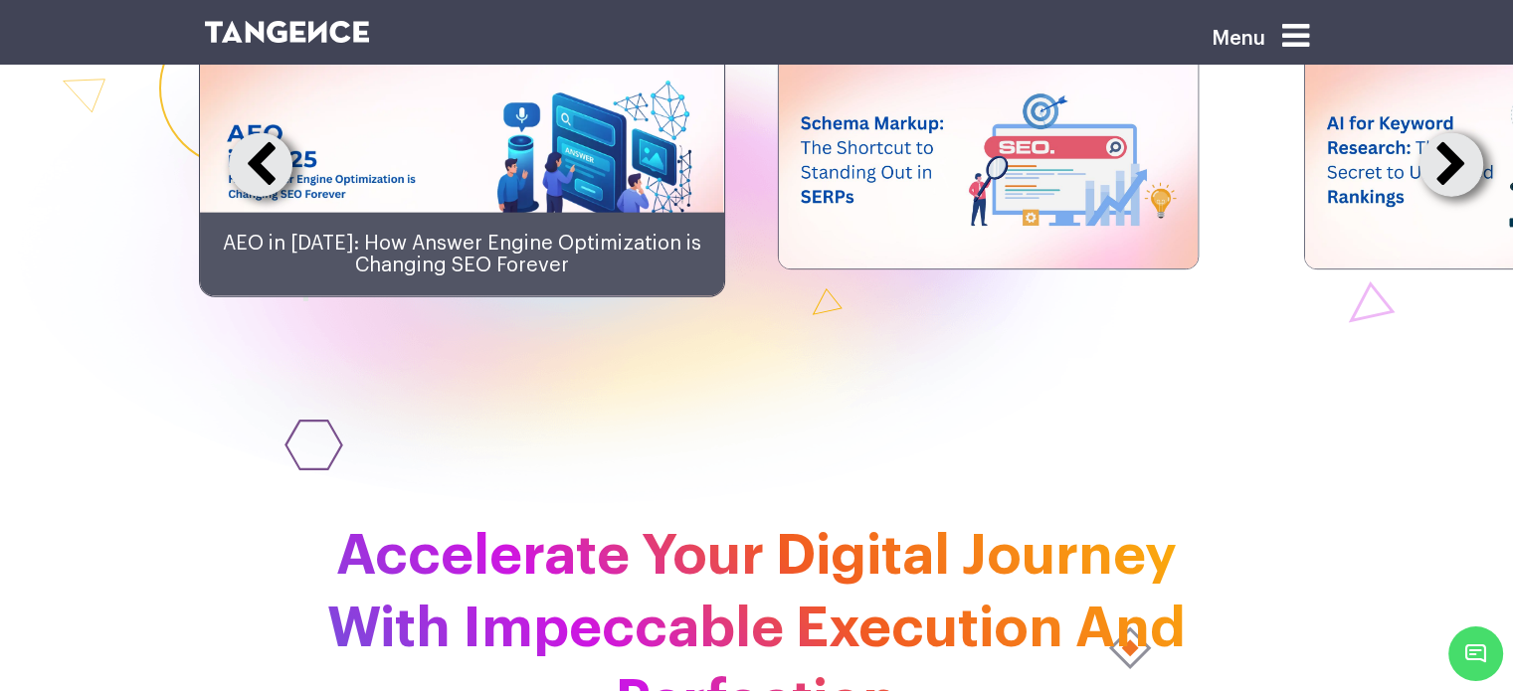
click at [1454, 197] on button at bounding box center [1451, 165] width 64 height 64
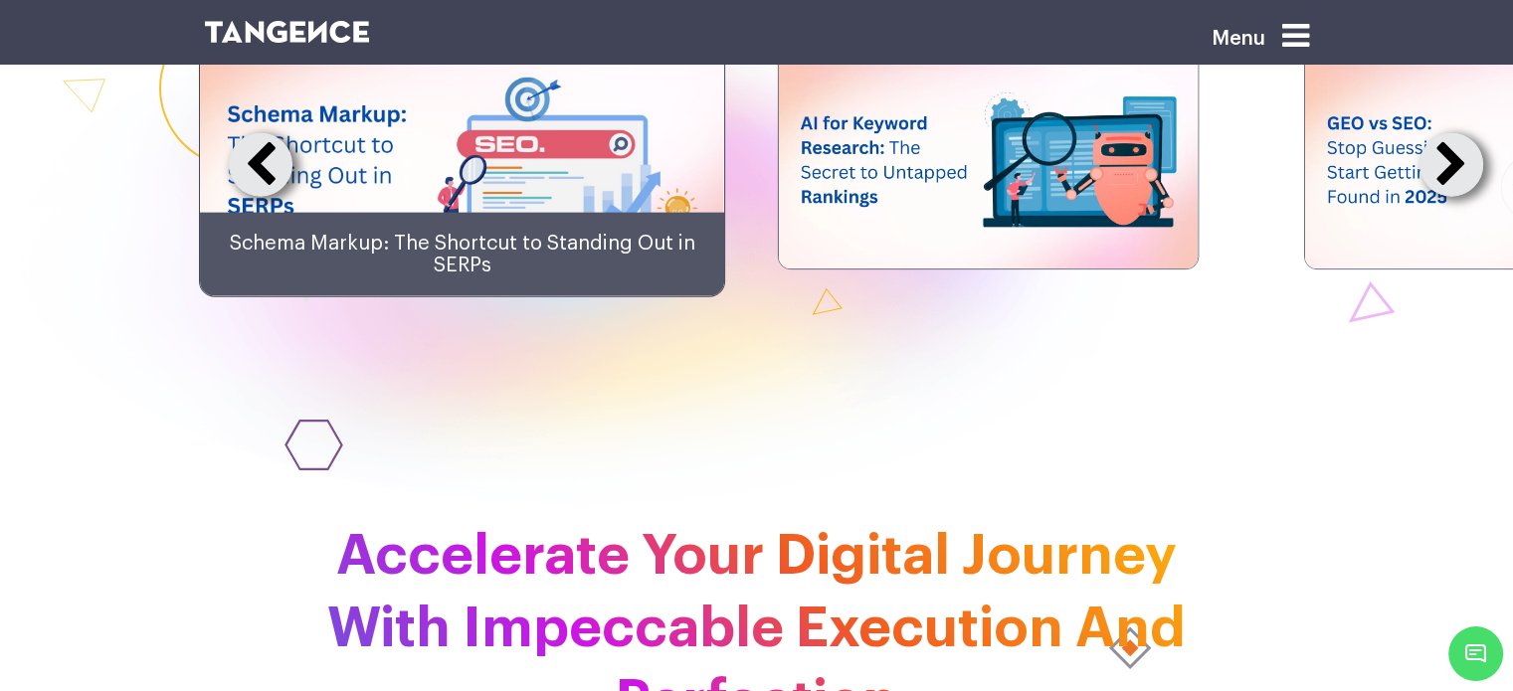
click at [1454, 197] on button at bounding box center [1451, 165] width 64 height 64
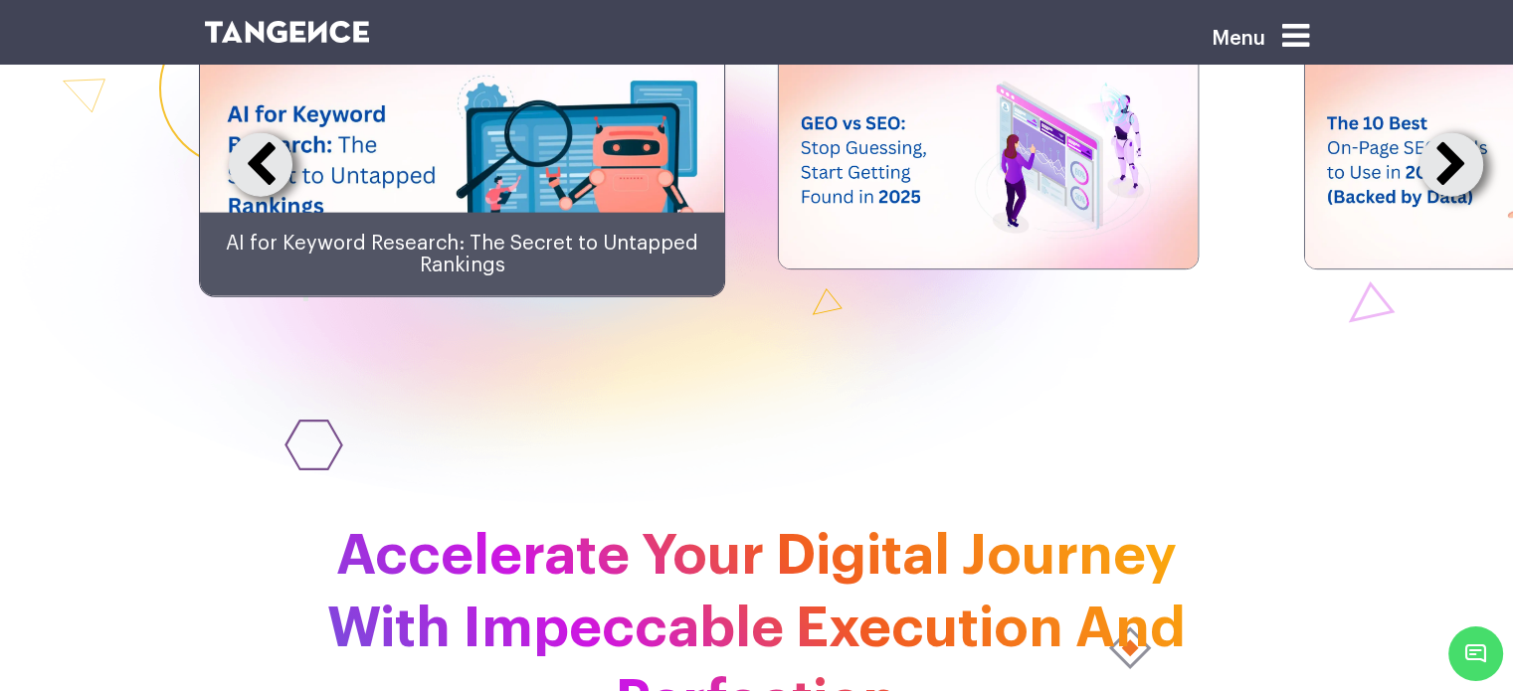
click at [1454, 197] on button at bounding box center [1451, 165] width 64 height 64
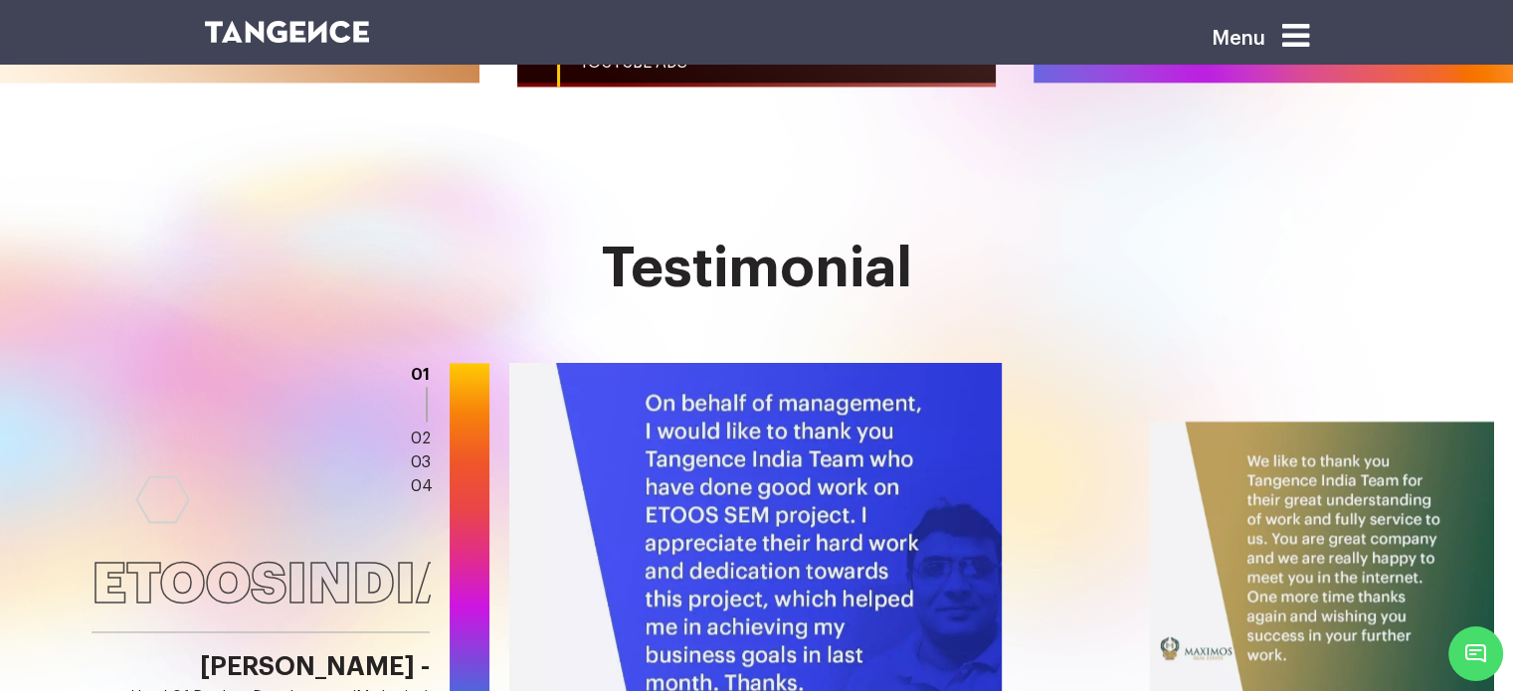
scroll to position [2856, 0]
